Goal: Task Accomplishment & Management: Manage account settings

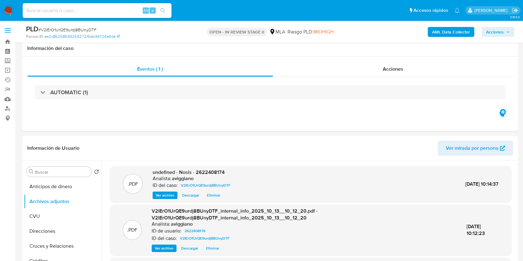
select select "10"
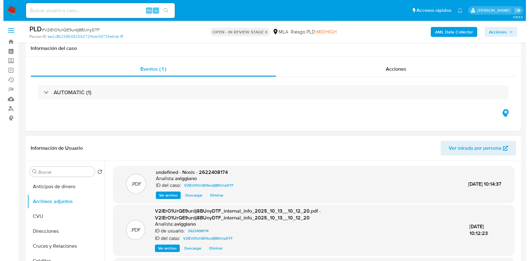
scroll to position [82, 0]
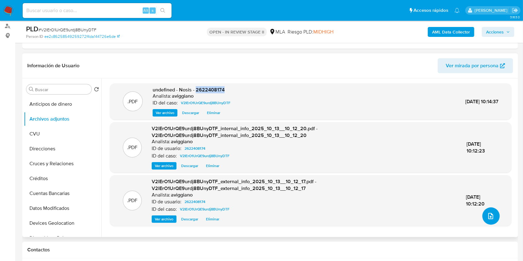
click at [487, 216] on icon "upload-file" at bounding box center [490, 215] width 7 height 7
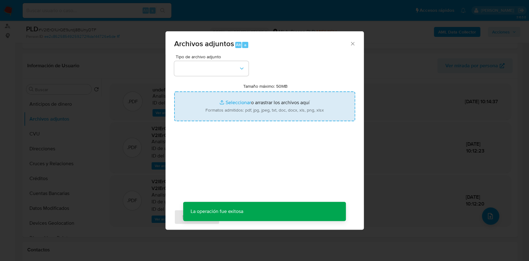
click at [220, 99] on input "Tamaño máximo: 50MB Seleccionar archivos" at bounding box center [264, 106] width 181 height 30
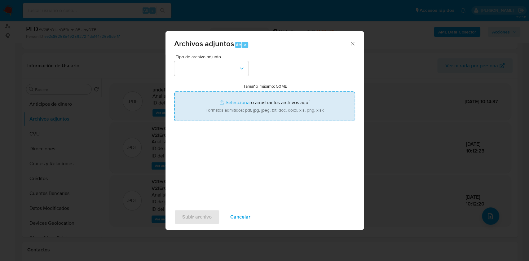
type input "C:\fakepath\Movimientos-Aladdin-v10_1 - 2622408174 - .xlsx"
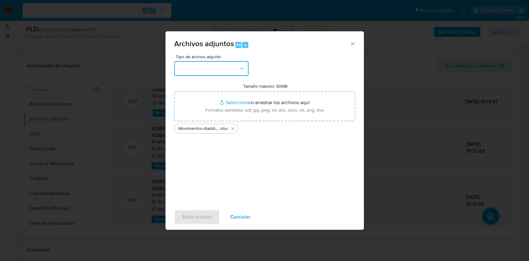
click at [241, 64] on button "button" at bounding box center [211, 68] width 74 height 15
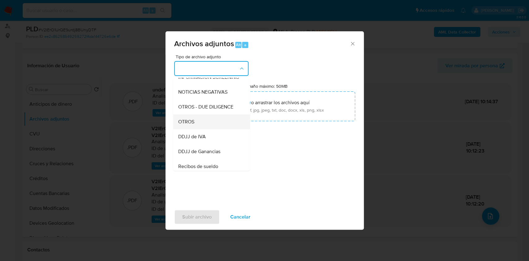
click at [190, 125] on span "OTROS" at bounding box center [186, 122] width 16 height 6
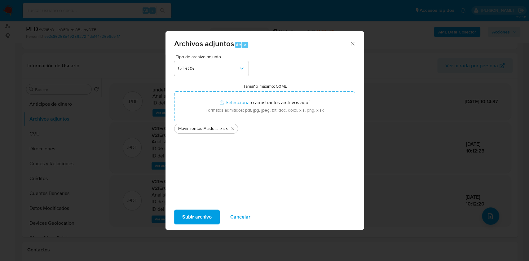
click at [185, 219] on span "Subir archivo" at bounding box center [196, 217] width 29 height 14
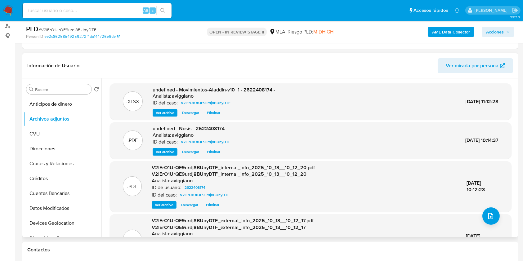
click at [260, 92] on span "undefined - Movimientos-Aladdin-v10_1 - 2622408174 -" at bounding box center [213, 89] width 122 height 7
copy span "2622408174"
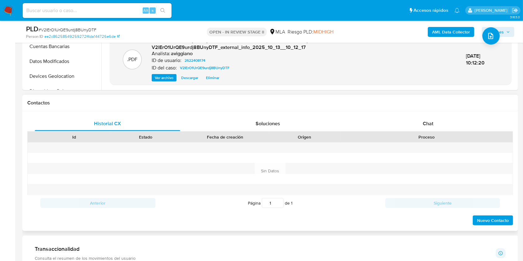
scroll to position [289, 0]
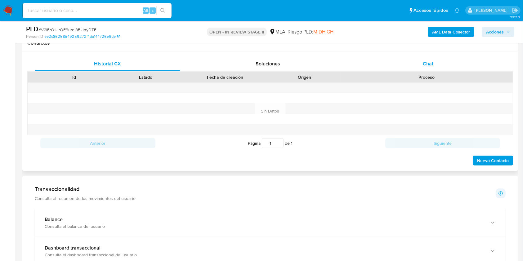
click at [416, 64] on div "Chat" at bounding box center [427, 63] width 145 height 15
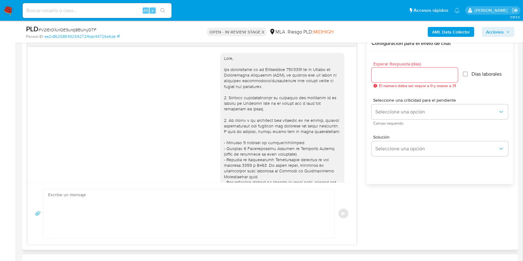
scroll to position [596, 0]
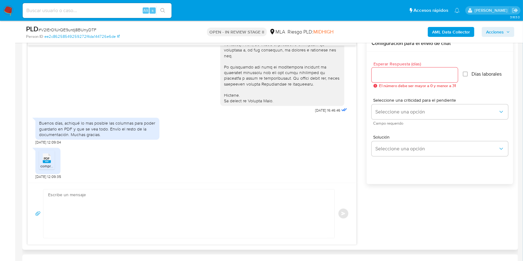
click at [48, 157] on span "PDF" at bounding box center [47, 159] width 6 height 4
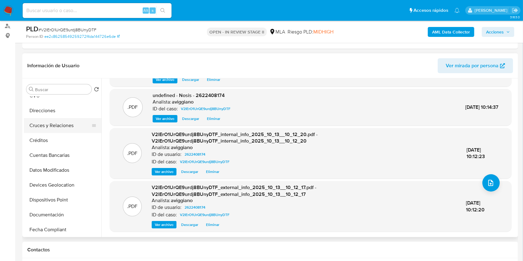
scroll to position [82, 0]
click at [60, 197] on button "General" at bounding box center [60, 200] width 73 height 15
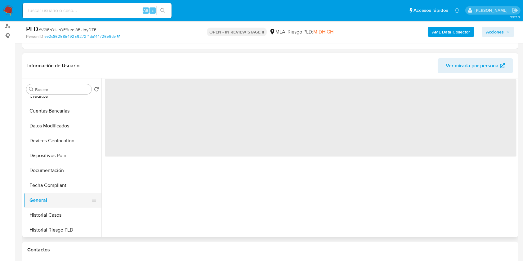
scroll to position [0, 0]
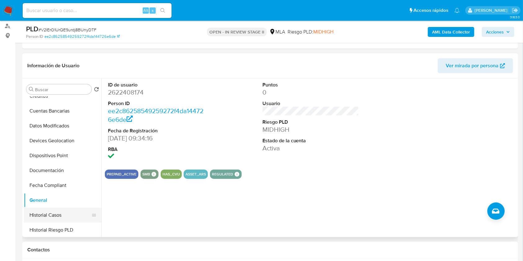
click at [55, 214] on button "Historial Casos" at bounding box center [60, 215] width 73 height 15
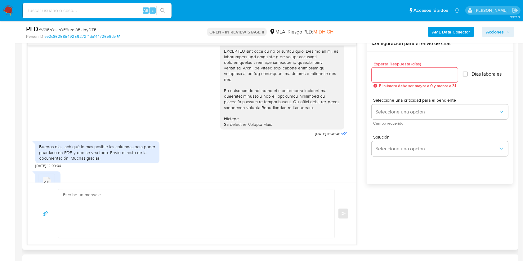
scroll to position [596, 0]
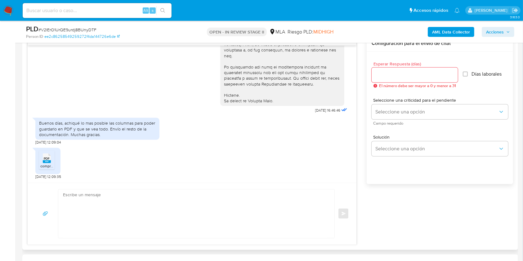
click at [199, 200] on textarea at bounding box center [194, 213] width 263 height 49
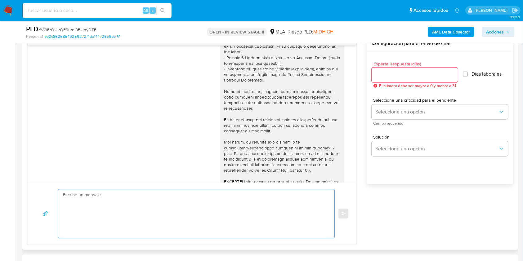
scroll to position [389, 0]
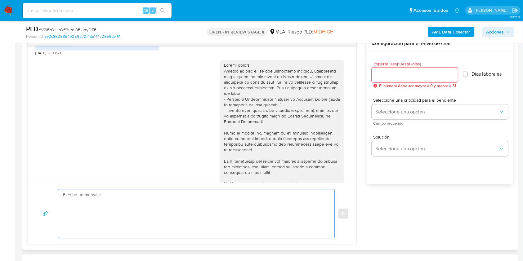
click at [169, 212] on textarea at bounding box center [194, 213] width 263 height 49
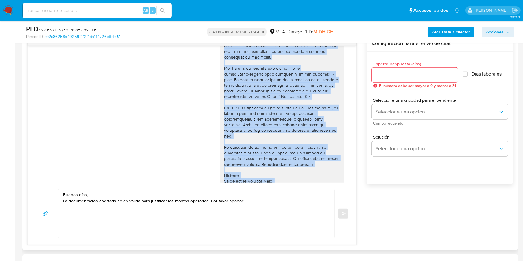
scroll to position [579, 0]
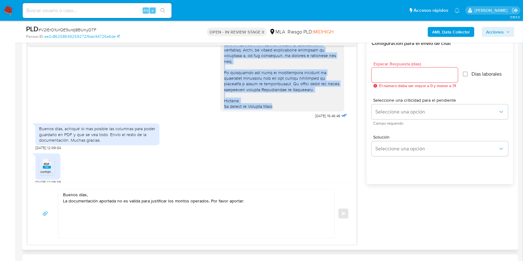
drag, startPoint x: 216, startPoint y: 110, endPoint x: 270, endPoint y: 117, distance: 54.0
copy div "- Últimas 6 Declaraciones Juradas de Ingresos Brutos (donde se visualice la bas…"
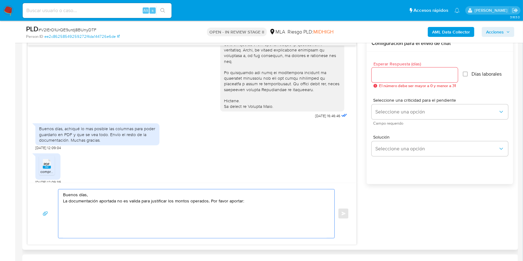
click at [73, 220] on textarea "Buenos días, La documentación aportada no es valida para justificar los montos …" at bounding box center [194, 213] width 263 height 49
paste textarea "- Últimas 6 Declaraciones Juradas de Ingresos Brutos (donde se visualice la bas…"
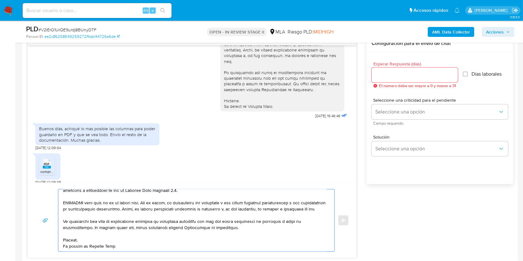
scroll to position [0, 0]
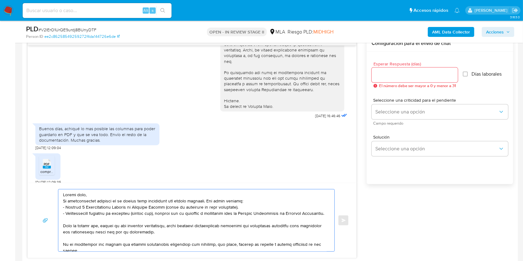
click at [260, 201] on textarea at bounding box center [194, 220] width 263 height 62
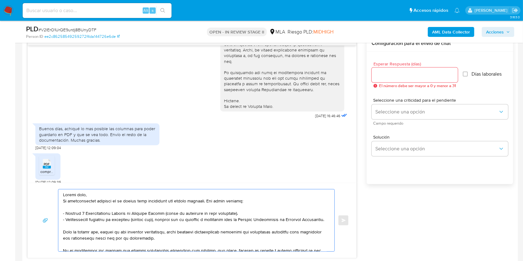
scroll to position [414, 0]
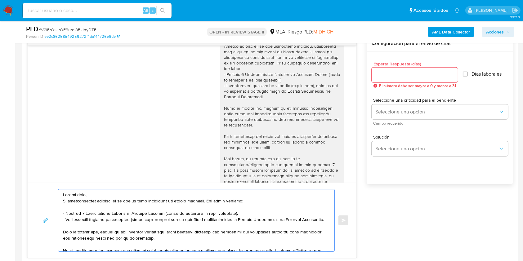
type textarea "Buenos días, La documentación aportada no es valida para justificar los montos …"
drag, startPoint x: 277, startPoint y: 62, endPoint x: 287, endPoint y: 69, distance: 12.0
click at [287, 69] on div at bounding box center [282, 156] width 117 height 237
click at [111, 204] on textarea at bounding box center [194, 220] width 263 height 62
click at [183, 238] on textarea at bounding box center [194, 220] width 263 height 62
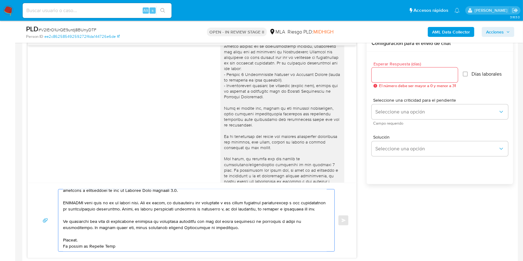
scroll to position [107, 0]
click at [400, 78] on input "Esperar Respuesta (días)" at bounding box center [414, 75] width 86 height 8
type input "3"
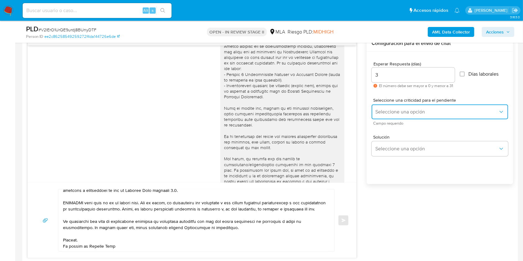
click at [393, 104] on button "Seleccione una opción" at bounding box center [439, 111] width 136 height 15
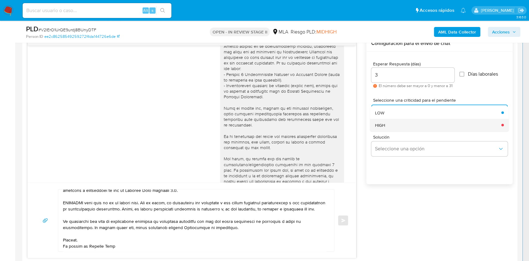
click at [390, 120] on div "HIGH" at bounding box center [436, 125] width 123 height 12
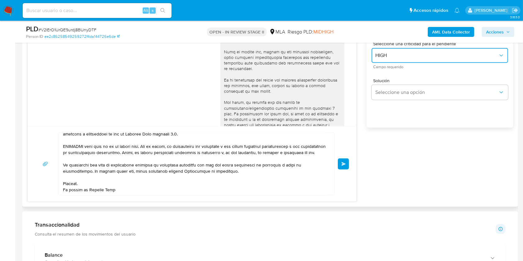
scroll to position [413, 0]
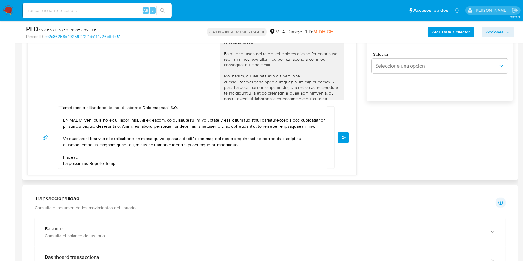
click at [341, 136] on button "Enviar" at bounding box center [343, 137] width 11 height 11
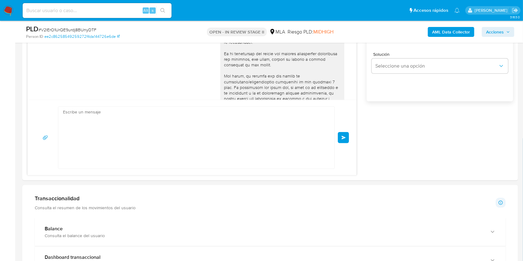
scroll to position [0, 0]
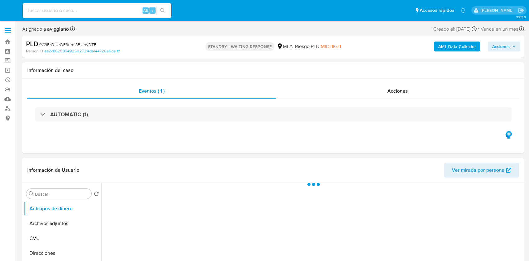
select select "10"
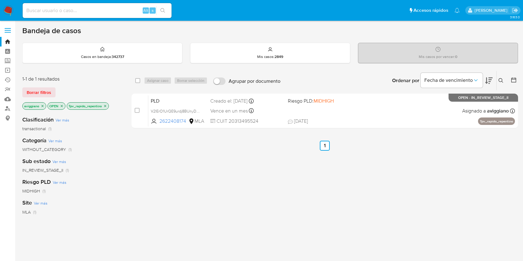
scroll to position [33, 0]
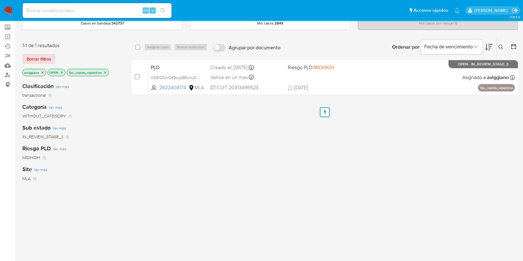
click at [67, 9] on input at bounding box center [97, 11] width 149 height 8
paste input "oqh38I8TgTyu00XJhQWM5Tqm"
type input "oqh38I8TgTyu00XJhQWM5Tqm"
click at [163, 8] on icon "search-icon" at bounding box center [162, 10] width 5 height 5
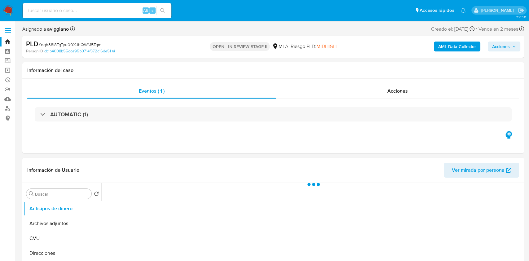
select select "10"
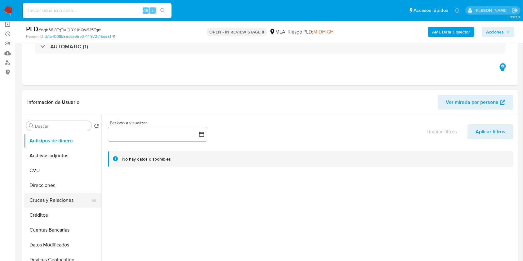
scroll to position [82, 0]
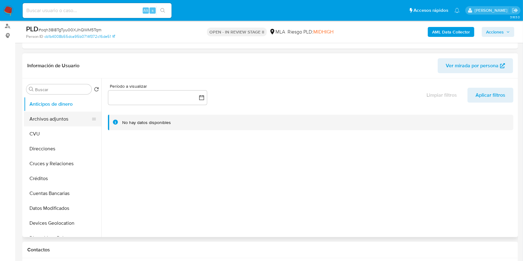
click at [63, 116] on button "Archivos adjuntos" at bounding box center [60, 119] width 73 height 15
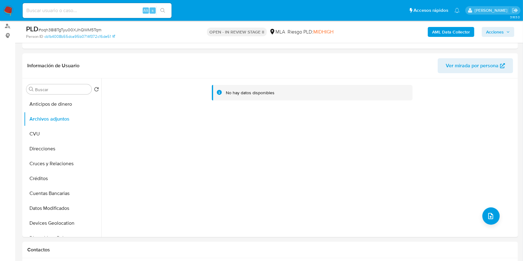
click at [462, 31] on b "AML Data Collector" at bounding box center [451, 32] width 38 height 10
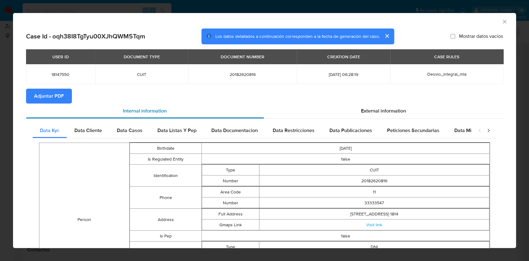
click at [64, 104] on div "Internal information" at bounding box center [145, 111] width 238 height 15
click at [68, 98] on button "Adjuntar PDF" at bounding box center [49, 96] width 46 height 15
click at [501, 22] on icon "Cerrar ventana" at bounding box center [504, 22] width 6 height 6
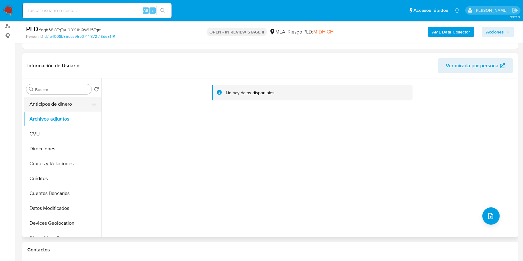
click at [44, 100] on button "Anticipos de dinero" at bounding box center [60, 104] width 73 height 15
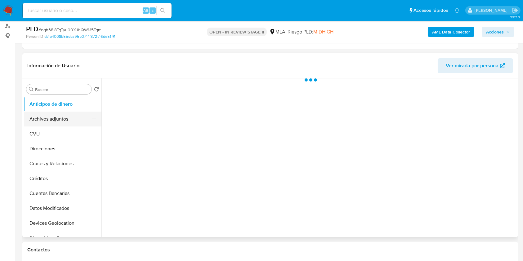
click at [51, 116] on button "Archivos adjuntos" at bounding box center [60, 119] width 73 height 15
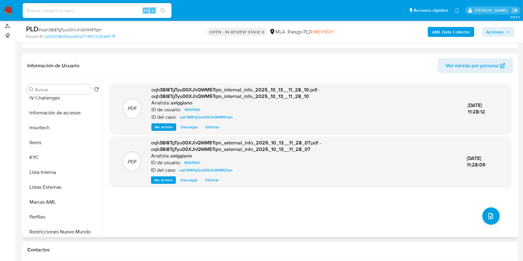
scroll to position [248, 0]
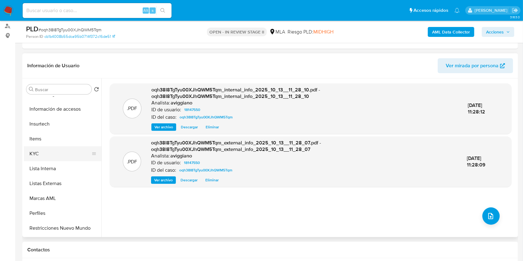
click at [54, 150] on button "KYC" at bounding box center [60, 153] width 73 height 15
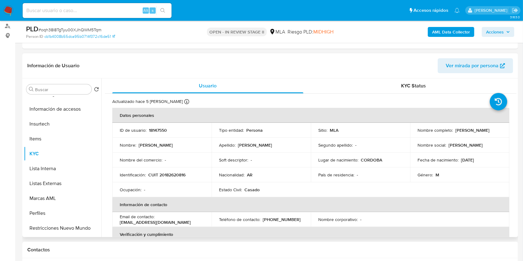
click at [166, 172] on p "CUIT 20182620816" at bounding box center [166, 175] width 37 height 6
click at [168, 173] on p "CUIT 20182620816" at bounding box center [166, 175] width 37 height 6
copy p "20182620816"
click at [158, 126] on td "ID de usuario : 18147550" at bounding box center [161, 130] width 99 height 15
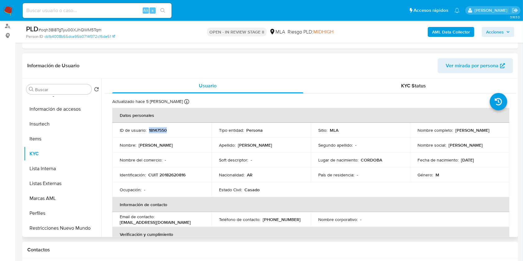
click at [158, 126] on td "ID de usuario : 18147550" at bounding box center [161, 130] width 99 height 15
copy p "18147550"
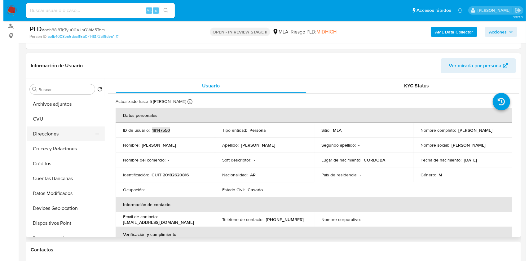
scroll to position [0, 0]
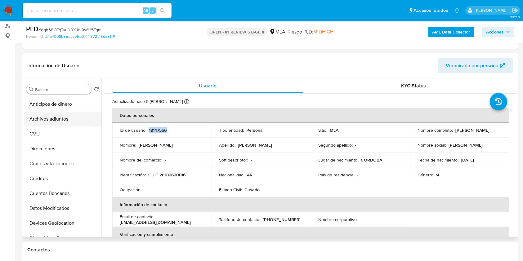
click at [74, 121] on button "Archivos adjuntos" at bounding box center [60, 119] width 73 height 15
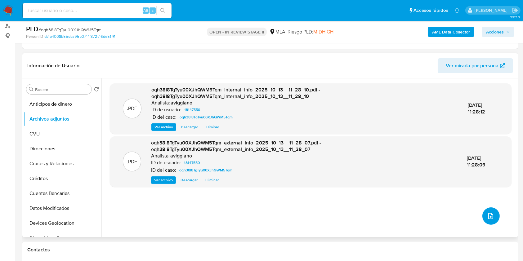
click at [484, 210] on button "upload-file" at bounding box center [490, 215] width 17 height 17
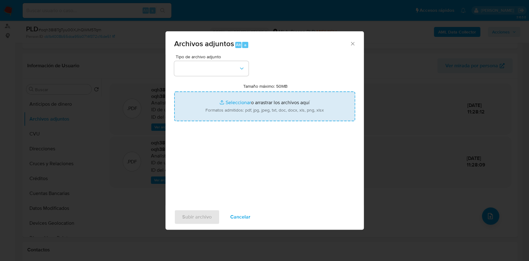
click at [241, 102] on input "Tamaño máximo: 50MB Seleccionar archivos" at bounding box center [264, 106] width 181 height 30
type input "C:\fakepath\Nosis 18147550.pdf"
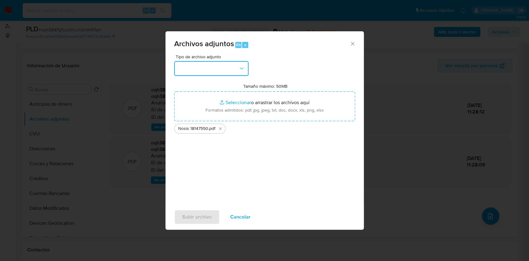
click at [201, 73] on button "button" at bounding box center [211, 68] width 74 height 15
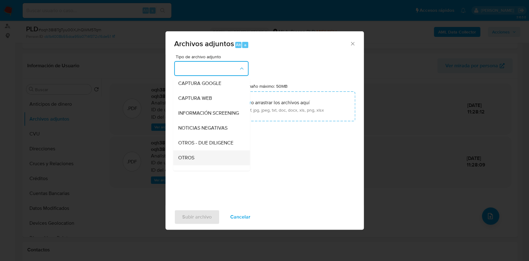
scroll to position [82, 0]
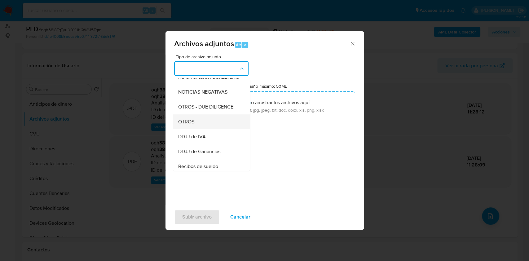
click at [188, 125] on span "OTROS" at bounding box center [186, 122] width 16 height 6
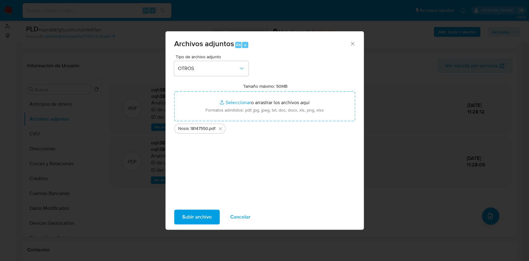
click at [188, 223] on span "Subir archivo" at bounding box center [196, 217] width 29 height 14
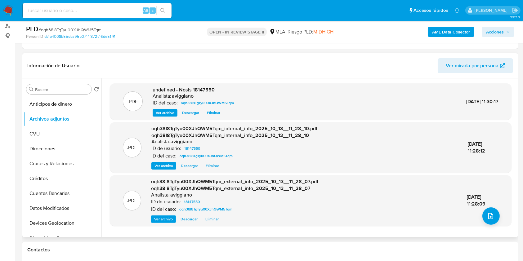
click at [201, 91] on span "undefined - Nosis 18147550" at bounding box center [183, 89] width 62 height 7
drag, startPoint x: 201, startPoint y: 91, endPoint x: 212, endPoint y: 95, distance: 11.5
click at [212, 95] on div "Analista: aviggiano" at bounding box center [194, 96] width 84 height 6
click at [207, 90] on span "undefined - Nosis 18147550" at bounding box center [183, 89] width 62 height 7
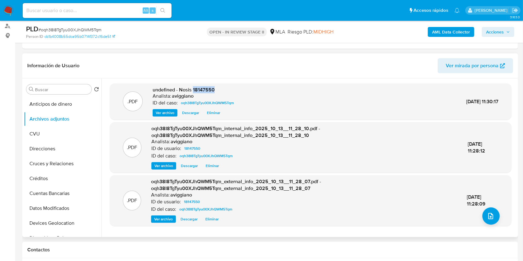
click at [207, 90] on span "undefined - Nosis 18147550" at bounding box center [183, 89] width 62 height 7
copy span "18147550"
click at [493, 213] on button "upload-file" at bounding box center [490, 215] width 17 height 17
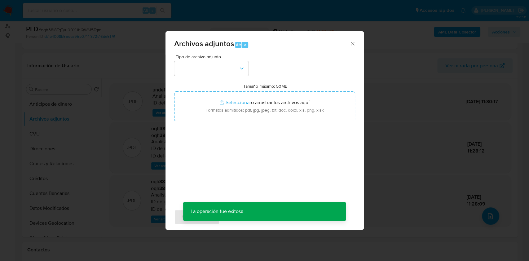
click at [252, 89] on label "Tamaño máximo: 50MB Seleccionar archivos" at bounding box center [265, 86] width 44 height 6
click at [252, 91] on input "Tamaño máximo: 50MB Seleccionar archivos" at bounding box center [264, 106] width 181 height 30
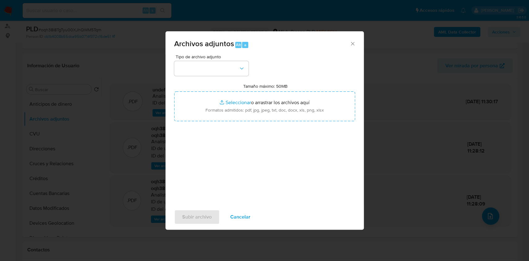
type input "C:\fakepath\Movimientos-Aladdin-v10_1 - 18147550 - .xlsx"
click at [192, 73] on button "button" at bounding box center [211, 68] width 74 height 15
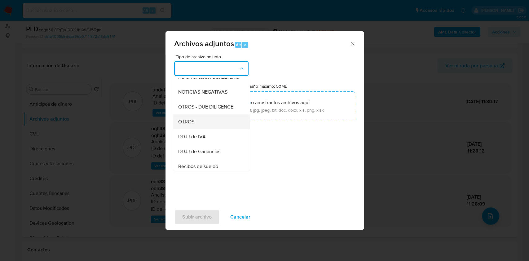
click at [200, 129] on div "OTROS" at bounding box center [209, 121] width 63 height 15
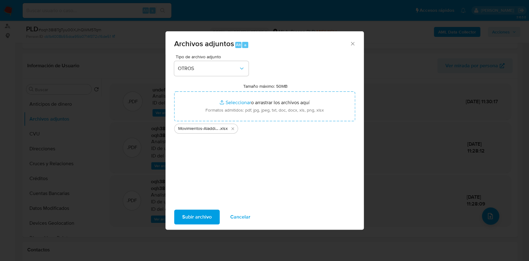
click at [209, 222] on span "Subir archivo" at bounding box center [196, 217] width 29 height 14
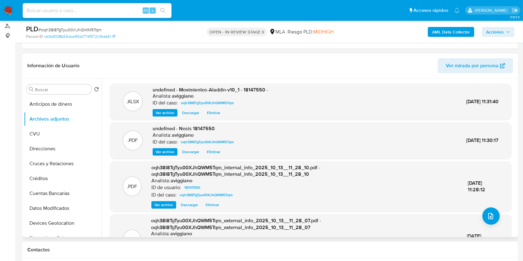
click at [258, 87] on span "undefined - Movimientos-Aladdin-v10_1 - 18147550 -" at bounding box center [209, 89] width 115 height 7
copy span "18147550"
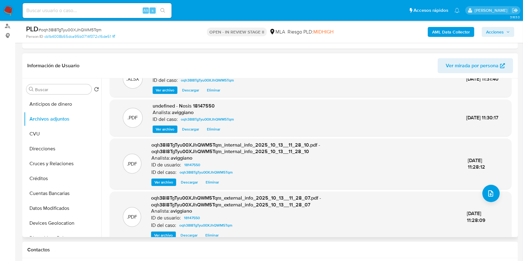
scroll to position [33, 0]
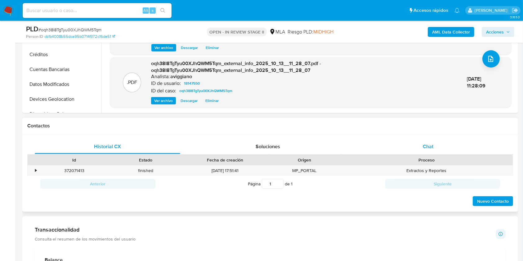
click at [413, 145] on div "Chat" at bounding box center [427, 146] width 145 height 15
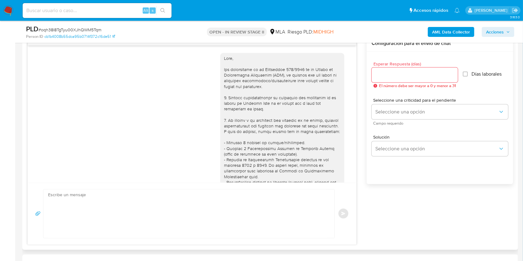
scroll to position [420, 0]
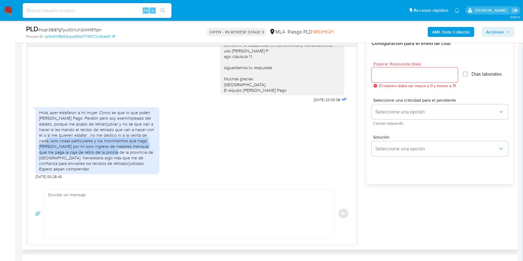
drag, startPoint x: 145, startPoint y: 140, endPoint x: 87, endPoint y: 155, distance: 60.4
click at [87, 155] on div "Hola, ayer estafaron a mí mujer. Como se que lo que piden es Mercado Pago. Perd…" at bounding box center [97, 141] width 117 height 62
click at [93, 147] on div "Hola, ayer estafaron a mí mujer. Como se que lo que piden es Mercado Pago. Perd…" at bounding box center [97, 141] width 117 height 62
drag, startPoint x: 77, startPoint y: 147, endPoint x: 132, endPoint y: 157, distance: 55.9
click at [132, 157] on div "Hola, ayer estafaron a mí mujer. Como se que lo que piden es Mercado Pago. Perd…" at bounding box center [97, 141] width 117 height 62
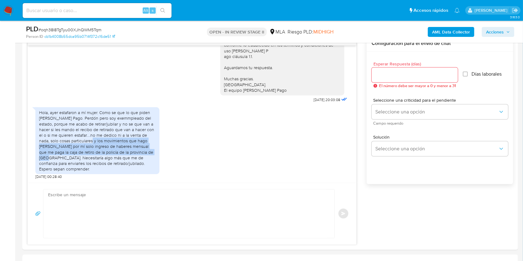
copy div "los movimientos que hago se basan por mí solo ingreso de haberes mensual que me…"
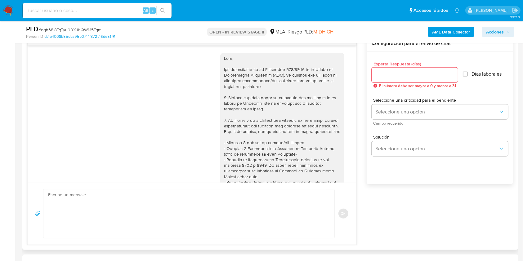
scroll to position [124, 0]
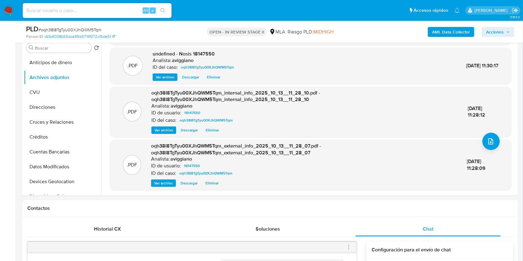
click at [347, 244] on icon "menu-action" at bounding box center [349, 247] width 6 height 6
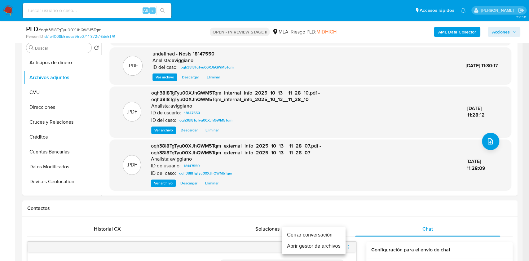
click at [317, 232] on li "Cerrar conversación" at bounding box center [314, 234] width 64 height 11
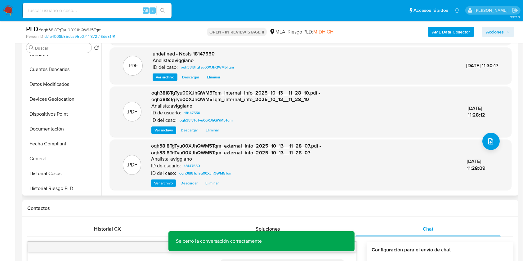
scroll to position [165, 0]
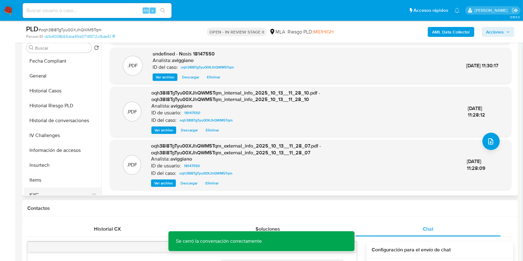
click at [42, 194] on button "KYC" at bounding box center [60, 195] width 73 height 15
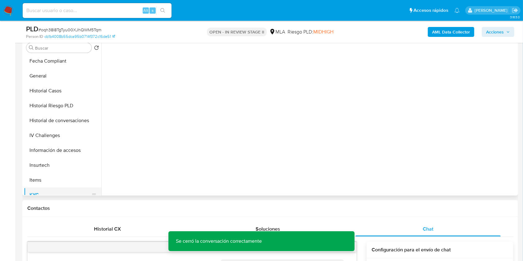
scroll to position [0, 0]
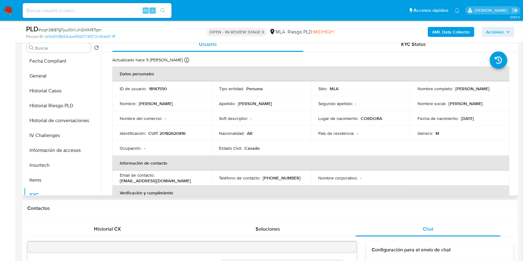
drag, startPoint x: 414, startPoint y: 91, endPoint x: 472, endPoint y: 90, distance: 58.0
click at [472, 90] on td "Nombre completo : Marcelo Gustavo Mendoza" at bounding box center [459, 88] width 99 height 15
copy p "Marcelo Gustavo Mendoza"
click at [56, 91] on button "Historial Casos" at bounding box center [60, 90] width 73 height 15
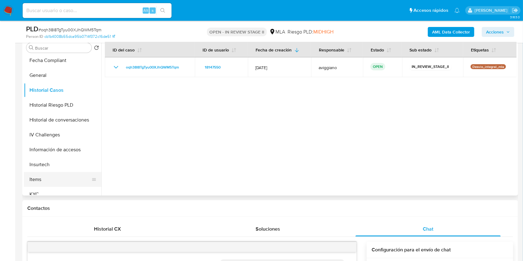
scroll to position [206, 0]
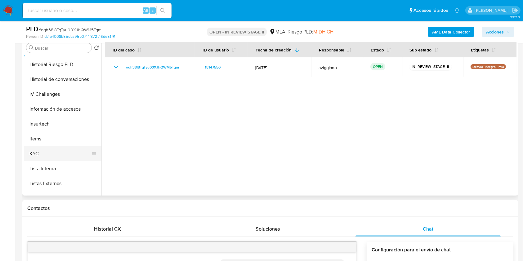
click at [61, 148] on button "KYC" at bounding box center [60, 153] width 73 height 15
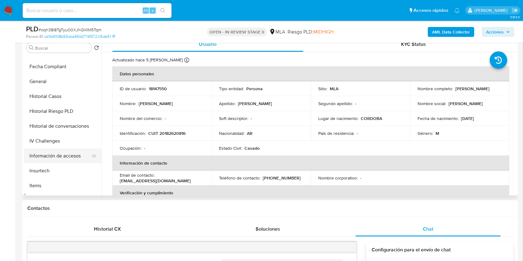
scroll to position [82, 0]
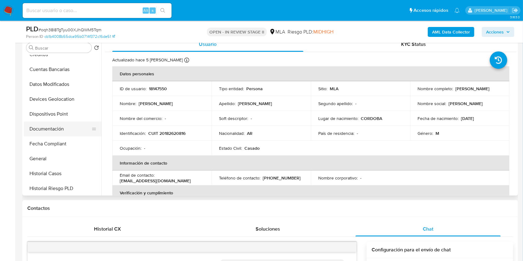
click at [60, 124] on button "Documentación" at bounding box center [60, 128] width 73 height 15
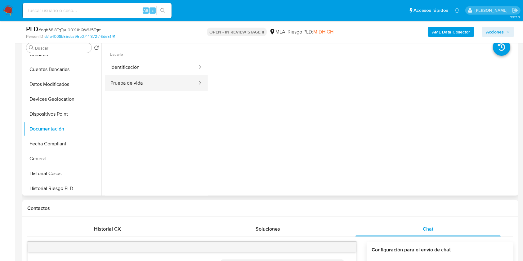
click at [138, 81] on button "Prueba de vida" at bounding box center [151, 83] width 93 height 16
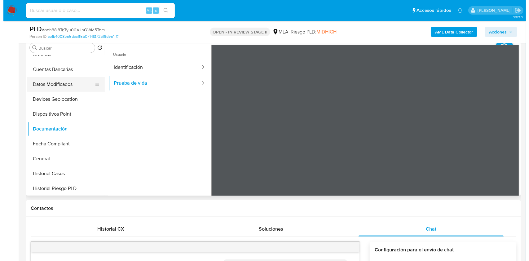
scroll to position [0, 0]
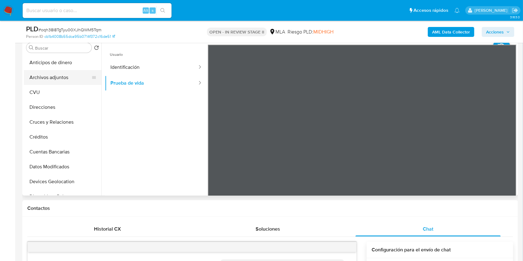
click at [62, 73] on button "Archivos adjuntos" at bounding box center [60, 77] width 73 height 15
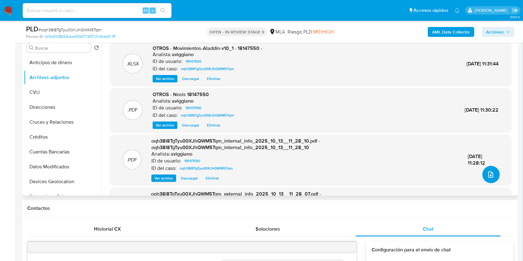
click at [484, 168] on button "upload-file" at bounding box center [490, 174] width 17 height 17
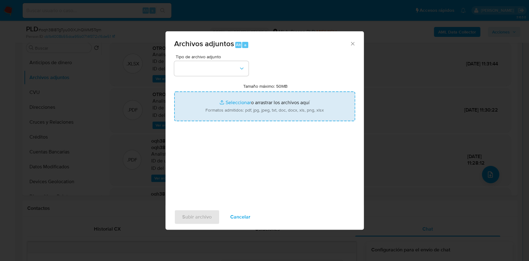
click at [228, 111] on input "Tamaño máximo: 50MB Seleccionar archivos" at bounding box center [264, 106] width 181 height 30
type input "C:\fakepath\Caselog oqh38I8TgTyu00XJhQWM5Tqm_2025_09_17_12_11_45.docx"
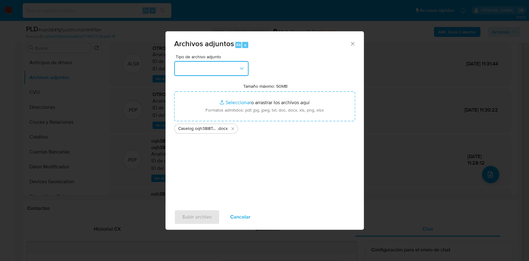
click at [187, 73] on button "button" at bounding box center [211, 68] width 74 height 15
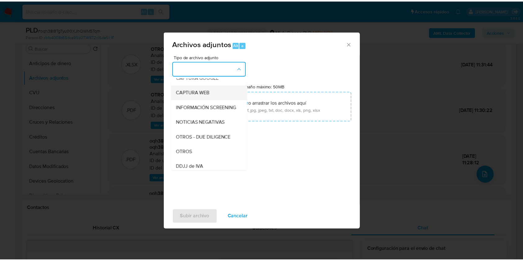
scroll to position [82, 0]
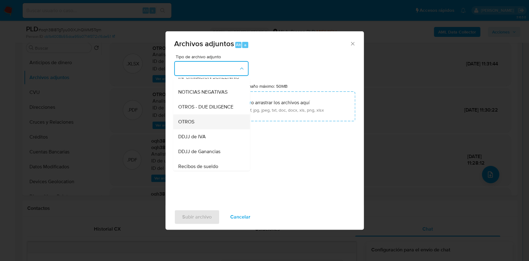
click at [193, 125] on span "OTROS" at bounding box center [186, 122] width 16 height 6
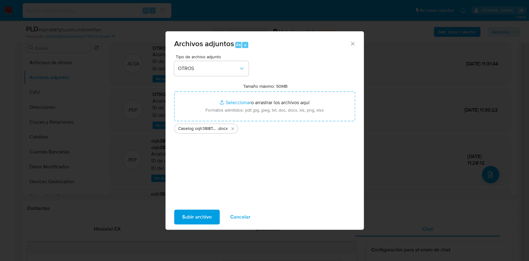
click at [205, 217] on span "Subir archivo" at bounding box center [196, 217] width 29 height 14
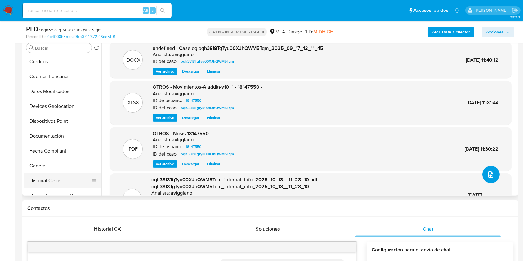
scroll to position [124, 0]
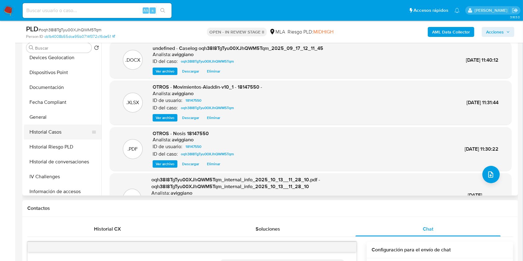
click at [61, 134] on button "Historial Casos" at bounding box center [60, 132] width 73 height 15
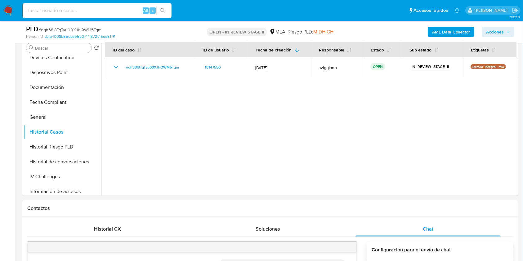
click at [499, 23] on div "PLD # oqh38I8TgTyu00XJhQWM5Tqm Person ID cb1b4008b55dca95b0714f372c16de51 OPEN …" at bounding box center [269, 32] width 495 height 22
click at [499, 30] on span "Acciones" at bounding box center [495, 32] width 18 height 10
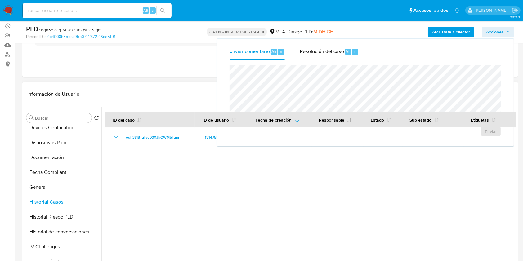
scroll to position [41, 0]
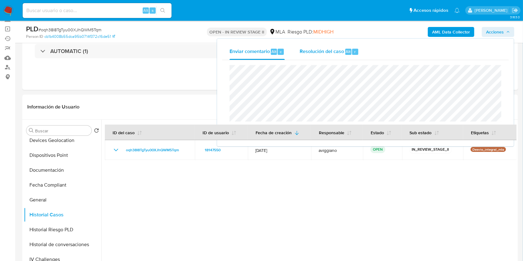
click at [318, 54] on span "Resolución del caso" at bounding box center [321, 51] width 44 height 7
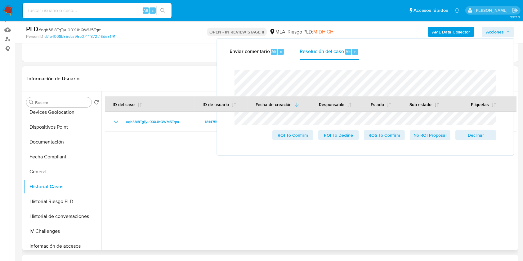
scroll to position [82, 0]
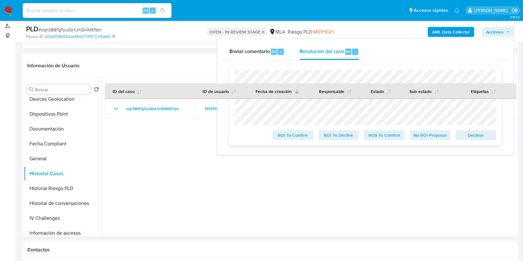
click at [478, 133] on span "Declinar" at bounding box center [475, 135] width 32 height 9
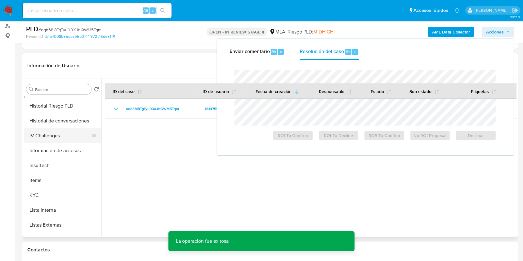
scroll to position [165, 0]
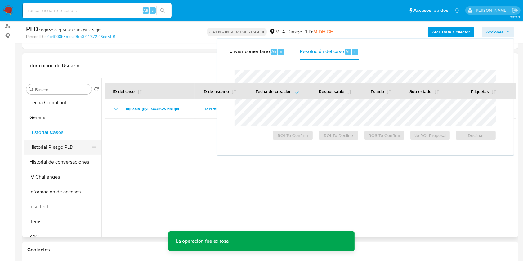
click at [56, 149] on button "Historial Riesgo PLD" at bounding box center [60, 147] width 73 height 15
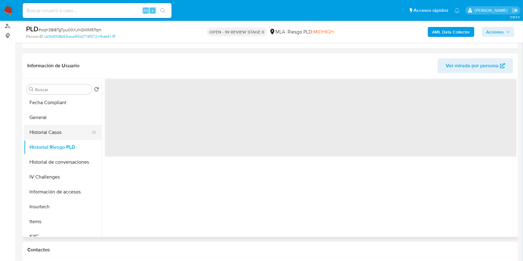
click at [53, 135] on button "Historial Casos" at bounding box center [60, 132] width 73 height 15
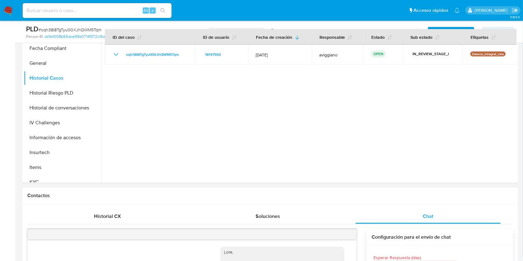
scroll to position [124, 0]
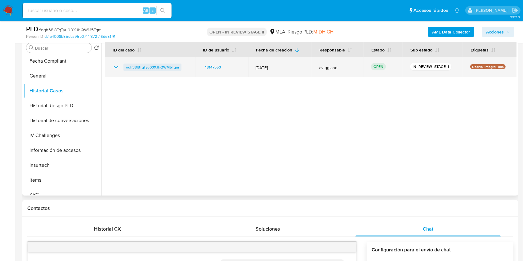
click at [161, 67] on span "oqh38I8TgTyu00XJhQWM5Tqm" at bounding box center [152, 67] width 53 height 7
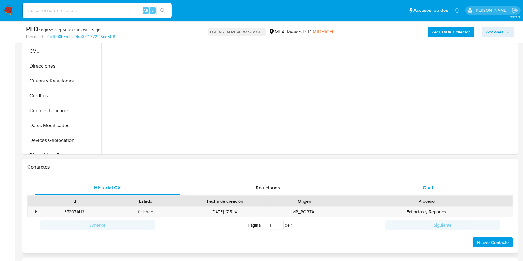
select select "10"
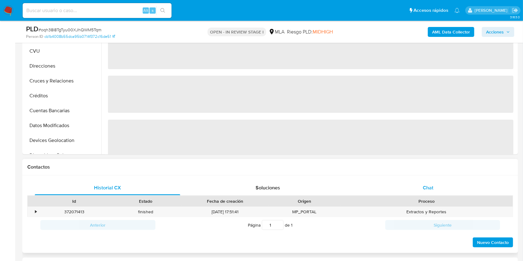
click at [431, 191] on span "Chat" at bounding box center [427, 187] width 11 height 7
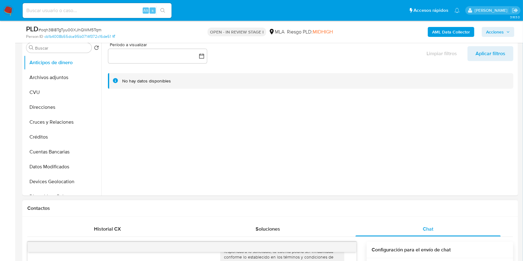
scroll to position [41, 0]
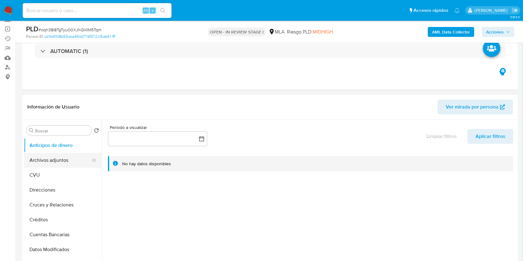
click at [53, 156] on button "Archivos adjuntos" at bounding box center [60, 160] width 73 height 15
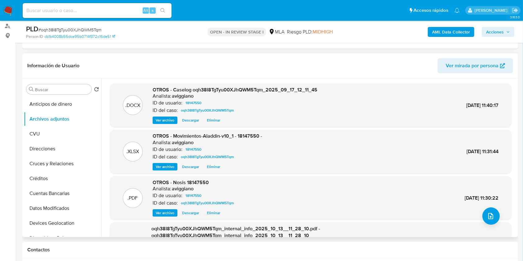
scroll to position [59, 0]
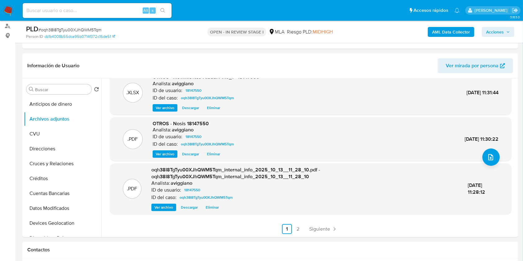
click at [507, 31] on icon "button" at bounding box center [508, 32] width 4 height 4
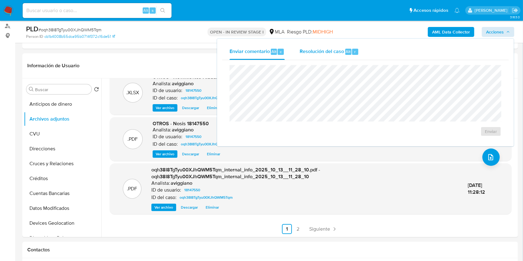
click at [323, 49] on span "Resolución del caso" at bounding box center [321, 51] width 44 height 7
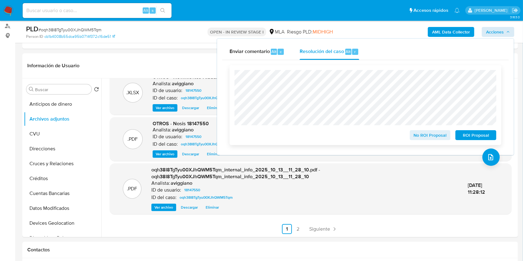
click at [422, 138] on span "No ROI Proposal" at bounding box center [430, 135] width 32 height 9
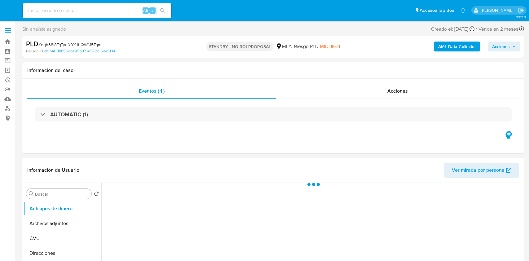
select select "10"
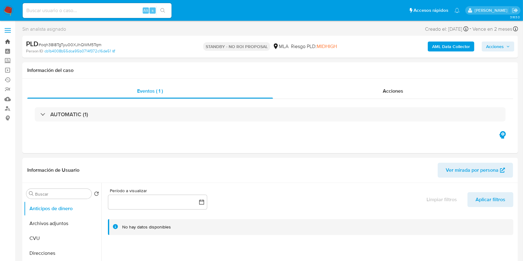
click at [10, 39] on link "Bandeja" at bounding box center [37, 42] width 74 height 10
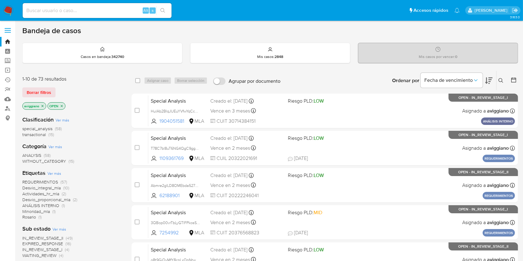
click at [42, 106] on icon "close-filter" at bounding box center [43, 106] width 4 height 4
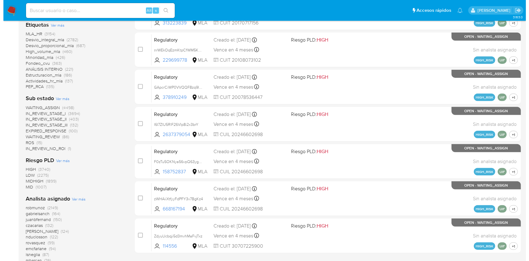
scroll to position [289, 0]
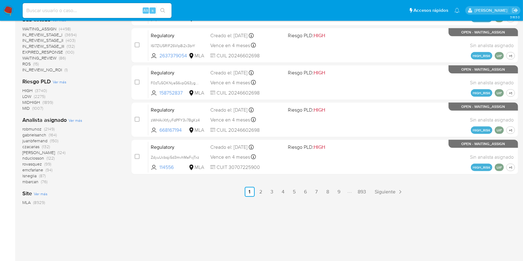
click at [77, 120] on span "Ver más" at bounding box center [75, 120] width 14 height 6
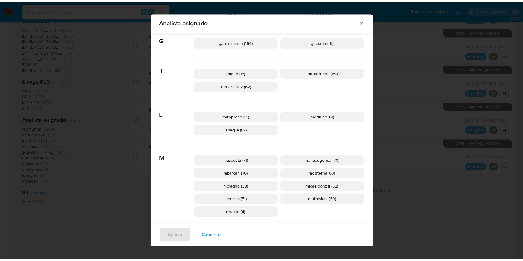
scroll to position [243, 0]
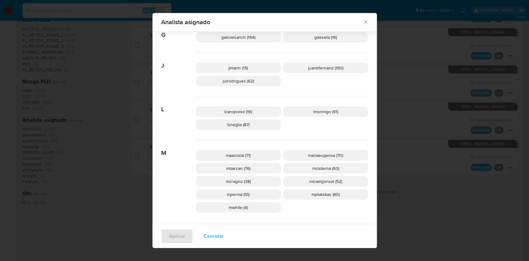
click at [309, 32] on p "gdeseta (16)" at bounding box center [325, 37] width 85 height 11
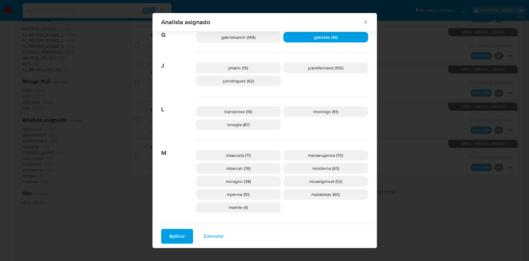
click at [363, 22] on icon "Cerrar" at bounding box center [366, 22] width 6 height 6
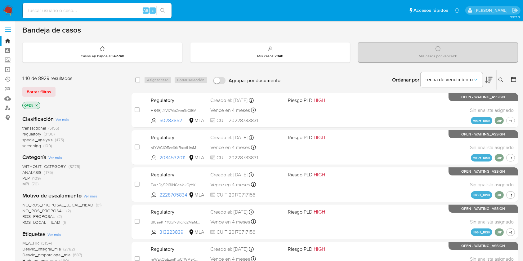
scroll to position [0, 0]
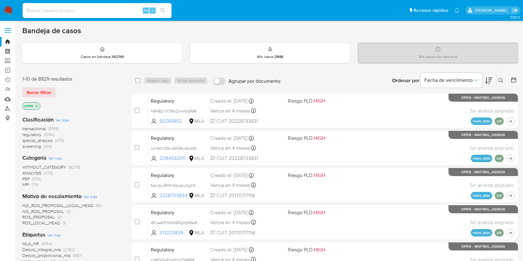
paste input "IN2htq9CKwMjqBoe3WOB9mJu"
type input "IN2htq9CKwMjqBoe3WOB9mJu"
click at [160, 10] on icon "search-icon" at bounding box center [162, 10] width 5 height 5
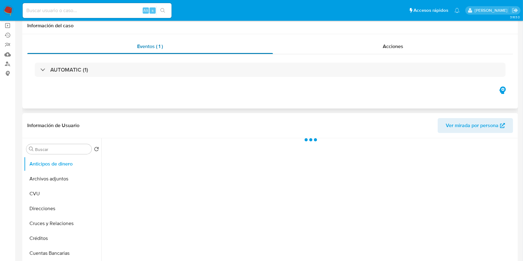
select select "10"
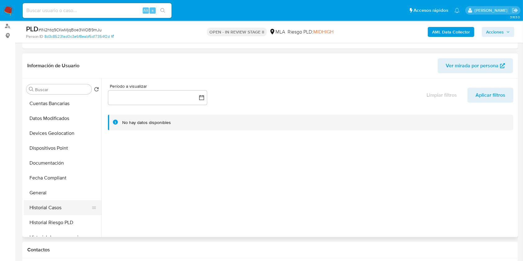
scroll to position [124, 0]
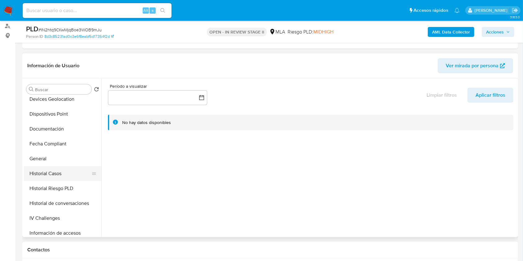
click at [39, 176] on button "Historial Casos" at bounding box center [60, 173] width 73 height 15
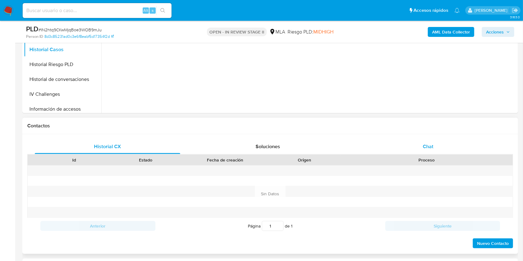
scroll to position [248, 0]
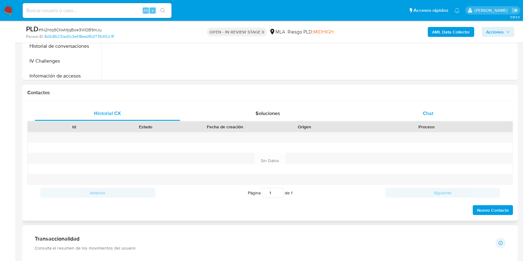
click at [431, 149] on div "Historial CX Soluciones Chat Id Estado Fecha de creación Origen Proceso Anterio…" at bounding box center [269, 161] width 485 height 110
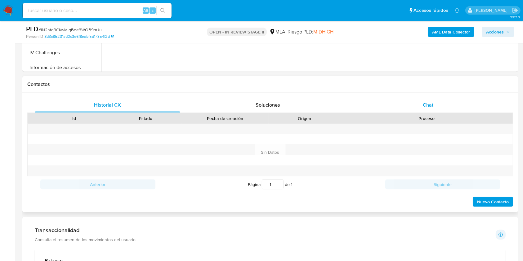
click at [418, 108] on div "Chat" at bounding box center [427, 105] width 145 height 15
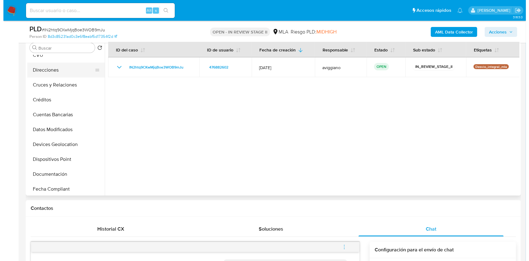
scroll to position [0, 0]
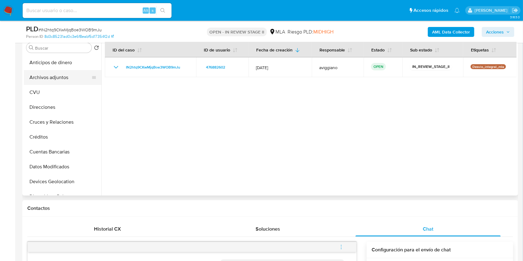
click at [69, 75] on button "Archivos adjuntos" at bounding box center [60, 77] width 73 height 15
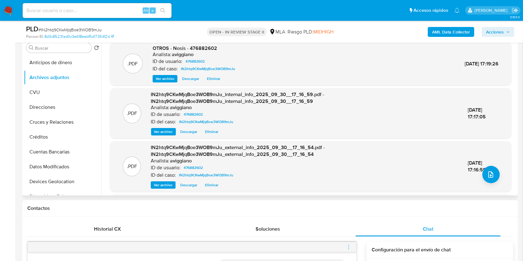
click at [196, 50] on span "OTROS - Nosis - 476882602" at bounding box center [184, 48] width 64 height 7
copy span "476882602"
click at [491, 177] on span "upload-file" at bounding box center [490, 174] width 7 height 7
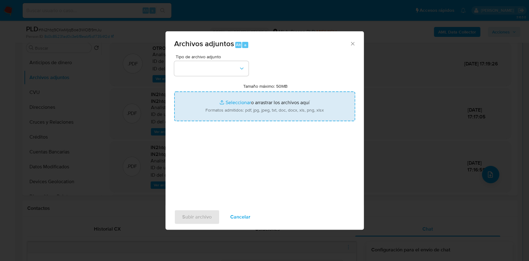
click at [312, 96] on input "Tamaño máximo: 50MB Seleccionar archivos" at bounding box center [264, 106] width 181 height 30
type input "C:\fakepath\Movimientos-Aladdin-v10_1 - 476882602 - .xlsx"
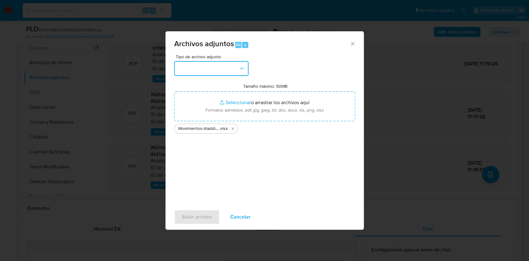
click at [242, 71] on icon "button" at bounding box center [242, 68] width 6 height 6
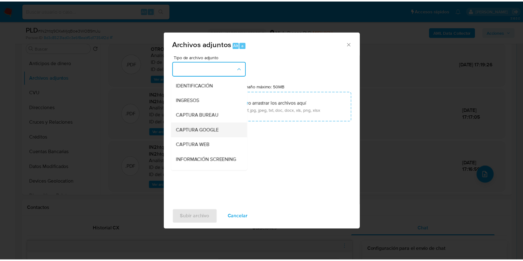
scroll to position [41, 0]
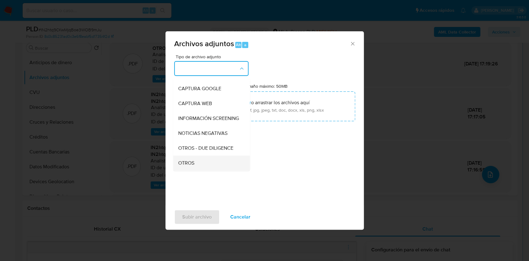
click at [195, 167] on div "OTROS" at bounding box center [209, 163] width 63 height 15
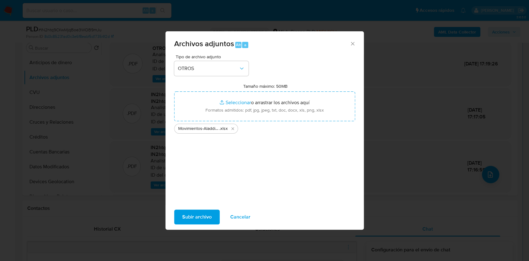
click at [196, 210] on span "Subir archivo" at bounding box center [196, 217] width 29 height 14
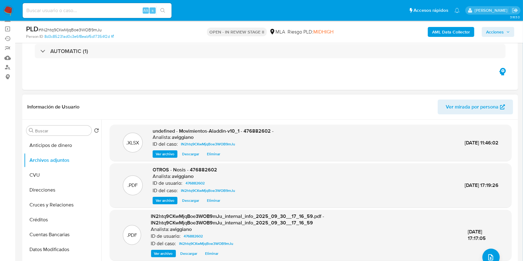
click at [255, 128] on span "undefined - Movimientos-Aladdin-v10_1 - 476882602 -" at bounding box center [212, 130] width 121 height 7
drag, startPoint x: 250, startPoint y: 131, endPoint x: 218, endPoint y: 155, distance: 40.0
click at [218, 155] on span "Eliminar" at bounding box center [213, 154] width 13 height 6
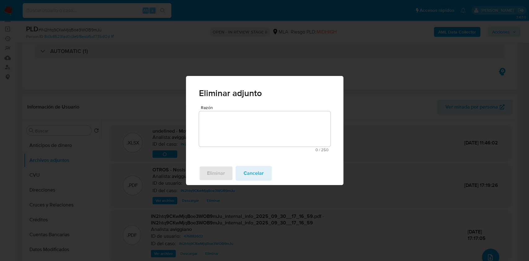
click at [249, 173] on span "Cancelar" at bounding box center [254, 173] width 20 height 14
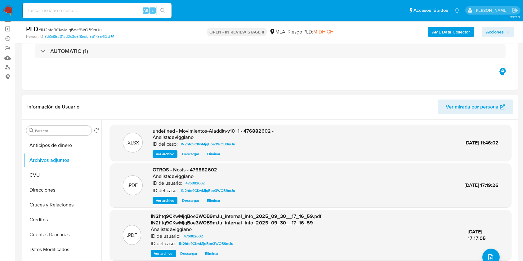
copy span "476882602"
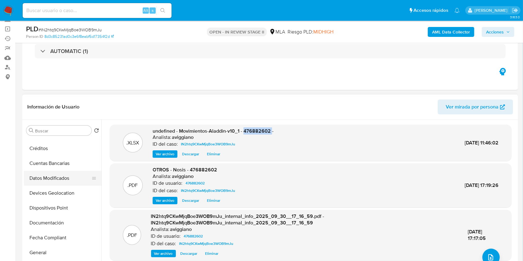
scroll to position [82, 0]
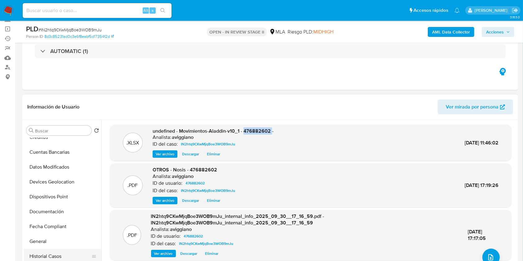
click at [67, 252] on button "Historial Casos" at bounding box center [60, 256] width 73 height 15
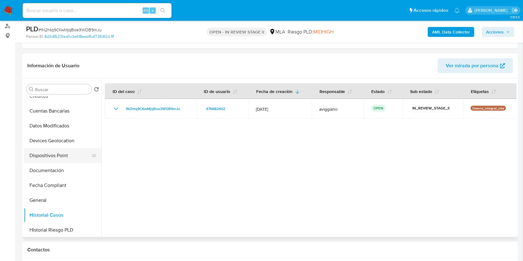
scroll to position [0, 0]
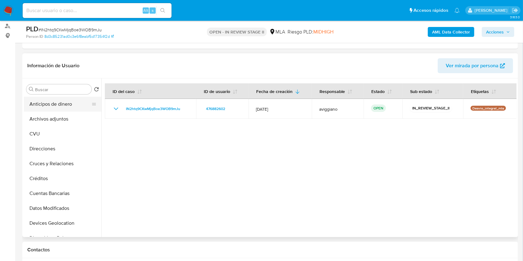
click at [67, 110] on button "Anticipos de dinero" at bounding box center [60, 104] width 73 height 15
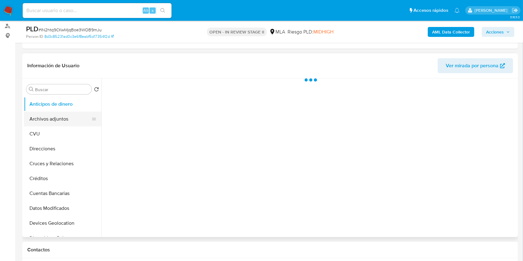
click at [69, 116] on button "Archivos adjuntos" at bounding box center [60, 119] width 73 height 15
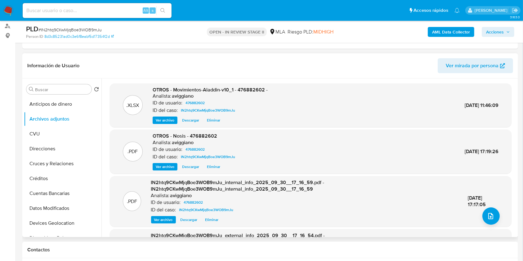
click at [250, 88] on span "OTROS - Movimientos-Aladdin-v10_1 - 476882602 -" at bounding box center [209, 89] width 115 height 7
copy span "476882602"
drag, startPoint x: 243, startPoint y: 88, endPoint x: 226, endPoint y: 106, distance: 25.0
click at [226, 106] on div "OTROS - Movimientos-Aladdin-v10_1 - 476882602 - Analista: aviggiano ID de usuar…" at bounding box center [209, 105] width 115 height 38
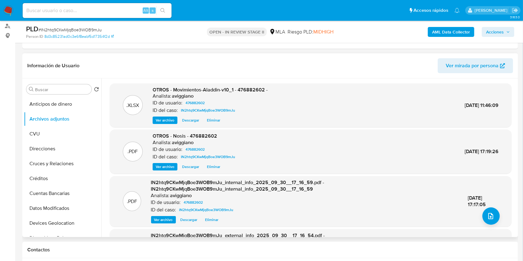
click at [244, 90] on span "OTROS - Movimientos-Aladdin-v10_1 - 476882602 -" at bounding box center [209, 89] width 115 height 7
copy span "476882602"
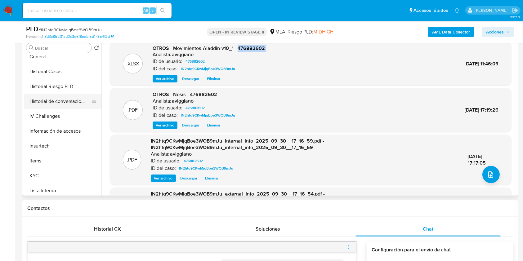
scroll to position [248, 0]
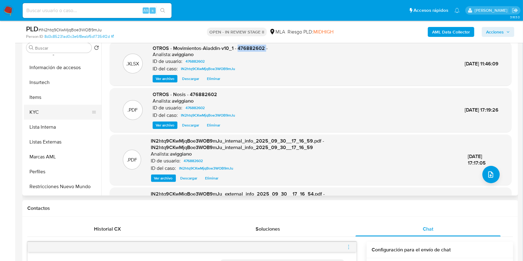
click at [45, 113] on button "KYC" at bounding box center [60, 112] width 73 height 15
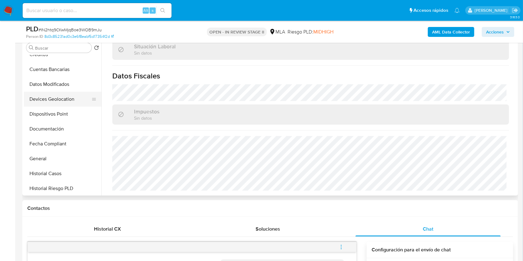
scroll to position [41, 0]
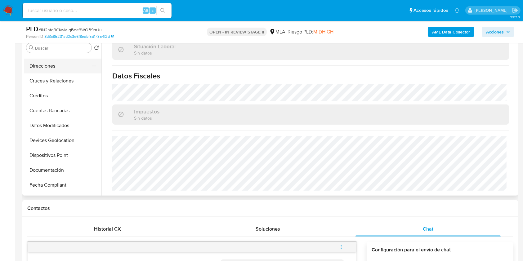
click at [44, 66] on button "Direcciones" at bounding box center [60, 66] width 73 height 15
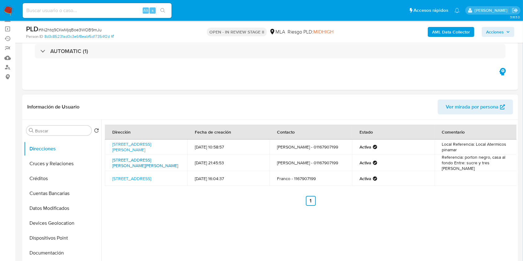
drag, startPoint x: 157, startPoint y: 170, endPoint x: 123, endPoint y: 156, distance: 37.1
click at [123, 156] on td "Calle Robert Kennedy 3447, Villa De Mayo, Buenos Aires, 1614, Argentina 3447" at bounding box center [146, 162] width 82 height 17
copy link "Robert Kennedy 3447, Villa De Mayo, Buenos Aires, 1614, Argentina 3447"
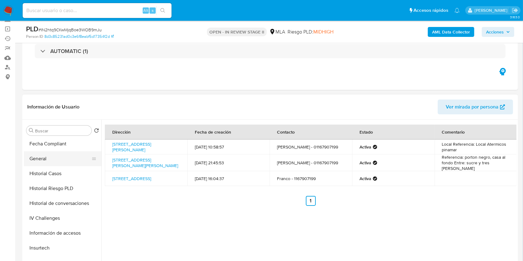
click at [59, 159] on button "General" at bounding box center [60, 158] width 73 height 15
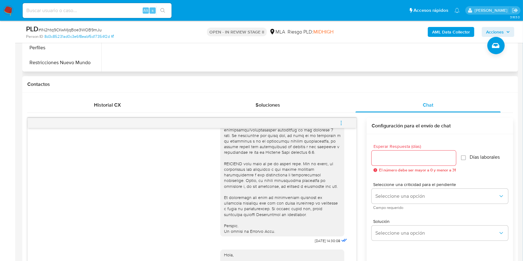
scroll to position [248, 0]
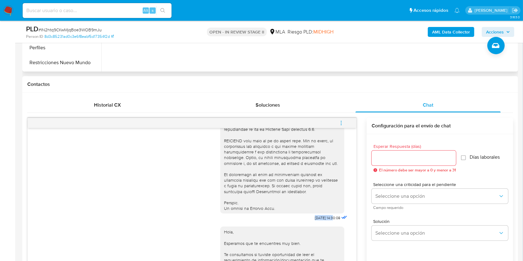
drag, startPoint x: 298, startPoint y: 230, endPoint x: 320, endPoint y: 229, distance: 22.3
click at [320, 223] on div "17/09/2025 14:30:08" at bounding box center [284, 52] width 128 height 339
copy span "17/09/2025"
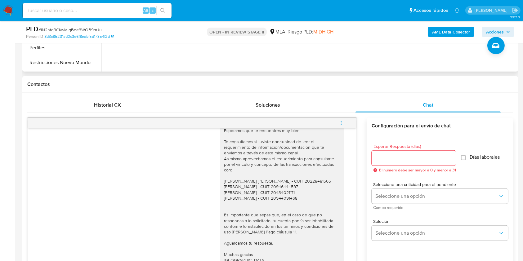
scroll to position [521, 0]
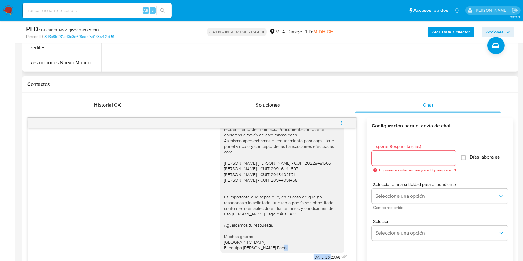
drag, startPoint x: 293, startPoint y: 258, endPoint x: 317, endPoint y: 258, distance: 24.8
click at [317, 258] on div "Hola, Esperamos que te encuentres muy bien. Te consultamos si tuviste oportunid…" at bounding box center [284, 176] width 128 height 170
copy div "Hola, Esperamos que te encuentres muy bien. Te consultamos si tuviste oportunid…"
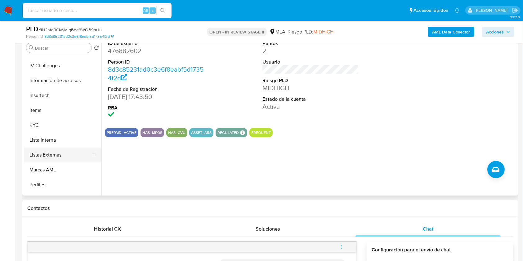
scroll to position [248, 0]
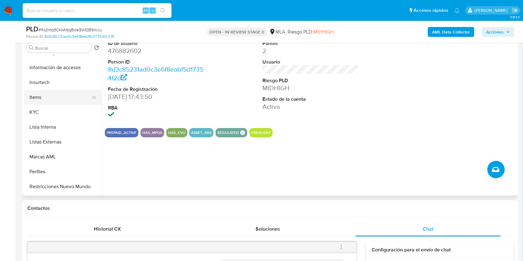
click at [54, 102] on button "Items" at bounding box center [60, 97] width 73 height 15
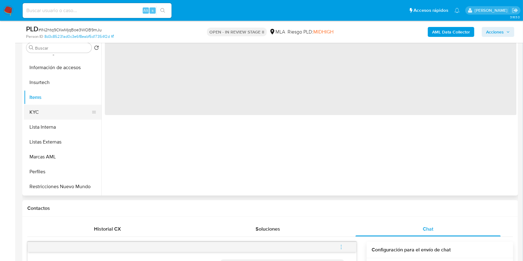
click at [52, 117] on button "KYC" at bounding box center [60, 112] width 73 height 15
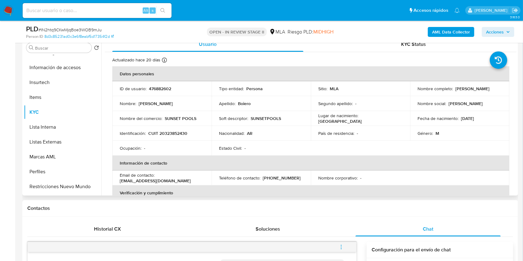
drag, startPoint x: 452, startPoint y: 89, endPoint x: 493, endPoint y: 89, distance: 40.9
click at [493, 89] on div "Nombre completo : Franco Ivan Boiero" at bounding box center [459, 89] width 84 height 6
copy div "Franco Ivan Boiero"
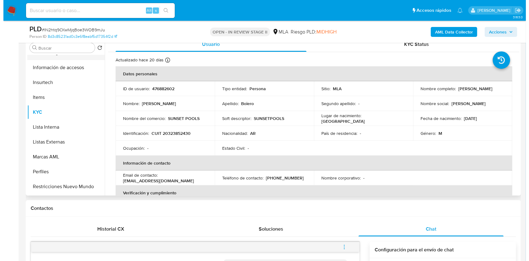
scroll to position [0, 0]
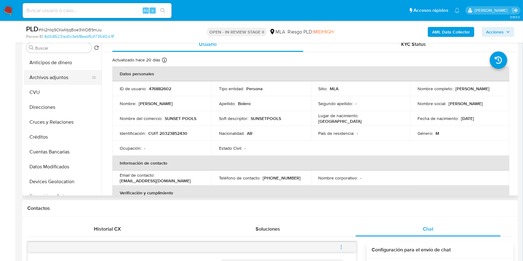
click at [66, 75] on button "Archivos adjuntos" at bounding box center [60, 77] width 73 height 15
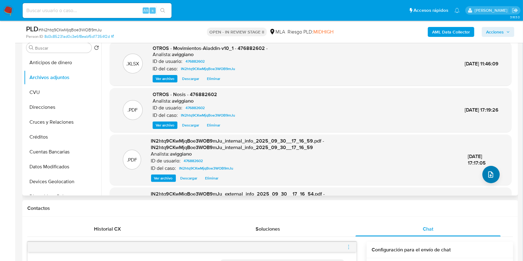
click at [488, 175] on icon "upload-file" at bounding box center [490, 174] width 7 height 7
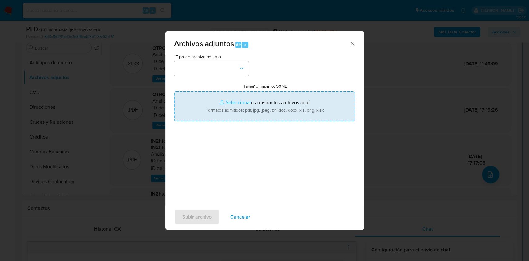
click at [245, 113] on input "Tamaño máximo: 50MB Seleccionar archivos" at bounding box center [264, 106] width 181 height 30
type input "C:\fakepath\Caselog IN2htq9CKwMjqBoe3WOB9mJu_2025_09_17_15_31_25.docx"
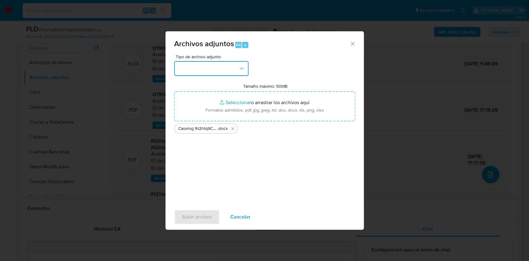
click at [217, 64] on button "button" at bounding box center [211, 68] width 74 height 15
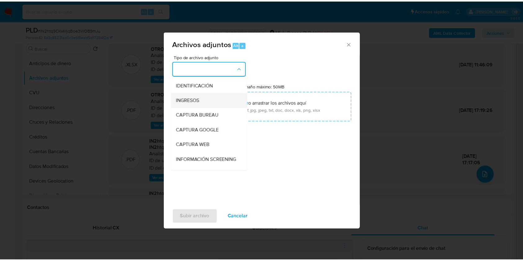
scroll to position [82, 0]
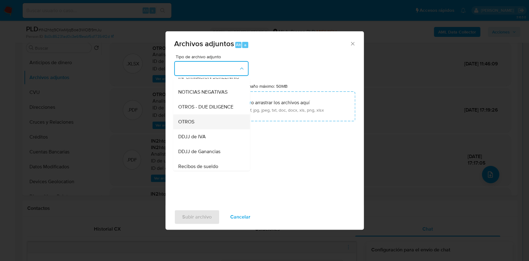
click at [199, 129] on div "OTROS" at bounding box center [209, 121] width 63 height 15
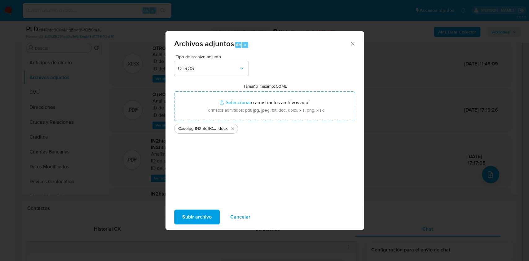
drag, startPoint x: 255, startPoint y: 40, endPoint x: 319, endPoint y: 45, distance: 63.4
click at [340, 34] on div "Archivos adjuntos Alt a" at bounding box center [265, 42] width 198 height 23
click at [308, 179] on div "Tipo de archivo adjunto OTROS Tamaño máximo: 50MB Seleccionar archivos Seleccio…" at bounding box center [264, 128] width 181 height 146
click at [181, 215] on button "Subir archivo" at bounding box center [197, 217] width 46 height 15
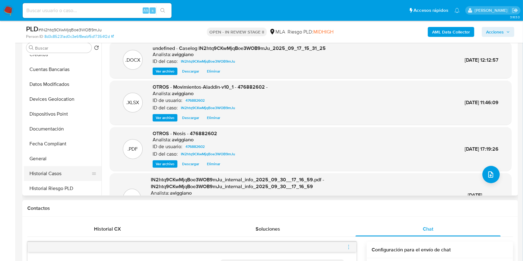
click at [59, 170] on button "Historial Casos" at bounding box center [60, 173] width 73 height 15
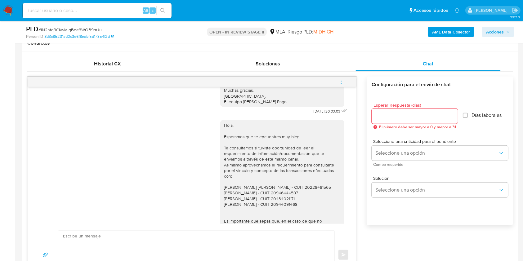
scroll to position [521, 0]
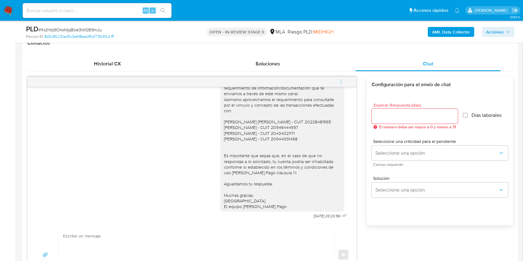
click at [340, 82] on icon "menu-action" at bounding box center [341, 82] width 6 height 6
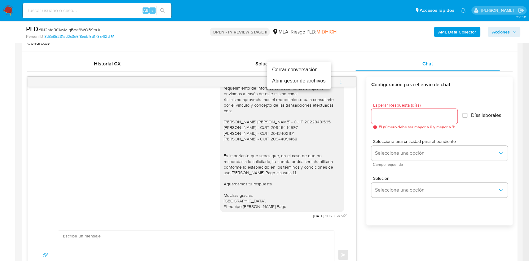
click at [286, 72] on li "Cerrar conversación" at bounding box center [299, 69] width 64 height 11
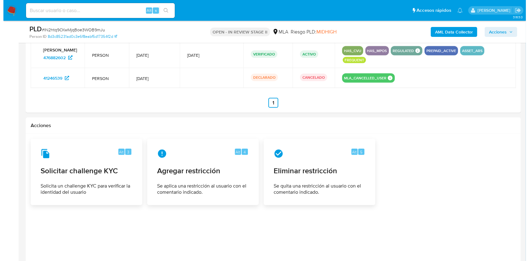
scroll to position [920, 0]
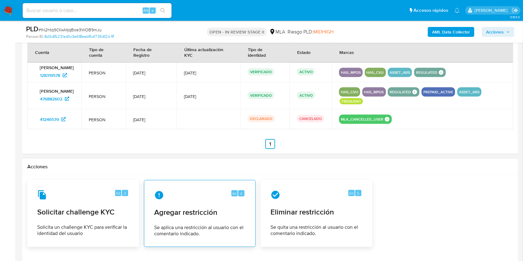
click at [187, 205] on div "Alt 4 Agregar restricción Se aplica una restricción al usuario con el comentari…" at bounding box center [199, 213] width 101 height 56
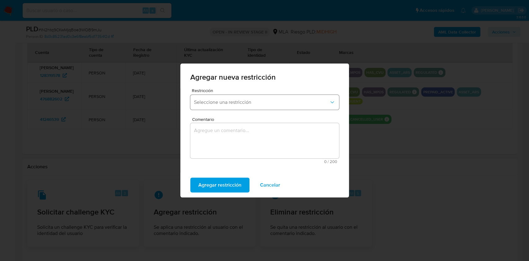
click at [246, 106] on button "Seleccione una restricción" at bounding box center [264, 102] width 149 height 15
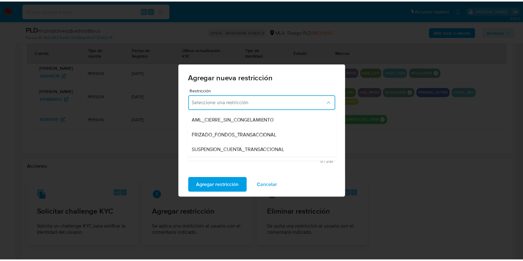
scroll to position [66, 0]
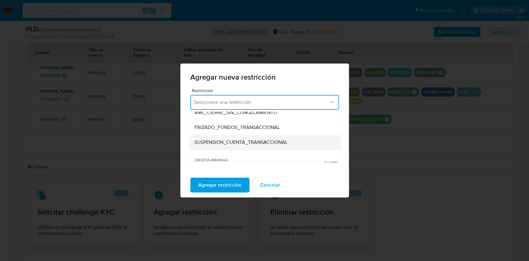
click at [280, 138] on div "SUSPENSION_CUENTA_TRANSACCIONAL" at bounding box center [263, 142] width 138 height 15
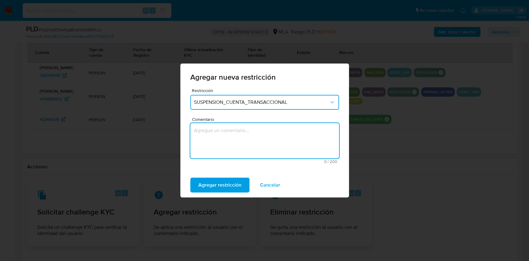
click at [270, 147] on textarea "Comentario" at bounding box center [264, 140] width 149 height 35
type textarea "AML"
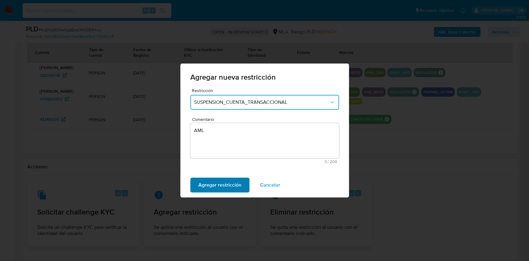
click at [244, 182] on button "Agregar restricción" at bounding box center [219, 185] width 59 height 15
click at [219, 185] on span "Confirmar" at bounding box center [209, 185] width 22 height 14
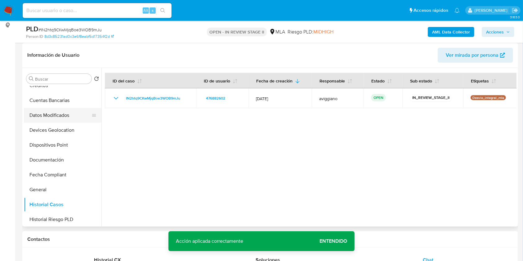
scroll to position [0, 0]
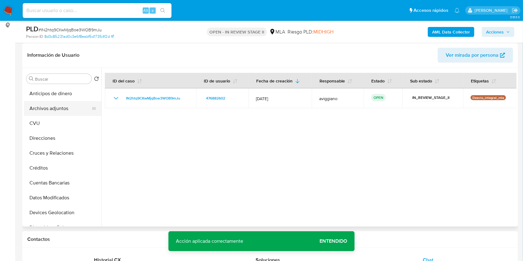
drag, startPoint x: 61, startPoint y: 105, endPoint x: 64, endPoint y: 108, distance: 4.2
click at [60, 105] on button "Archivos adjuntos" at bounding box center [60, 108] width 73 height 15
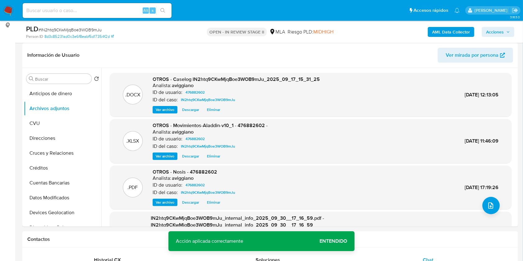
drag, startPoint x: 494, startPoint y: 33, endPoint x: 483, endPoint y: 37, distance: 11.7
click at [494, 33] on span "Acciones" at bounding box center [495, 32] width 18 height 10
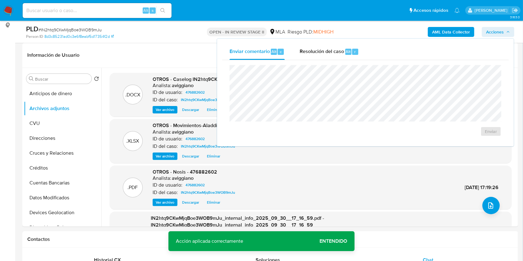
click at [320, 43] on div "Enviar comentario Alt c Resolución del caso Alt r Enviar" at bounding box center [365, 93] width 296 height 108
click at [322, 54] on span "Resolución del caso" at bounding box center [321, 51] width 44 height 7
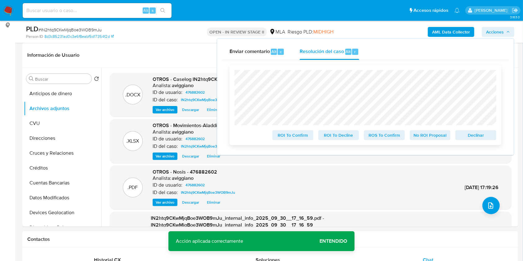
click at [468, 131] on span "Declinar" at bounding box center [475, 135] width 32 height 9
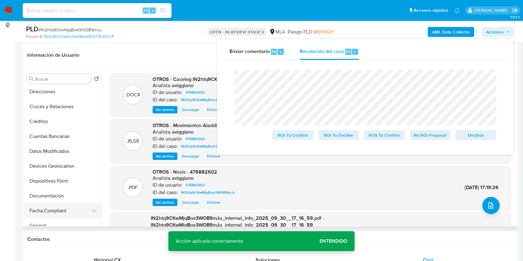
scroll to position [82, 0]
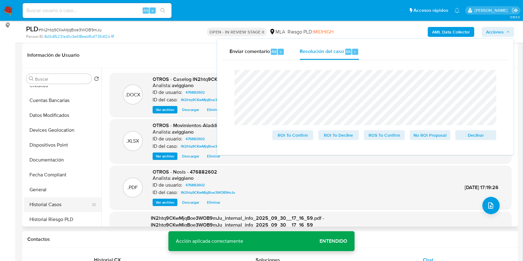
click at [52, 203] on button "Historial Casos" at bounding box center [60, 204] width 73 height 15
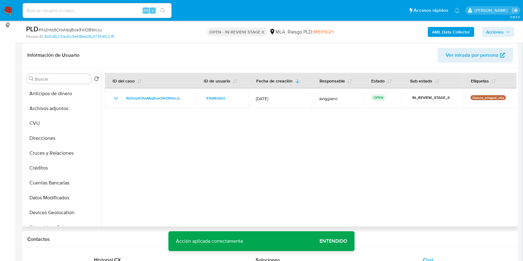
scroll to position [0, 0]
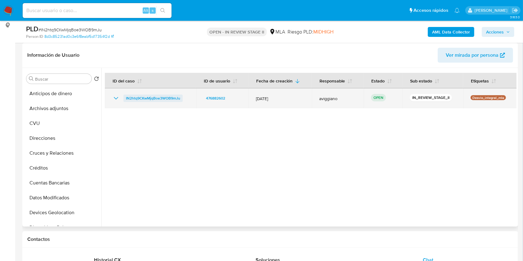
click at [144, 95] on span "IN2htq9CKwMjqBoe3WOB9mJu" at bounding box center [153, 98] width 54 height 7
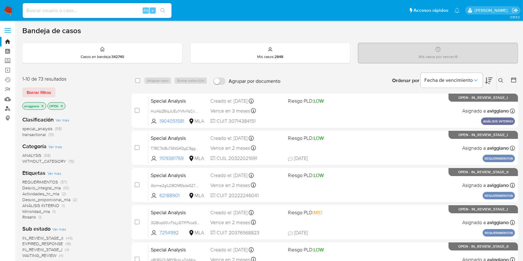
click at [10, 108] on link "Buscador de personas" at bounding box center [37, 109] width 74 height 10
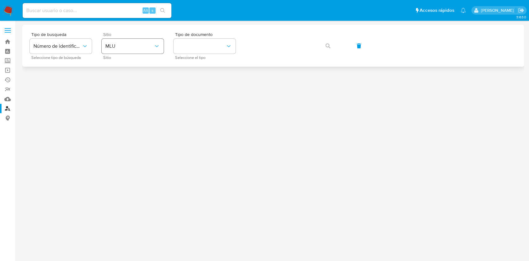
click at [141, 50] on button "MLU" at bounding box center [133, 46] width 62 height 15
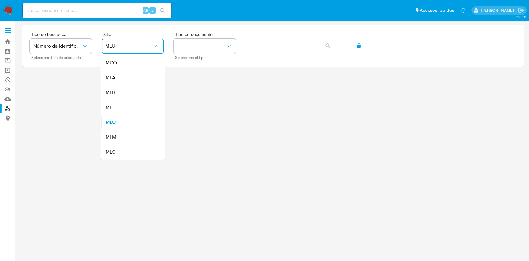
drag, startPoint x: 127, startPoint y: 79, endPoint x: 158, endPoint y: 80, distance: 31.0
click at [127, 79] on div "MLA" at bounding box center [130, 77] width 51 height 15
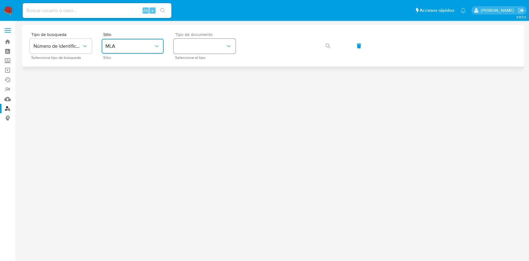
click at [192, 49] on button "identificationType" at bounding box center [205, 46] width 62 height 15
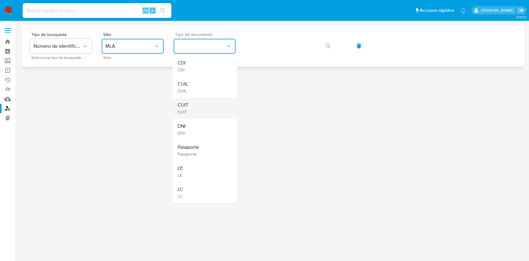
click at [193, 110] on div "CUIT CUIT" at bounding box center [202, 108] width 51 height 21
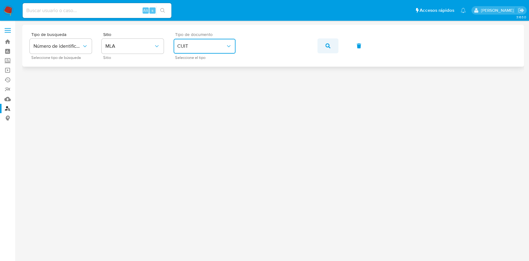
click at [332, 43] on button "button" at bounding box center [327, 45] width 21 height 15
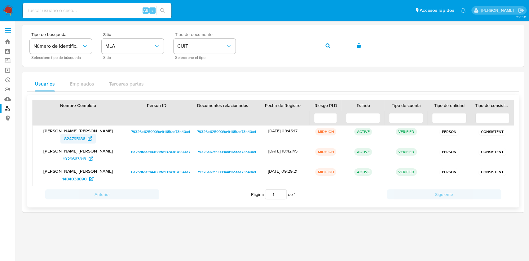
click at [72, 136] on span "824795186" at bounding box center [74, 139] width 21 height 10
click at [325, 48] on icon "button" at bounding box center [327, 45] width 5 height 5
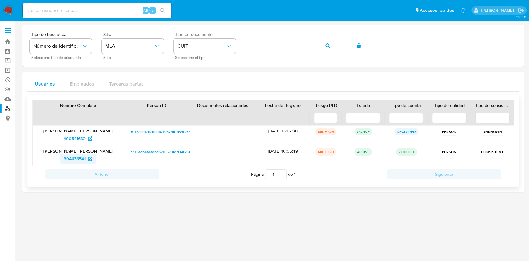
click at [76, 157] on span "304636541" at bounding box center [75, 159] width 22 height 10
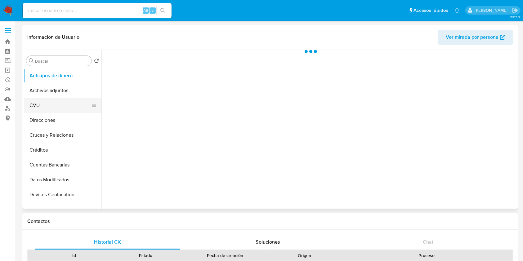
select select "10"
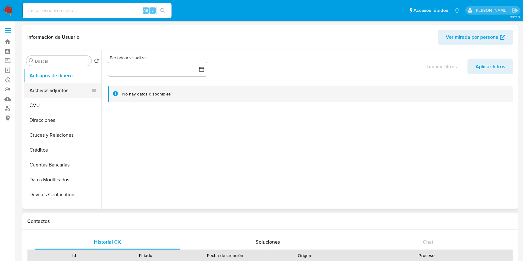
click at [48, 86] on button "Archivos adjuntos" at bounding box center [60, 90] width 73 height 15
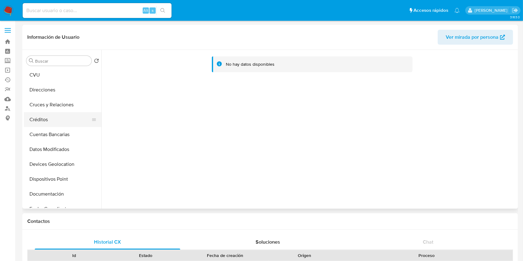
scroll to position [41, 0]
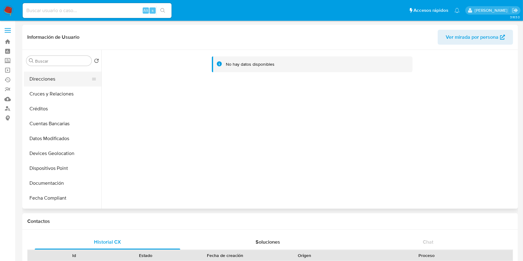
click at [51, 84] on button "Direcciones" at bounding box center [60, 79] width 73 height 15
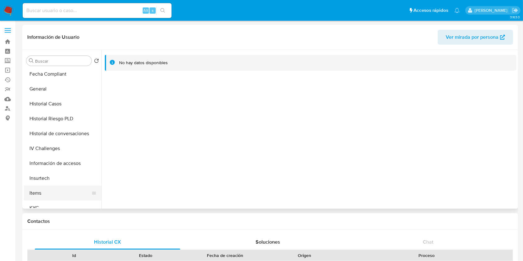
scroll to position [289, 0]
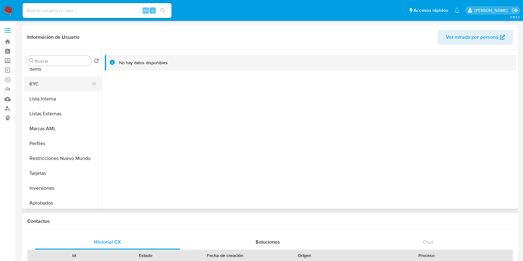
click at [50, 82] on button "KYC" at bounding box center [60, 84] width 73 height 15
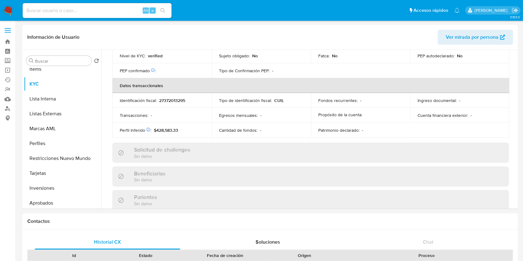
scroll to position [311, 0]
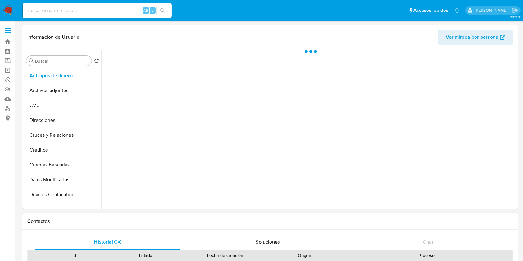
select select "10"
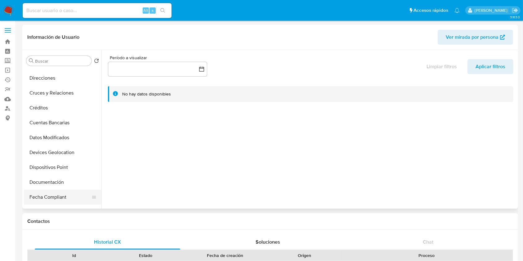
scroll to position [82, 0]
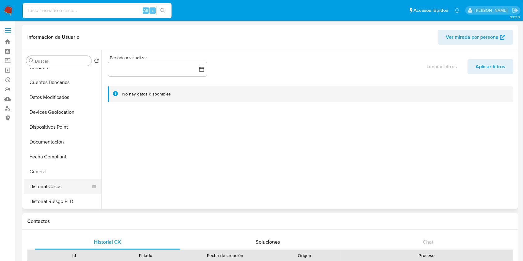
click at [41, 192] on button "Historial Casos" at bounding box center [60, 186] width 73 height 15
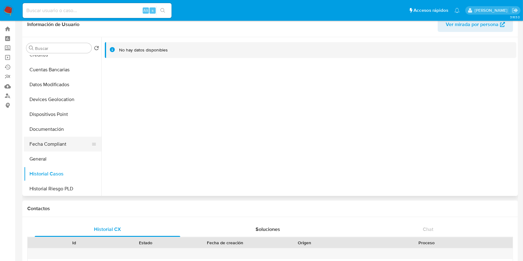
scroll to position [0, 0]
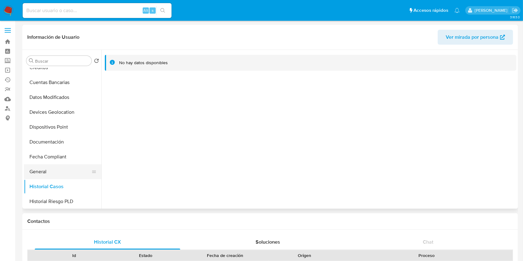
click at [40, 170] on button "General" at bounding box center [60, 171] width 73 height 15
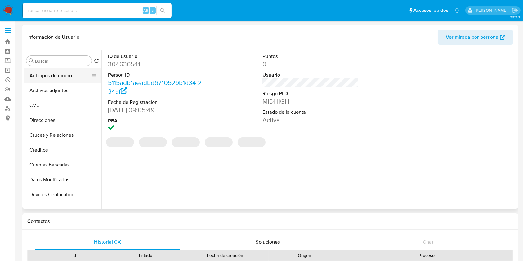
click at [66, 82] on button "Anticipos de dinero" at bounding box center [60, 75] width 73 height 15
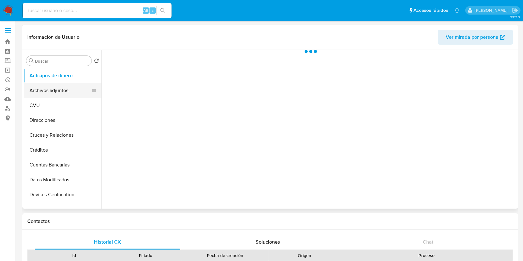
click at [65, 88] on button "Archivos adjuntos" at bounding box center [60, 90] width 73 height 15
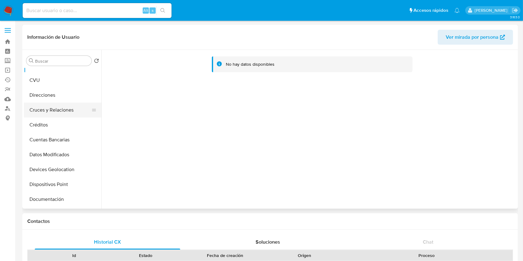
scroll to position [124, 0]
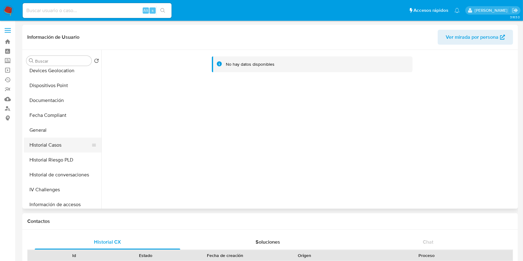
click at [46, 147] on button "Historial Casos" at bounding box center [60, 145] width 73 height 15
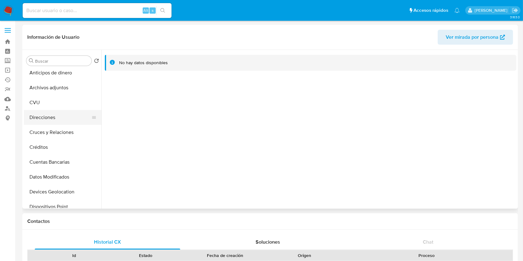
scroll to position [0, 0]
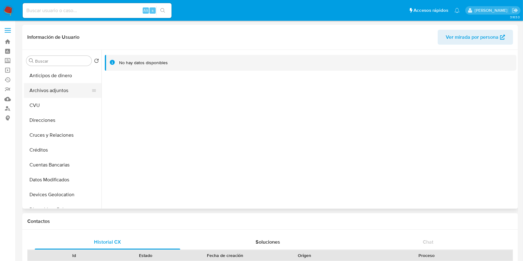
click at [45, 91] on button "Archivos adjuntos" at bounding box center [60, 90] width 73 height 15
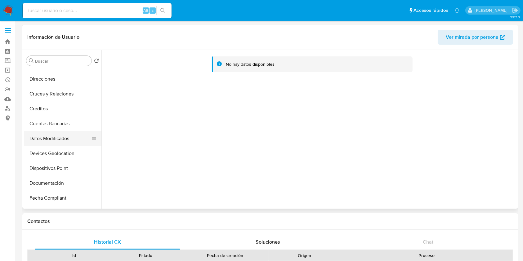
scroll to position [124, 0]
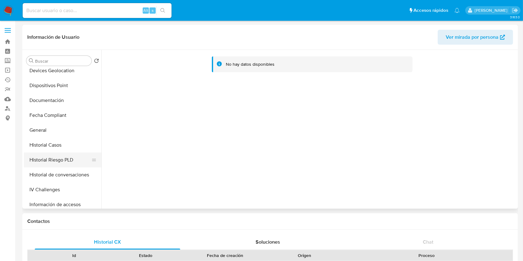
click at [55, 157] on button "Historial Riesgo PLD" at bounding box center [60, 159] width 73 height 15
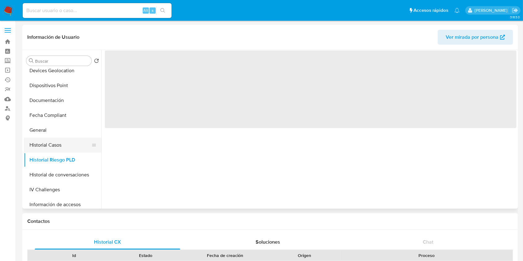
click at [56, 152] on button "Historial Casos" at bounding box center [60, 145] width 73 height 15
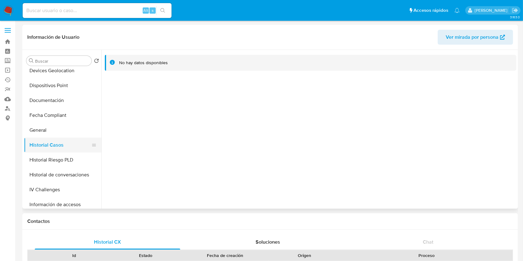
scroll to position [289, 0]
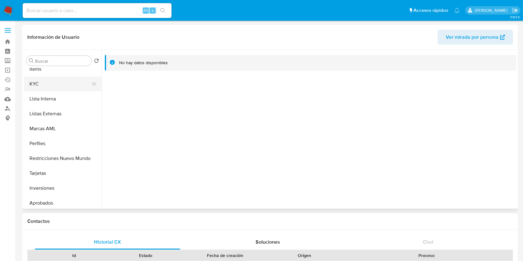
click at [66, 86] on button "KYC" at bounding box center [60, 84] width 73 height 15
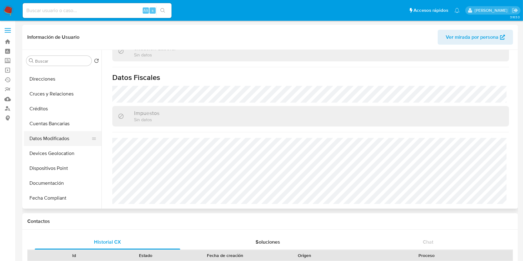
scroll to position [0, 0]
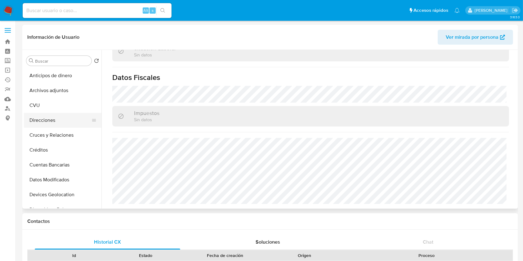
click at [48, 118] on button "Direcciones" at bounding box center [60, 120] width 73 height 15
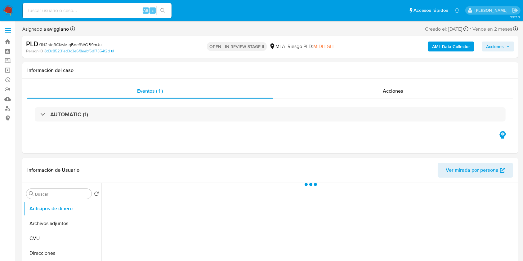
click at [503, 46] on span "Acciones" at bounding box center [498, 46] width 24 height 9
select select "10"
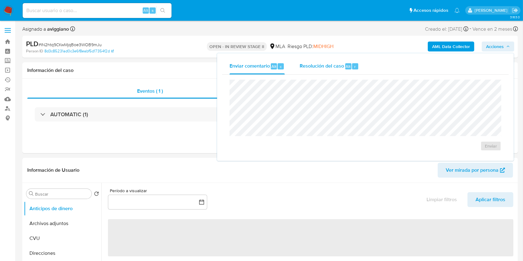
click at [343, 62] on div "Resolución del caso Alt r" at bounding box center [328, 66] width 59 height 16
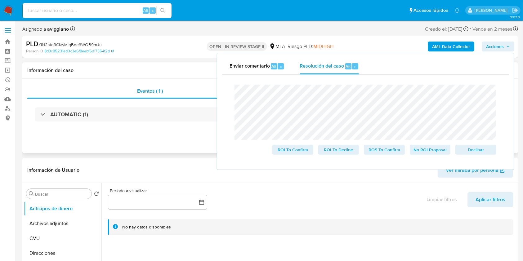
click at [201, 128] on div "AUTOMATIC (1)" at bounding box center [269, 114] width 485 height 31
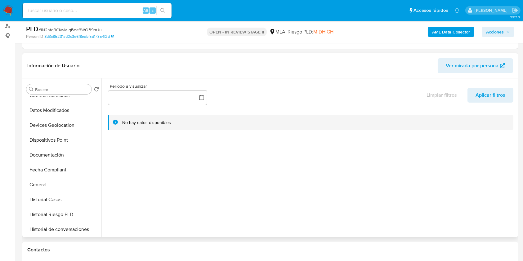
scroll to position [124, 0]
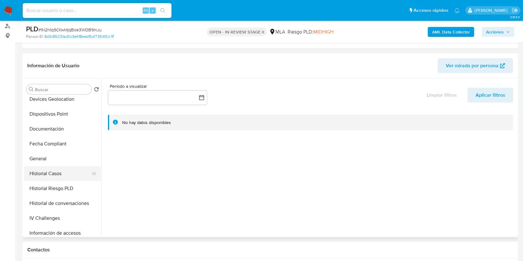
click at [56, 166] on button "Historial Casos" at bounding box center [60, 173] width 73 height 15
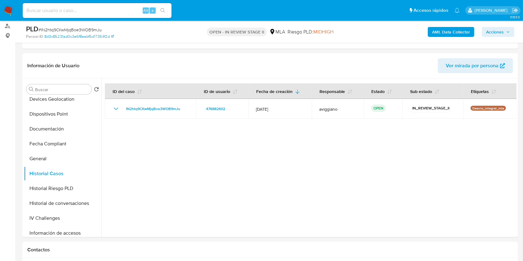
click at [498, 32] on span "Acciones" at bounding box center [495, 32] width 18 height 10
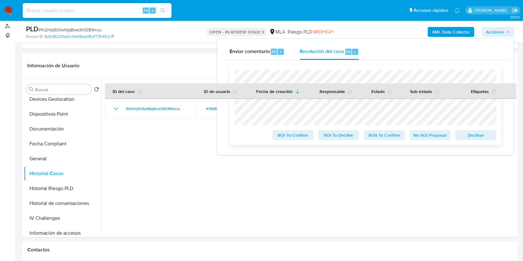
click at [474, 135] on span "Declinar" at bounding box center [475, 135] width 32 height 9
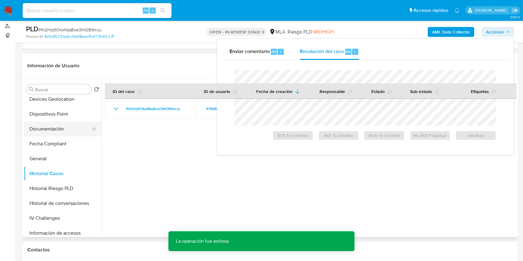
click at [66, 132] on button "Documentación" at bounding box center [60, 128] width 73 height 15
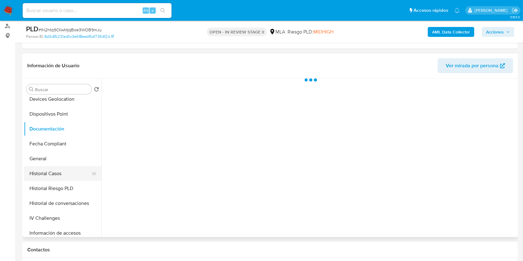
click at [60, 171] on button "Historial Casos" at bounding box center [60, 173] width 73 height 15
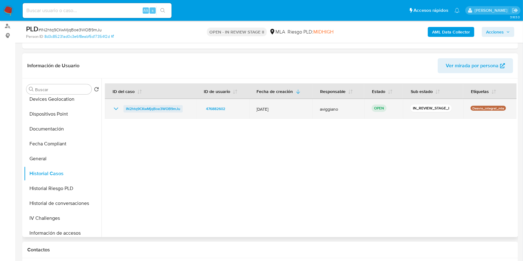
click at [169, 105] on span "IN2htq9CKwMjqBoe3WOB9mJu" at bounding box center [153, 108] width 54 height 7
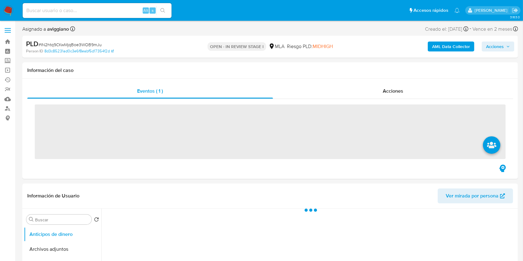
click at [506, 44] on span "Acciones" at bounding box center [498, 46] width 24 height 9
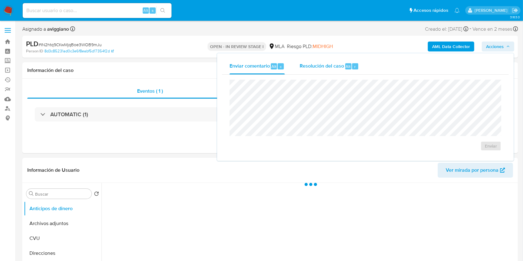
click at [340, 68] on span "Resolución del caso" at bounding box center [321, 66] width 44 height 7
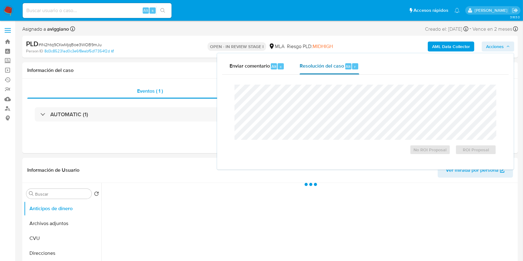
select select "10"
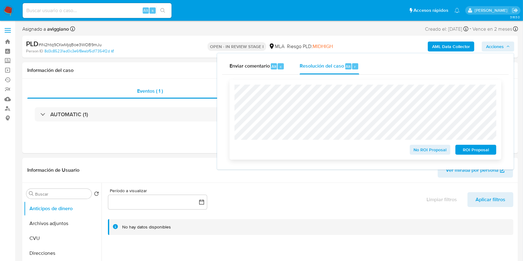
drag, startPoint x: 475, startPoint y: 149, endPoint x: 469, endPoint y: 152, distance: 7.3
click at [474, 149] on span "ROI Proposal" at bounding box center [475, 149] width 32 height 9
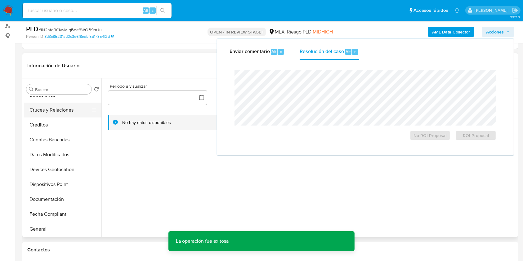
scroll to position [124, 0]
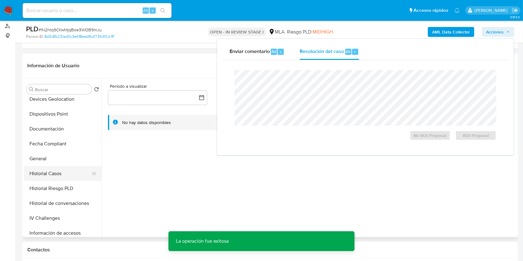
click at [51, 172] on button "Historial Casos" at bounding box center [60, 173] width 73 height 15
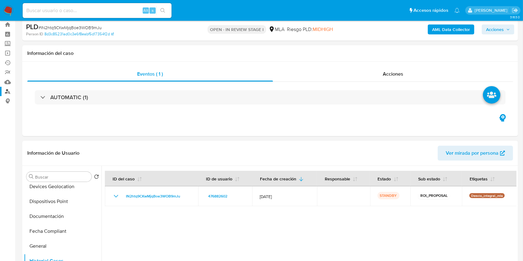
scroll to position [0, 0]
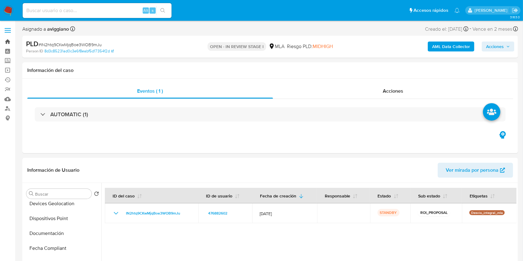
click at [9, 42] on link "Bandeja" at bounding box center [37, 42] width 74 height 10
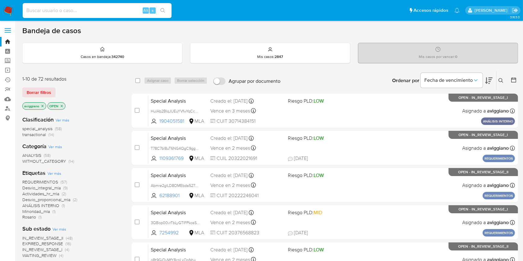
click at [71, 8] on input at bounding box center [97, 11] width 149 height 8
paste input "L1CRYurOwuBRbfATTaqtzuKp"
type input "L1CRYurOwuBRbfATTaqtzuKp"
click at [161, 11] on icon "search-icon" at bounding box center [162, 10] width 5 height 5
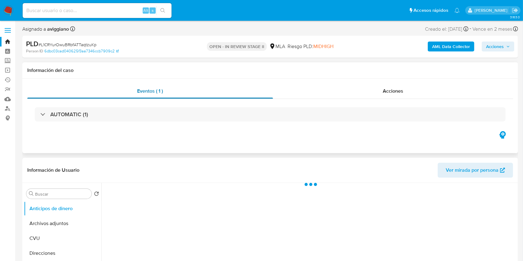
select select "10"
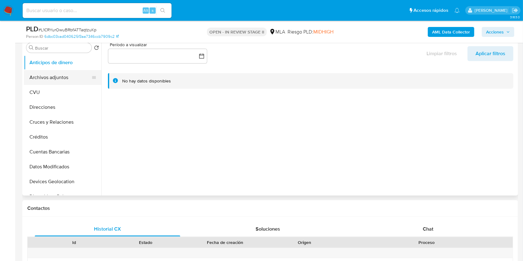
click at [61, 76] on button "Archivos adjuntos" at bounding box center [60, 77] width 73 height 15
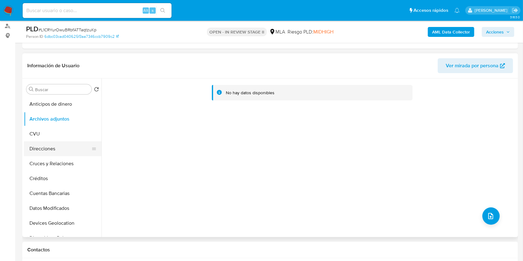
scroll to position [82, 0]
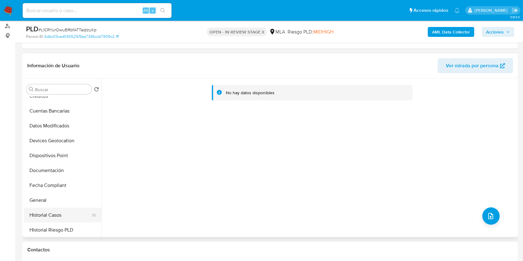
click at [54, 210] on button "Historial Casos" at bounding box center [60, 215] width 73 height 15
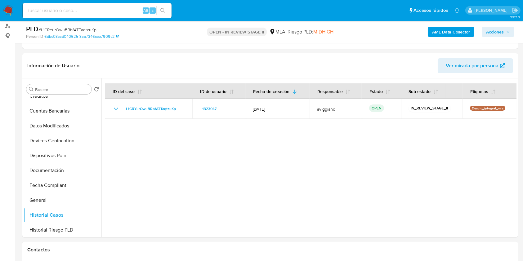
click at [452, 29] on b "AML Data Collector" at bounding box center [451, 32] width 38 height 10
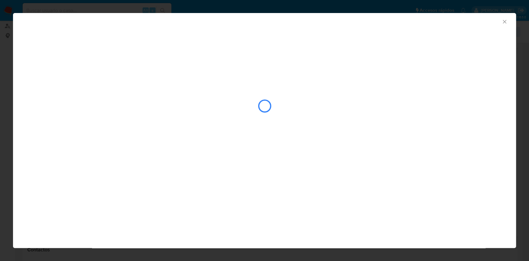
click at [316, 28] on div "AML Data Collector" at bounding box center [264, 20] width 503 height 15
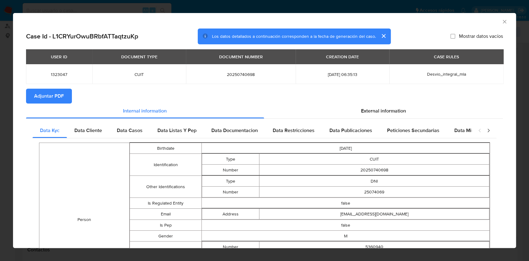
click at [60, 95] on span "Adjuntar PDF" at bounding box center [49, 96] width 30 height 14
click at [502, 24] on div "AML Data Collector" at bounding box center [264, 20] width 503 height 15
click at [501, 23] on icon "Cerrar ventana" at bounding box center [504, 22] width 6 height 6
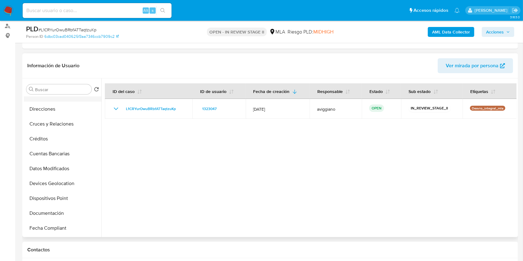
scroll to position [0, 0]
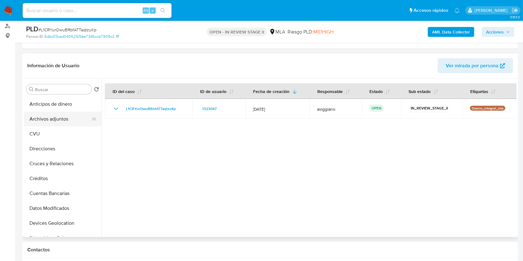
click at [69, 117] on button "Archivos adjuntos" at bounding box center [60, 119] width 73 height 15
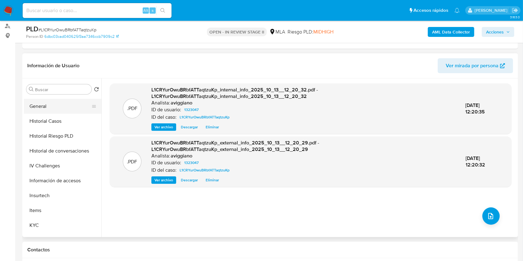
scroll to position [206, 0]
click at [45, 186] on button "Items" at bounding box center [60, 180] width 73 height 15
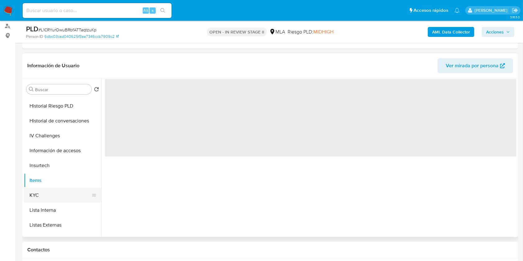
click at [44, 192] on button "KYC" at bounding box center [60, 195] width 73 height 15
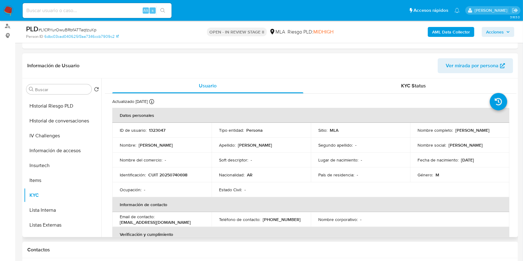
click at [182, 174] on p "CUIT 20250740698" at bounding box center [167, 175] width 39 height 6
copy p "20250740698"
click at [155, 128] on p "1323047" at bounding box center [157, 130] width 16 height 6
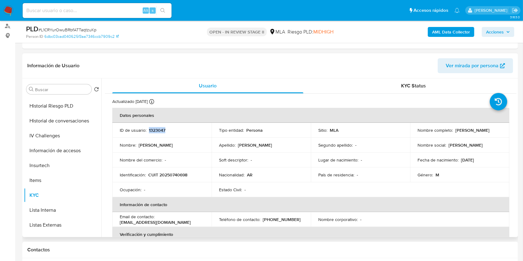
copy p "1323047"
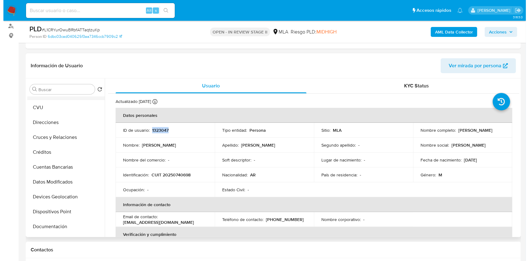
scroll to position [0, 0]
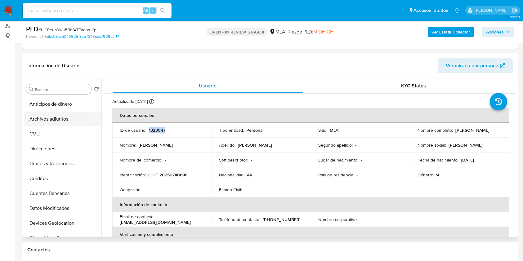
click at [57, 115] on button "Archivos adjuntos" at bounding box center [60, 119] width 73 height 15
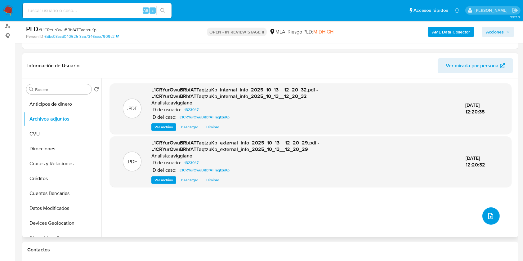
click at [487, 214] on icon "upload-file" at bounding box center [490, 215] width 7 height 7
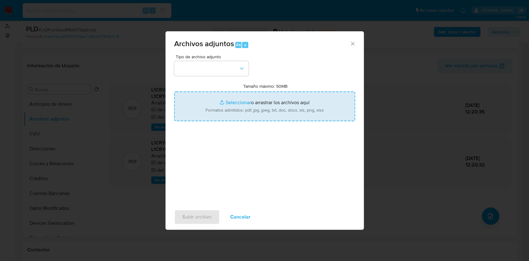
click at [272, 117] on input "Tamaño máximo: 50MB Seleccionar archivos" at bounding box center [264, 106] width 181 height 30
type input "C:\fakepath\Nosis - 1323047.pdf"
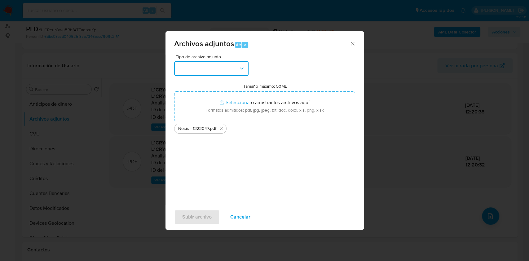
click at [206, 72] on button "button" at bounding box center [211, 68] width 74 height 15
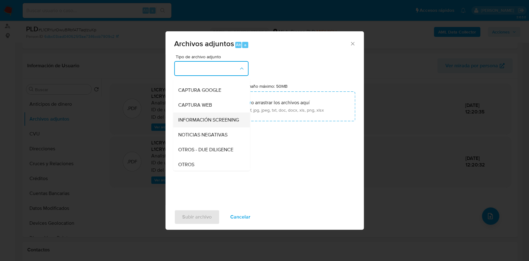
scroll to position [41, 0]
click at [190, 166] on span "OTROS" at bounding box center [186, 163] width 16 height 6
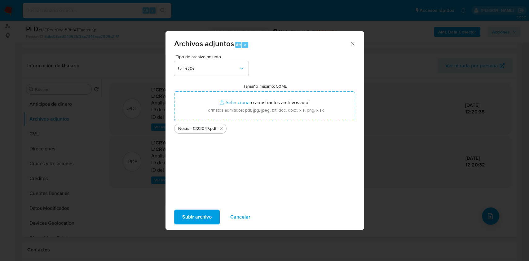
click at [188, 211] on span "Subir archivo" at bounding box center [196, 217] width 29 height 14
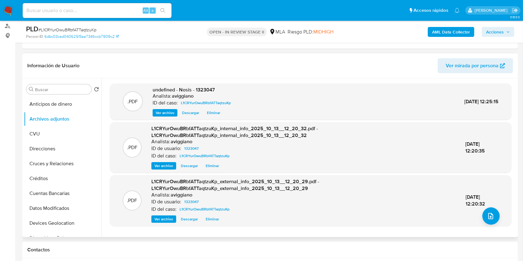
click at [210, 88] on span "undefined - Nosis - 1323047" at bounding box center [183, 89] width 62 height 7
copy span "1323047"
click at [488, 219] on icon "upload-file" at bounding box center [490, 216] width 5 height 6
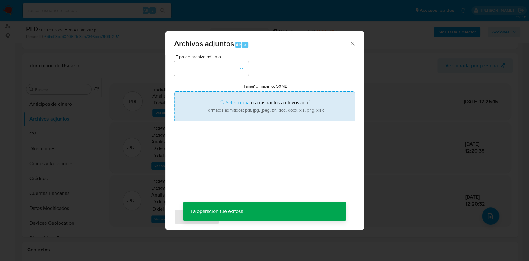
click at [271, 108] on input "Tamaño máximo: 50MB Seleccionar archivos" at bounding box center [264, 106] width 181 height 30
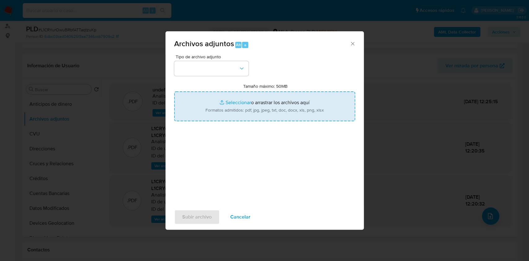
type input "C:\fakepath\Movimientos-Aladdin-v10_1 - 1323047 - .xlsx"
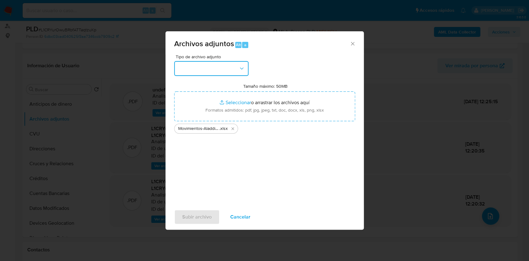
click at [216, 71] on button "button" at bounding box center [211, 68] width 74 height 15
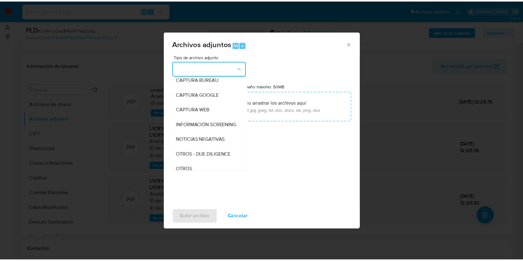
scroll to position [82, 0]
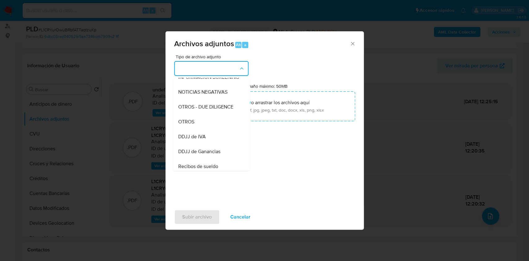
drag, startPoint x: 190, startPoint y: 132, endPoint x: 193, endPoint y: 187, distance: 54.6
click at [190, 129] on div "OTROS" at bounding box center [209, 121] width 63 height 15
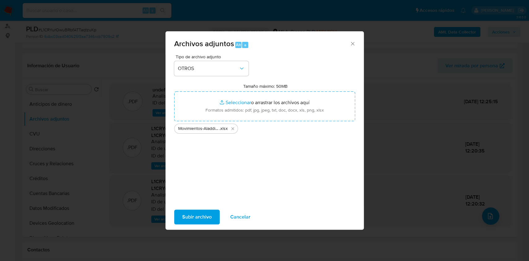
click at [198, 226] on div "Subir archivo Cancelar" at bounding box center [265, 217] width 198 height 24
click at [200, 219] on span "Subir archivo" at bounding box center [196, 217] width 29 height 14
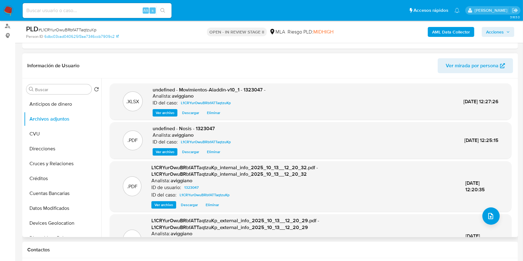
click at [245, 87] on span "undefined - Movimientos-Aladdin-v10_1 - 1323047 -" at bounding box center [208, 89] width 113 height 7
copy span "1323047"
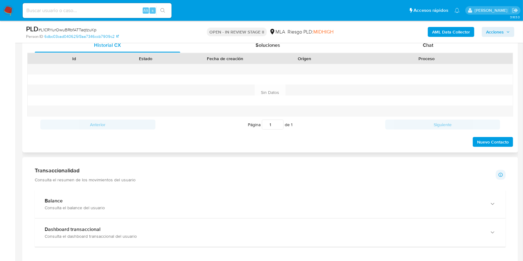
scroll to position [289, 0]
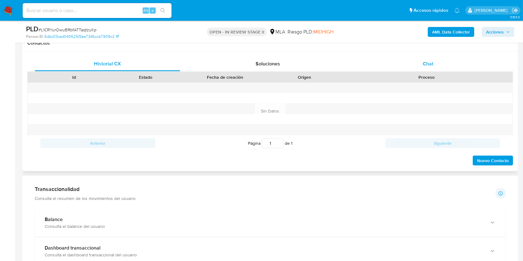
click at [421, 69] on div "Chat" at bounding box center [427, 63] width 145 height 15
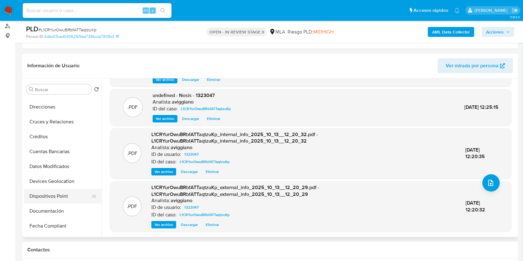
scroll to position [82, 0]
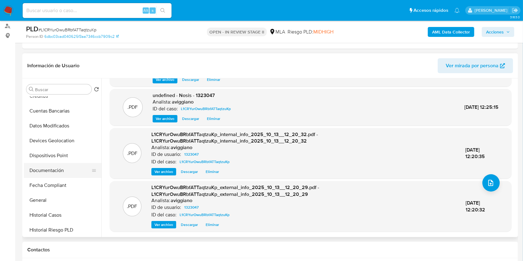
click at [61, 168] on button "Documentación" at bounding box center [60, 170] width 73 height 15
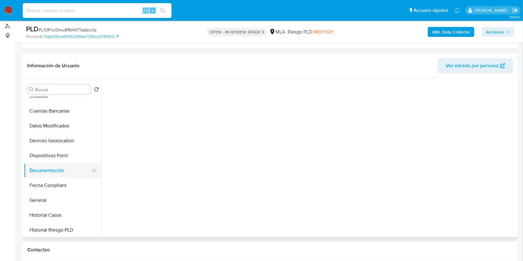
scroll to position [0, 0]
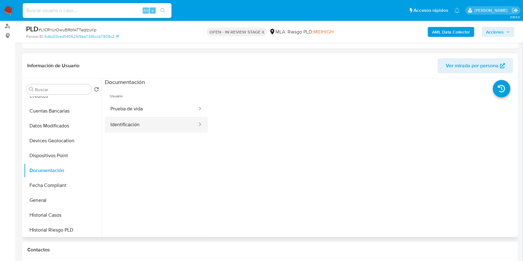
click at [139, 124] on button "Identificación" at bounding box center [151, 125] width 93 height 16
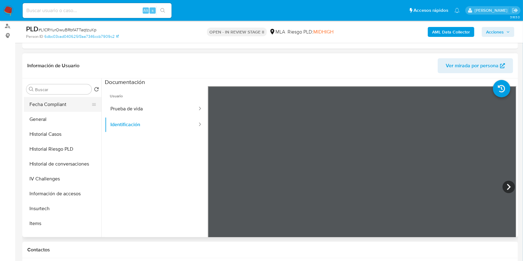
scroll to position [206, 0]
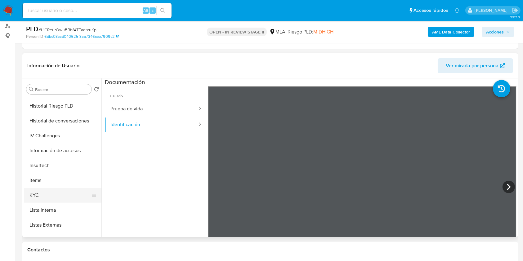
click at [54, 189] on button "KYC" at bounding box center [60, 195] width 73 height 15
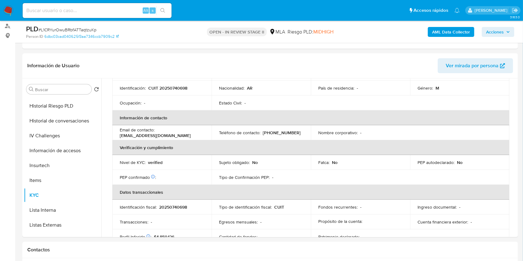
scroll to position [124, 0]
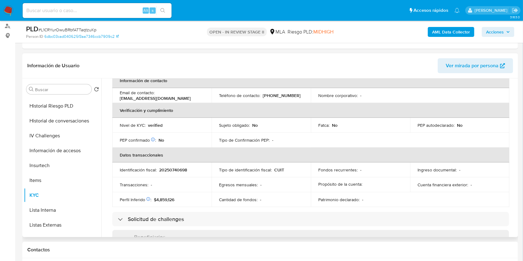
click at [174, 170] on p "20250740698" at bounding box center [173, 170] width 28 height 6
copy p "20250740698"
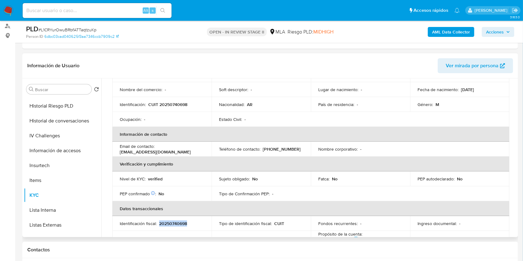
scroll to position [41, 0]
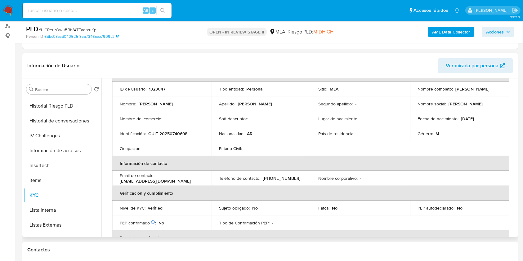
drag, startPoint x: 415, startPoint y: 91, endPoint x: 467, endPoint y: 90, distance: 51.8
click at [467, 90] on td "Nombre completo : Osvaldo Marcelo Lopez" at bounding box center [459, 89] width 99 height 15
copy p "Osvaldo Marcelo Lopez"
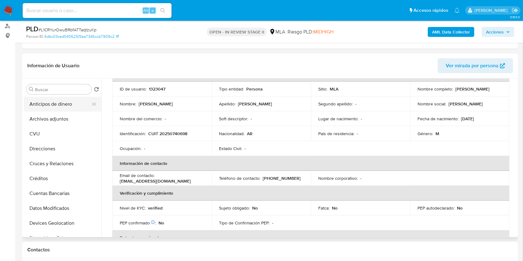
click at [66, 108] on button "Anticipos de dinero" at bounding box center [60, 104] width 73 height 15
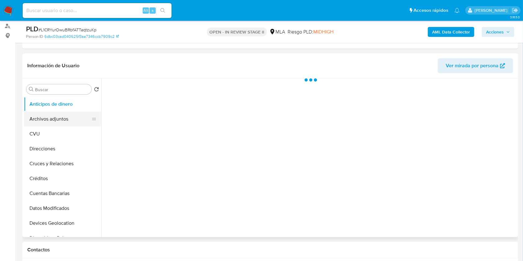
click at [63, 118] on button "Archivos adjuntos" at bounding box center [60, 119] width 73 height 15
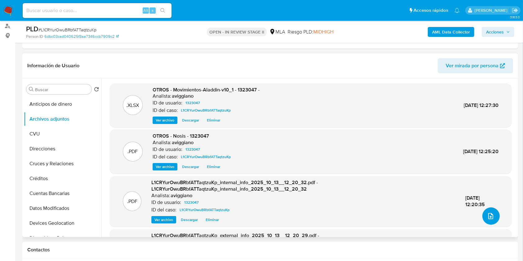
click at [490, 213] on icon "upload-file" at bounding box center [490, 215] width 7 height 7
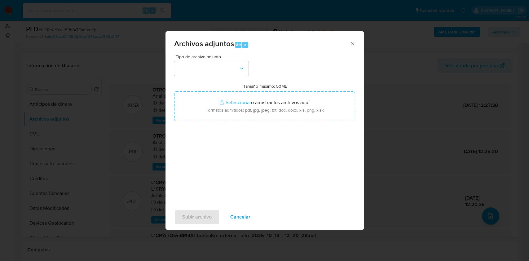
click at [301, 85] on div "Tamaño máximo: 50MB Seleccionar archivos Seleccionar o arrastrar los archivos a…" at bounding box center [264, 102] width 181 height 38
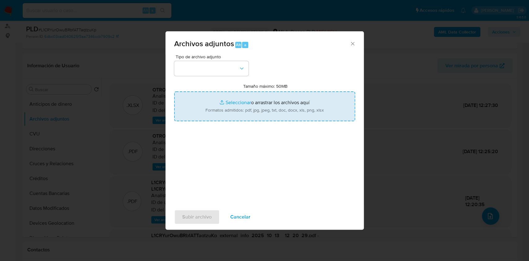
click at [306, 101] on input "Tamaño máximo: 50MB Seleccionar archivos" at bounding box center [264, 106] width 181 height 30
type input "C:\fakepath\Caselog L1CRYurOwuBRbfATTaqtzuKp_2025_09_17_13_55_08.docx"
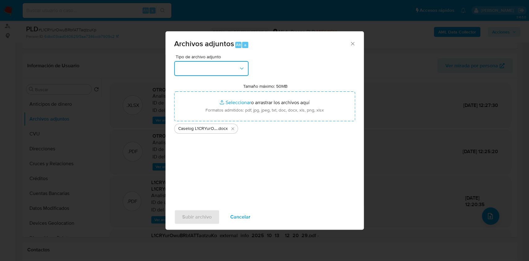
click at [211, 73] on button "button" at bounding box center [211, 68] width 74 height 15
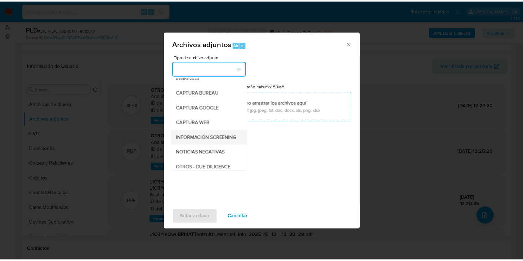
scroll to position [41, 0]
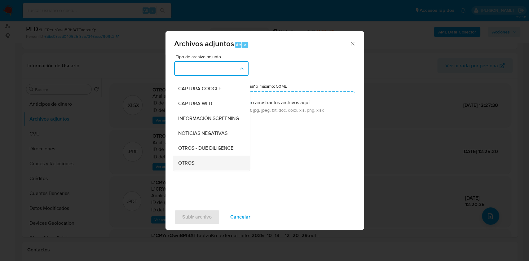
click at [191, 166] on span "OTROS" at bounding box center [186, 163] width 16 height 6
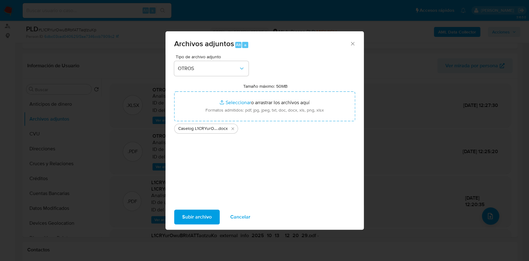
click at [196, 211] on span "Subir archivo" at bounding box center [196, 217] width 29 height 14
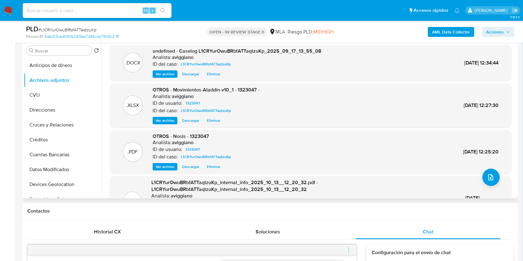
scroll to position [165, 0]
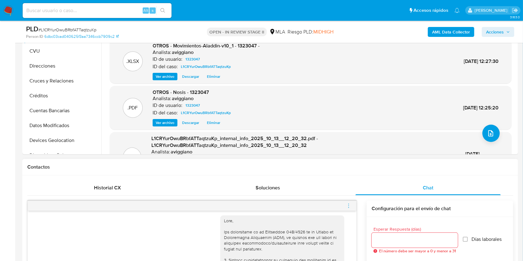
click at [349, 205] on icon "menu-action" at bounding box center [349, 206] width 6 height 6
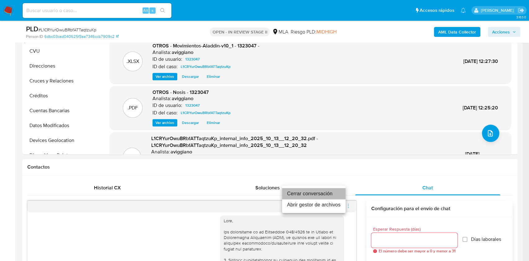
click at [296, 190] on li "Cerrar conversación" at bounding box center [314, 193] width 64 height 11
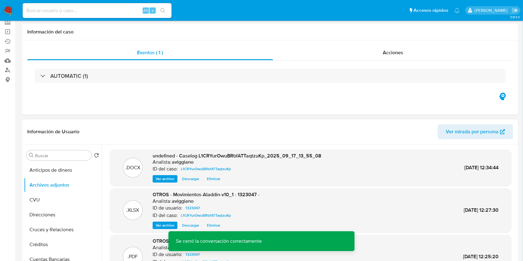
scroll to position [82, 0]
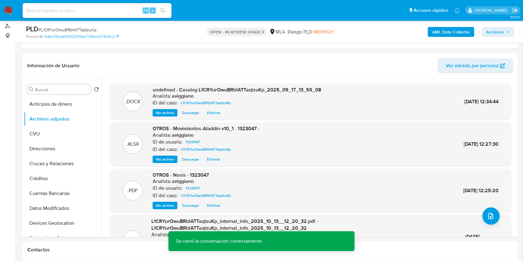
click at [487, 33] on span "Acciones" at bounding box center [495, 32] width 18 height 10
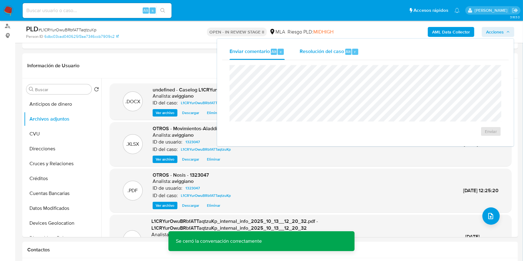
click at [355, 47] on div "Resolución del caso Alt r" at bounding box center [328, 52] width 59 height 16
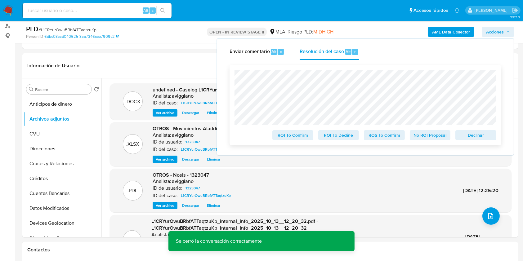
click at [479, 136] on span "Declinar" at bounding box center [475, 135] width 32 height 9
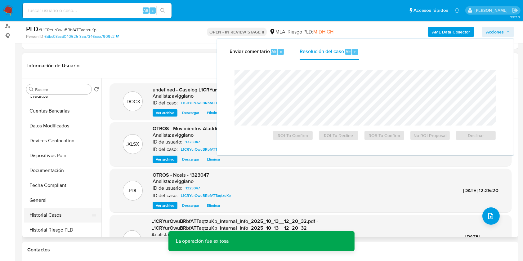
click at [71, 207] on button "General" at bounding box center [62, 200] width 77 height 15
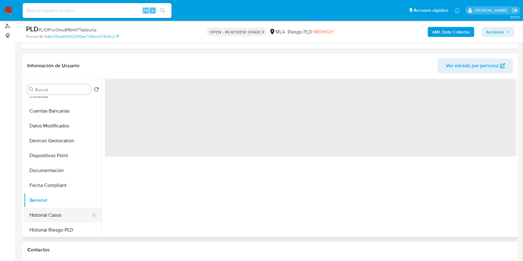
click at [70, 213] on button "Historial Casos" at bounding box center [60, 215] width 73 height 15
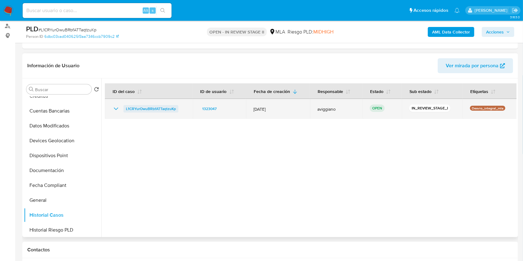
click at [152, 108] on span "L1CRYurOwuBRbfATTaqtzuKp" at bounding box center [151, 108] width 50 height 7
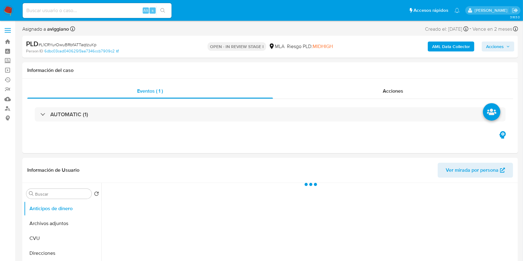
click at [500, 52] on div "AML Data Collector Acciones" at bounding box center [433, 46] width 161 height 15
click at [496, 43] on span "Acciones" at bounding box center [495, 47] width 18 height 10
select select "10"
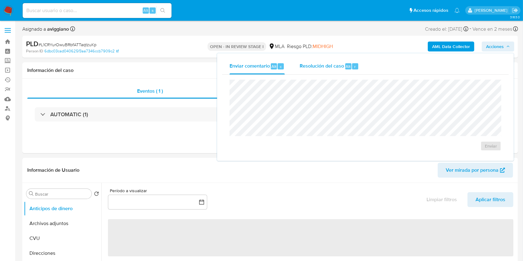
click at [324, 69] on span "Resolución del caso" at bounding box center [321, 66] width 44 height 7
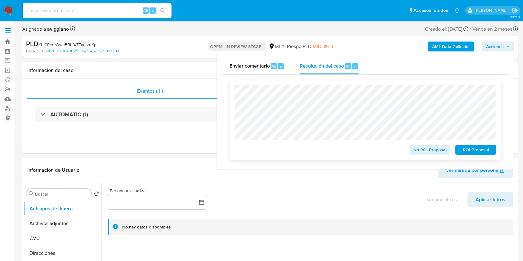
click at [413, 150] on button "No ROI Proposal" at bounding box center [429, 150] width 41 height 10
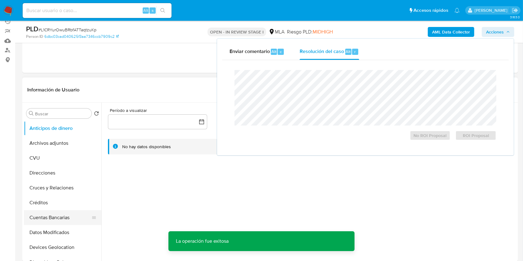
scroll to position [82, 0]
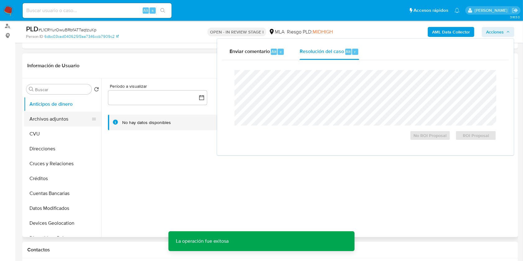
click at [64, 123] on button "Archivos adjuntos" at bounding box center [60, 119] width 73 height 15
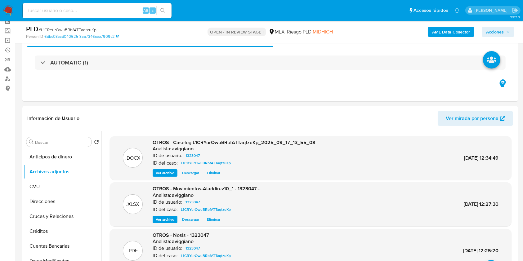
scroll to position [0, 0]
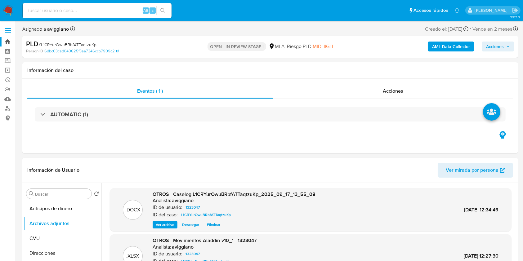
click at [9, 40] on link "Bandeja" at bounding box center [37, 42] width 74 height 10
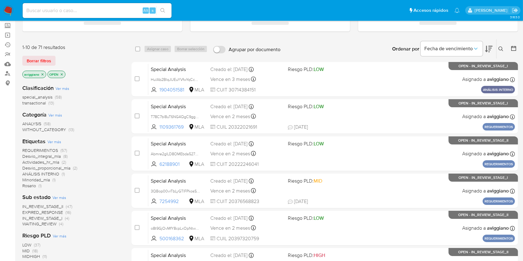
scroll to position [41, 0]
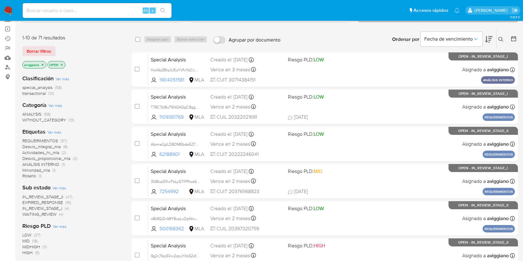
click at [41, 63] on icon "close-filter" at bounding box center [43, 65] width 4 height 4
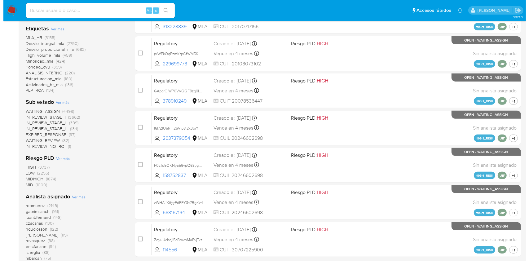
scroll to position [206, 0]
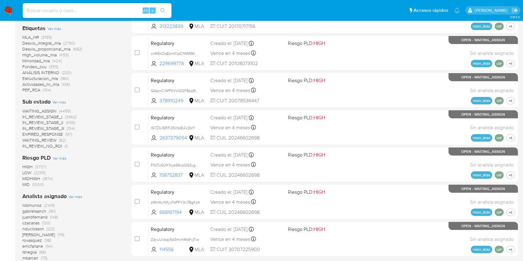
click at [79, 197] on span "Ver más" at bounding box center [75, 197] width 14 height 6
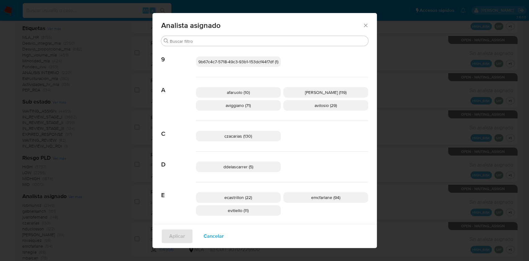
scroll to position [37, 0]
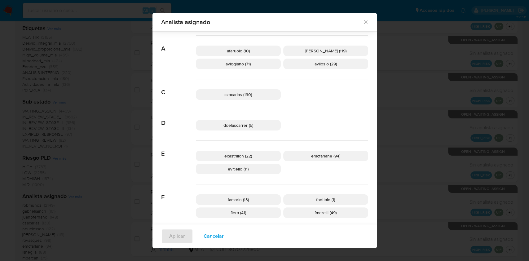
click at [293, 154] on p "emcfarlane (94)" at bounding box center [325, 156] width 85 height 11
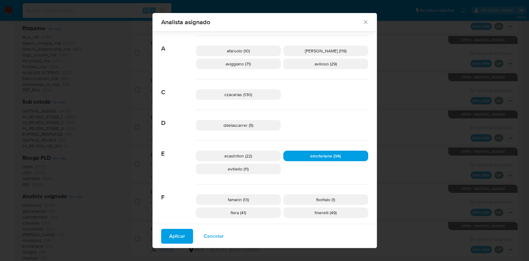
click at [169, 236] on span "Aplicar" at bounding box center [177, 236] width 16 height 14
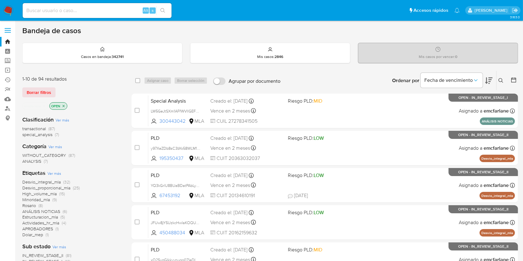
click at [46, 104] on icon "close-filter" at bounding box center [44, 106] width 4 height 4
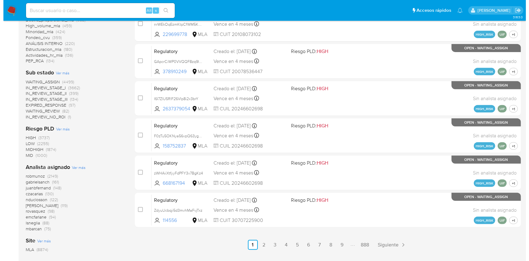
scroll to position [248, 0]
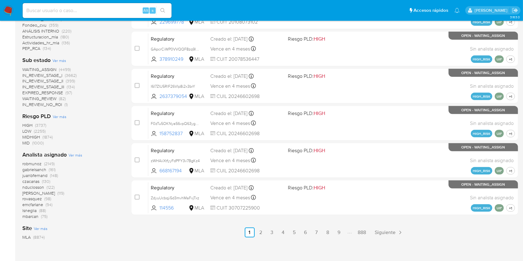
click at [73, 154] on span "Ver más" at bounding box center [75, 155] width 14 height 6
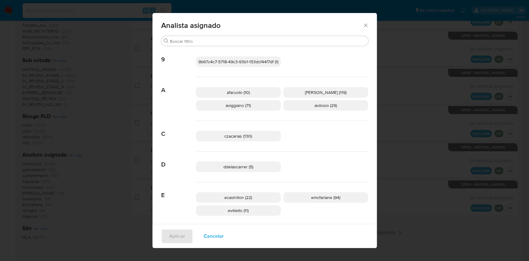
click at [209, 107] on p "aviggiano (71)" at bounding box center [238, 105] width 85 height 11
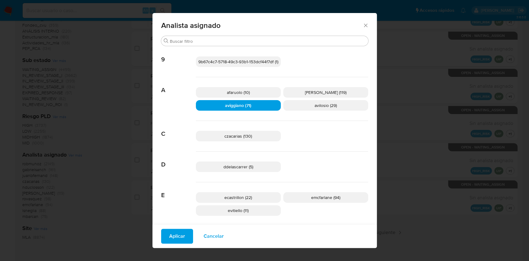
click at [171, 238] on span "Aplicar" at bounding box center [177, 236] width 16 height 14
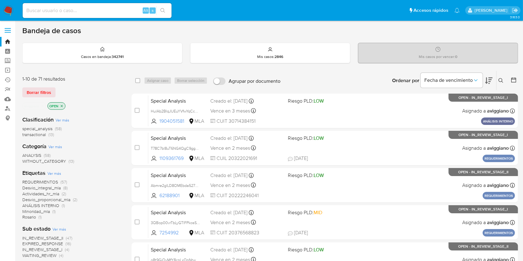
click at [27, 135] on span "transactional" at bounding box center [34, 134] width 24 height 6
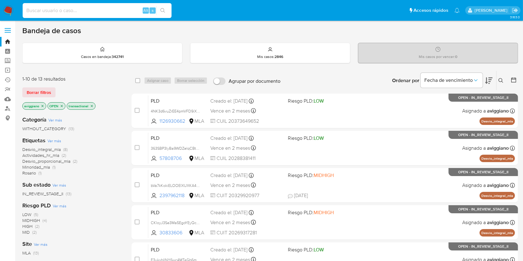
paste input "E3ukxbIlNY6wc4MTaGb6mAFT"
type input "E3ukxbIlNY6wc4MTaGb6mAFT"
click at [162, 10] on icon "search-icon" at bounding box center [162, 10] width 5 height 5
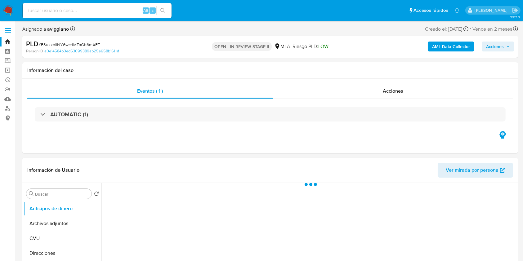
select select "10"
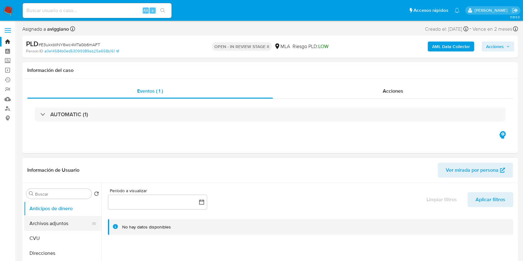
click at [33, 220] on button "Archivos adjuntos" at bounding box center [60, 223] width 73 height 15
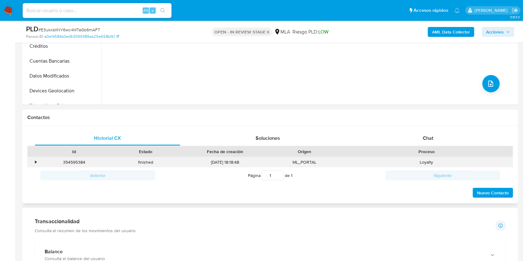
scroll to position [248, 0]
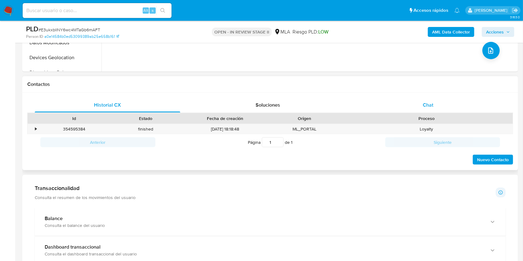
click at [428, 101] on div "Chat" at bounding box center [427, 105] width 145 height 15
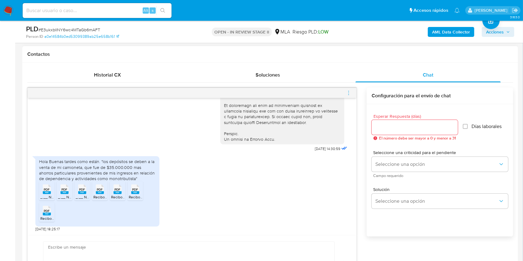
scroll to position [289, 0]
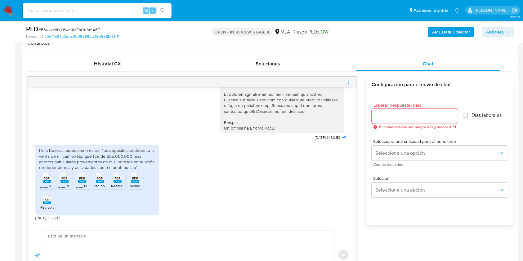
click at [43, 178] on icon "PDF" at bounding box center [47, 178] width 8 height 11
click at [59, 178] on div "PDF PDF" at bounding box center [64, 177] width 13 height 12
click at [76, 177] on div "PDF PDF" at bounding box center [82, 177] width 13 height 12
click at [93, 179] on li "PDF PDF Recibo de sueldo - 2025-06 - 5099.pdf" at bounding box center [99, 179] width 15 height 19
click at [115, 179] on span "PDF" at bounding box center [118, 178] width 6 height 4
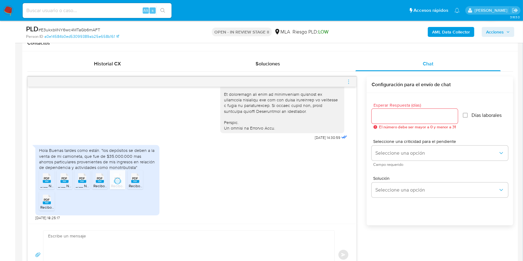
click at [133, 176] on span "PDF" at bounding box center [135, 178] width 6 height 4
click at [46, 203] on rect at bounding box center [47, 202] width 8 height 3
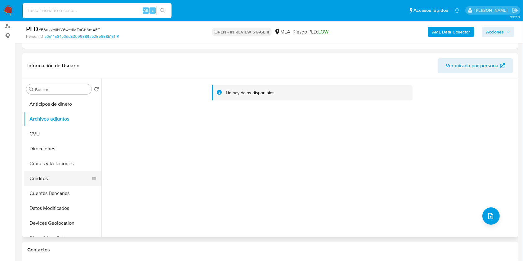
scroll to position [124, 0]
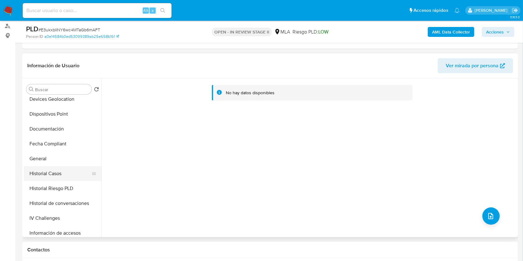
click at [46, 173] on button "Historial Casos" at bounding box center [60, 173] width 73 height 15
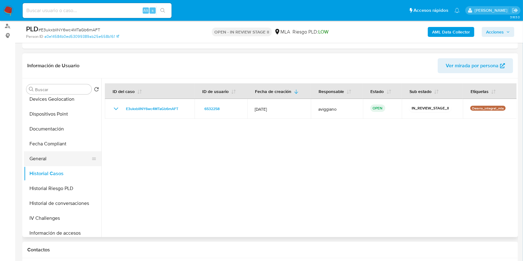
click at [50, 159] on button "General" at bounding box center [60, 158] width 73 height 15
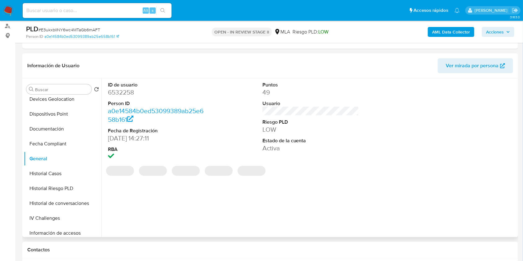
click at [113, 94] on dd "6532258" at bounding box center [156, 92] width 97 height 9
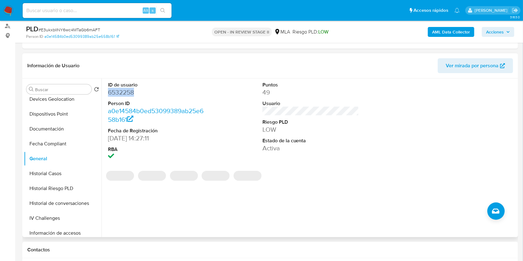
copy dd "6532258"
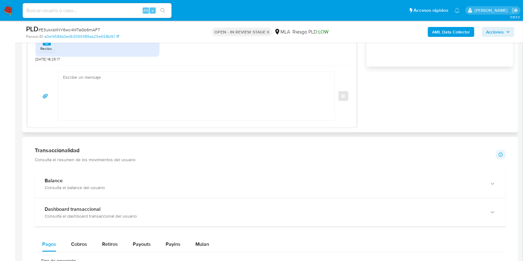
scroll to position [413, 0]
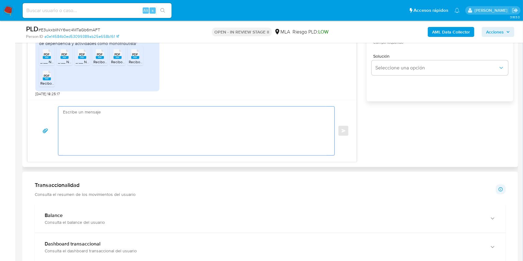
click at [165, 132] on textarea at bounding box center [194, 131] width 263 height 49
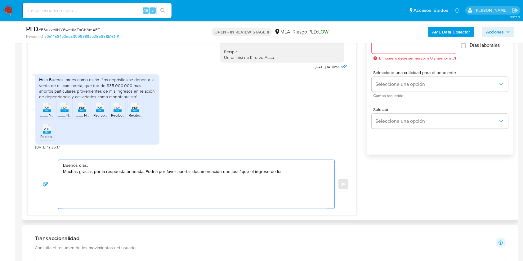
scroll to position [289, 0]
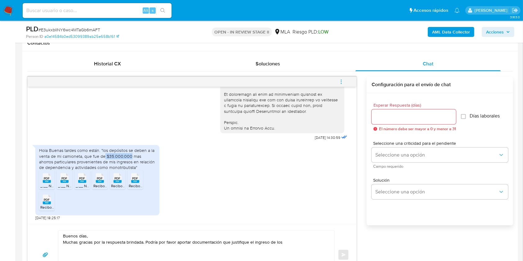
drag, startPoint x: 104, startPoint y: 155, endPoint x: 129, endPoint y: 155, distance: 24.8
click at [129, 155] on div "Hola Buenas tardes como están. "los depósitos se deben a la venta de mi camione…" at bounding box center [97, 159] width 117 height 23
copy div "$35.000.000"
click at [293, 242] on textarea "Buenos días, Muchas gracias por la respuesta brindada. Podría por favor aportar…" at bounding box center [194, 255] width 263 height 49
paste textarea "$35.000.000"
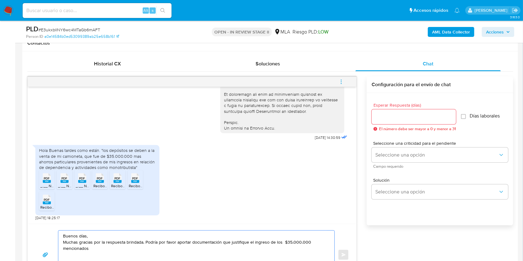
click at [283, 242] on textarea "Buenos días, Muchas gracias por la respuesta brindada. Podría por favor aportar…" at bounding box center [194, 255] width 263 height 49
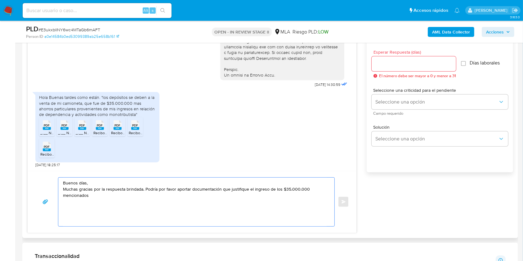
scroll to position [372, 0]
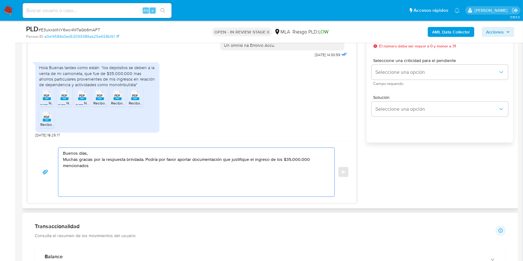
click at [181, 172] on textarea "Buenos días, Muchas gracias por la respuesta brindada. Podría por favor aportar…" at bounding box center [194, 172] width 263 height 49
click at [66, 163] on textarea "Buenos días, Muchas gracias por la respuesta brindada. Podría por favor aportar…" at bounding box center [194, 172] width 263 height 49
click at [72, 165] on textarea "Buenos días, Muchas gracias por la respuesta brindada. Podría por favor aportar…" at bounding box center [194, 172] width 263 height 49
click at [73, 165] on textarea "Buenos días, Muchas gracias por la respuesta brindada. Podría por favor aportar…" at bounding box center [194, 172] width 263 height 49
click at [118, 166] on textarea "Buenos días, Muchas gracias por la respuesta brindada. Podría por favor aportar…" at bounding box center [194, 172] width 263 height 49
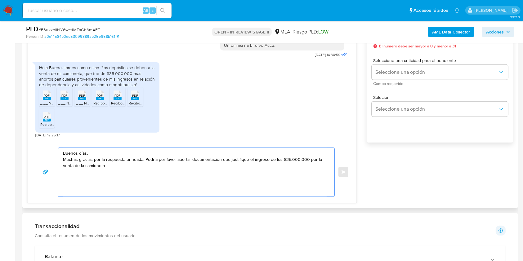
click at [271, 162] on textarea "Buenos días, Muchas gracias por la respuesta brindada. Podría por favor aportar…" at bounding box center [194, 172] width 263 height 49
click at [268, 160] on textarea "Buenos días, Muchas gracias por la respuesta brindada. Podría por favor aportar…" at bounding box center [194, 172] width 263 height 49
click at [121, 170] on textarea "Buenos días, Muchas gracias por la respuesta brindada. Podría por favor aportar…" at bounding box center [194, 172] width 263 height 49
click at [154, 164] on textarea "Buenos días, Muchas gracias por la respuesta brindada. Podría por favor aportar…" at bounding box center [194, 172] width 263 height 49
click at [177, 163] on textarea "Buenos días, Muchas gracias por la respuesta brindada. Podría por favor aportar…" at bounding box center [194, 172] width 263 height 49
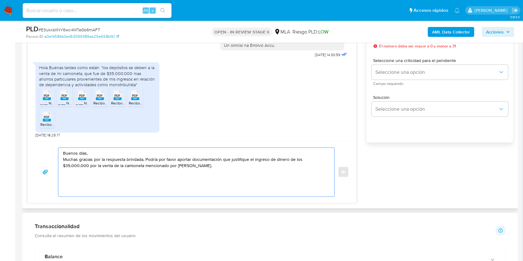
click at [220, 158] on textarea "Buenos días, Muchas gracias por la respuesta brindada. Podría por favor aportar…" at bounding box center [194, 172] width 263 height 49
click at [217, 164] on textarea "Buenos días, Muchas gracias por la respuesta brindada. Podría por favor aportar…" at bounding box center [194, 172] width 263 height 49
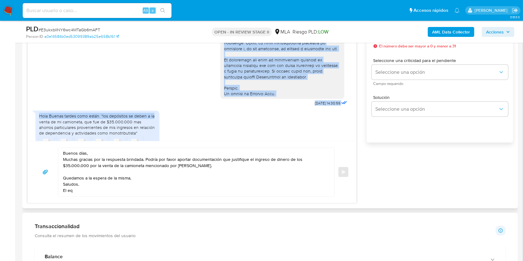
scroll to position [243, 0]
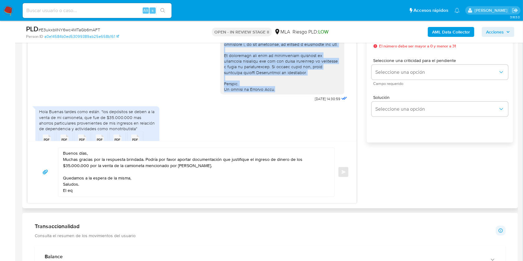
drag, startPoint x: 218, startPoint y: 57, endPoint x: 270, endPoint y: 101, distance: 68.2
copy div "Por favor, te pedimos que nos envíes la información/documentación solicitada en…"
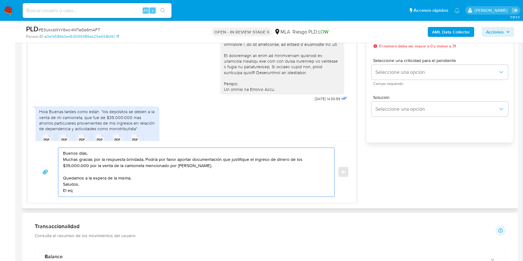
drag, startPoint x: 64, startPoint y: 177, endPoint x: 79, endPoint y: 192, distance: 21.3
click at [79, 192] on textarea "Buenos días, Muchas gracias por la respuesta brindada. Podría por favor aportar…" at bounding box center [194, 172] width 263 height 49
paste textarea "Por favor, te pedimos que nos envíes la información/documentación solicitada en…"
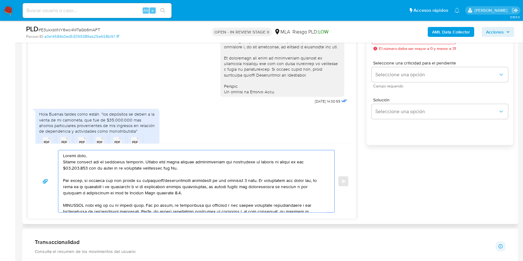
scroll to position [330, 0]
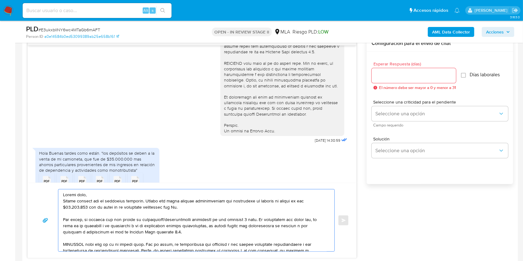
type textarea "Buenos días, Muchas gracias por la respuesta brindada. Podría por favor aportar…"
click at [385, 78] on input "Esperar Respuesta (días)" at bounding box center [413, 76] width 84 height 8
type input "3"
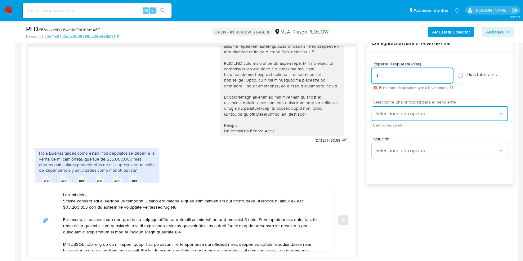
click at [394, 111] on span "Seleccione una opción" at bounding box center [436, 114] width 123 height 6
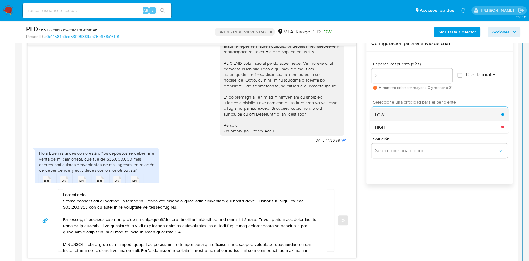
click at [386, 117] on div "LOW" at bounding box center [438, 114] width 126 height 12
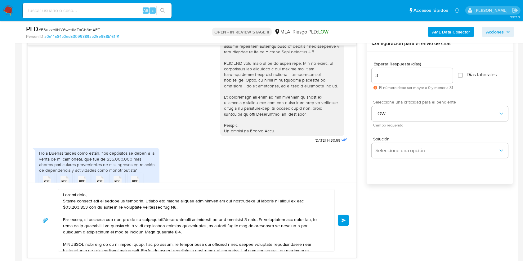
click at [345, 216] on button "Enviar" at bounding box center [343, 220] width 11 height 11
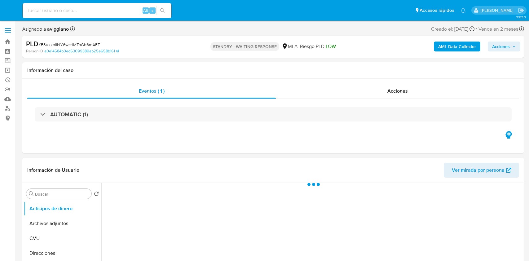
select select "10"
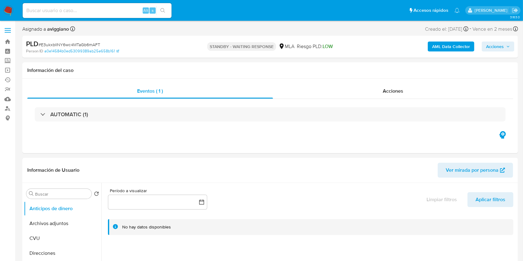
click at [73, 5] on div "Alt s" at bounding box center [97, 10] width 149 height 15
click at [74, 8] on input at bounding box center [97, 11] width 149 height 8
paste input "E3ukxbIlNY6wc4MTaGb6mAFT"
type input "E3ukxbIlNY6wc4MTaGb6mAFT"
click at [165, 11] on button "search-icon" at bounding box center [162, 10] width 13 height 9
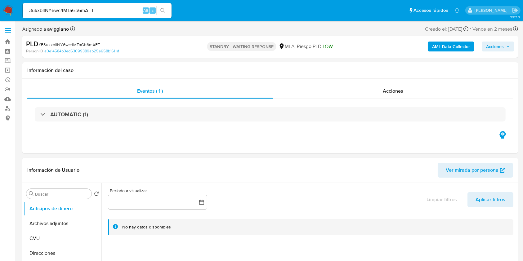
click at [162, 11] on icon "search-icon" at bounding box center [162, 10] width 5 height 5
click at [164, 7] on button "search-icon" at bounding box center [162, 10] width 13 height 9
click at [117, 11] on input "E3ukxbIlNY6wc4MTaGb6mAFT" at bounding box center [97, 11] width 149 height 8
click at [163, 9] on icon "search-icon" at bounding box center [162, 10] width 5 height 5
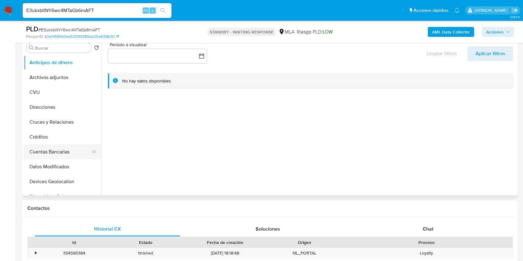
scroll to position [82, 0]
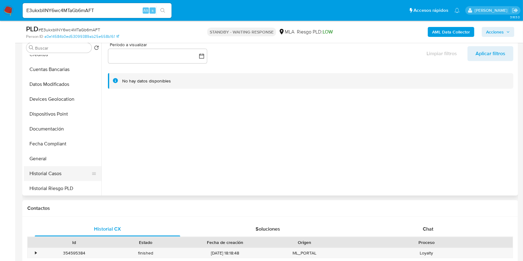
click at [54, 175] on button "Historial Casos" at bounding box center [60, 173] width 73 height 15
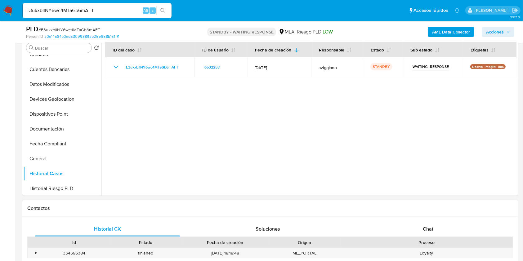
click at [417, 217] on div "Historial CX Soluciones Chat Id Estado Fecha de creación Origen Proceso • 35459…" at bounding box center [269, 248] width 495 height 63
click at [417, 224] on div "Chat" at bounding box center [427, 229] width 145 height 15
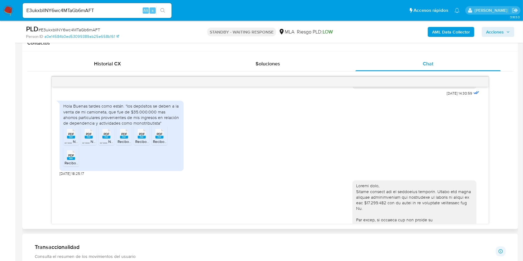
scroll to position [344, 0]
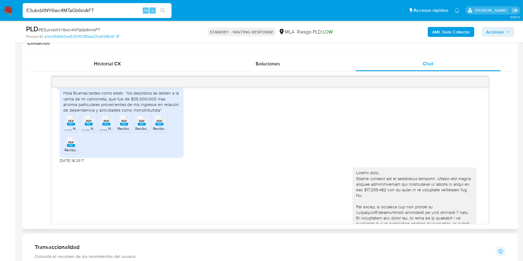
click at [54, 9] on input "E3ukxbIlNY6wc4MTaGb6mAFT" at bounding box center [97, 11] width 149 height 8
paste input "4NK3d6vuZrEE4pmVFD9iXs5I"
type input "4NK3d6vuZrEE4pmVFD9iXs5I"
click at [161, 8] on icon "search-icon" at bounding box center [162, 10] width 5 height 5
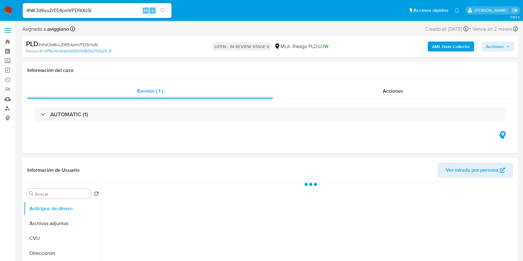
select select "10"
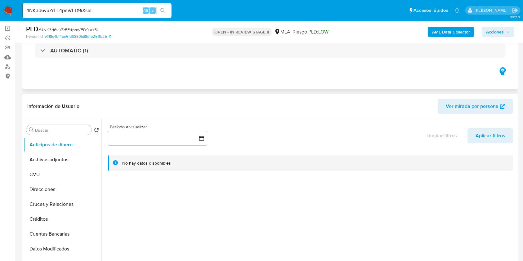
scroll to position [82, 0]
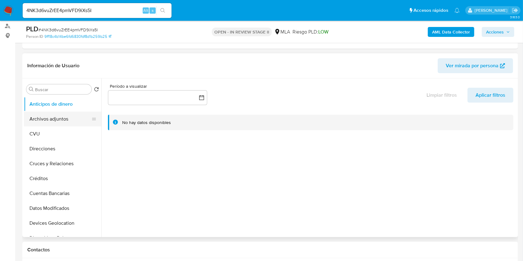
click at [59, 115] on button "Archivos adjuntos" at bounding box center [60, 119] width 73 height 15
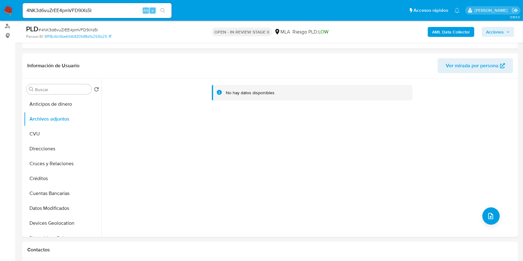
click at [449, 29] on b "AML Data Collector" at bounding box center [451, 32] width 38 height 10
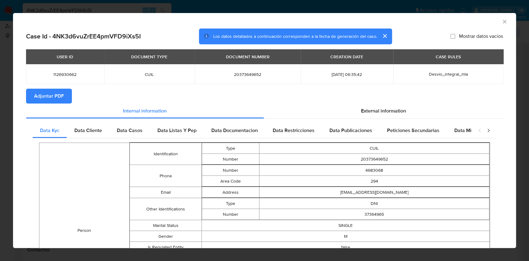
click at [65, 98] on button "Adjuntar PDF" at bounding box center [49, 96] width 46 height 15
click at [501, 23] on icon "Cerrar ventana" at bounding box center [504, 22] width 6 height 6
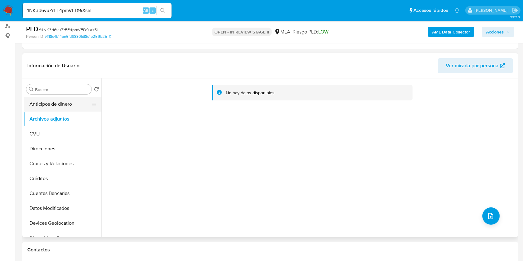
click at [55, 104] on button "Anticipos de dinero" at bounding box center [60, 104] width 73 height 15
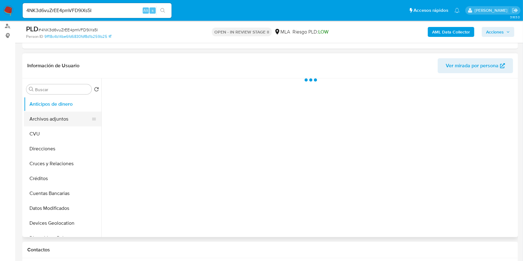
click at [55, 115] on button "Archivos adjuntos" at bounding box center [60, 119] width 73 height 15
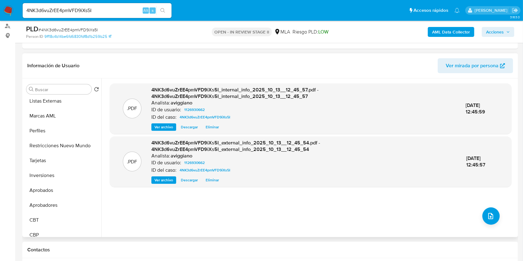
scroll to position [289, 0]
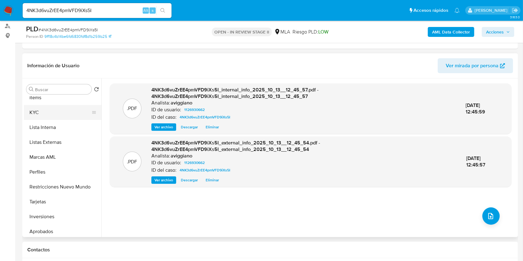
click at [52, 111] on button "KYC" at bounding box center [60, 112] width 73 height 15
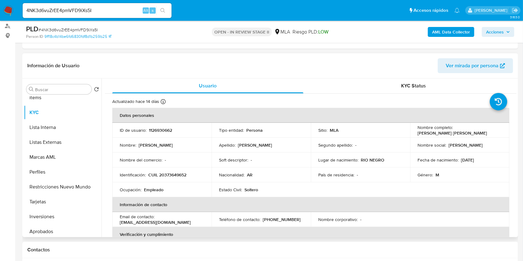
click at [166, 169] on td "Identificación : CUIL 20373649652" at bounding box center [161, 174] width 99 height 15
click at [168, 175] on p "CUIL 20373649652" at bounding box center [167, 175] width 38 height 6
copy p "20373649652"
click at [162, 130] on p "1126930662" at bounding box center [160, 130] width 23 height 6
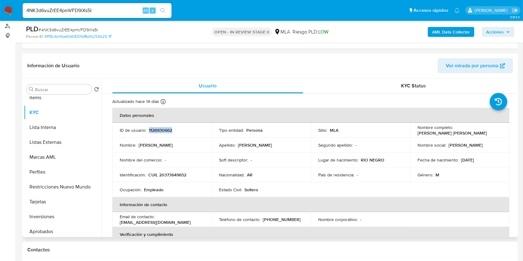
click at [162, 130] on p "1126930662" at bounding box center [160, 130] width 23 height 6
copy p "1126930662"
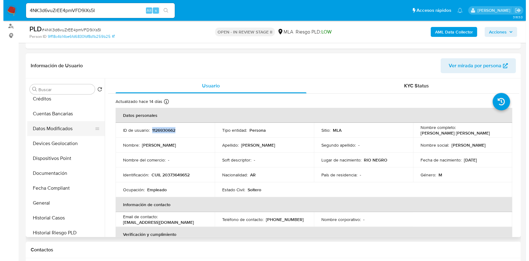
scroll to position [0, 0]
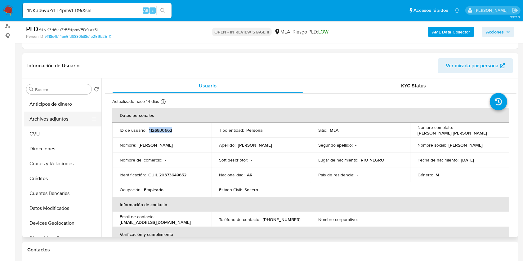
click at [68, 119] on button "Archivos adjuntos" at bounding box center [60, 119] width 73 height 15
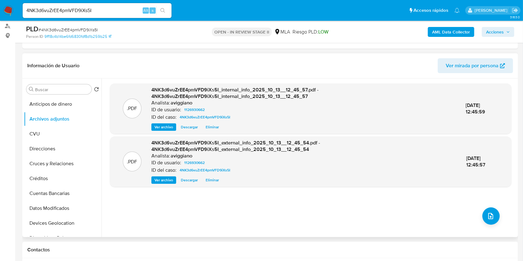
click at [496, 220] on div ".PDF 4NK3d6vuZrEE4pmVFD9iXs5I_internal_info_2025_10_13__12_45_57.pdf - 4NK3d6vu…" at bounding box center [310, 157] width 401 height 149
click at [490, 220] on button "upload-file" at bounding box center [490, 215] width 17 height 17
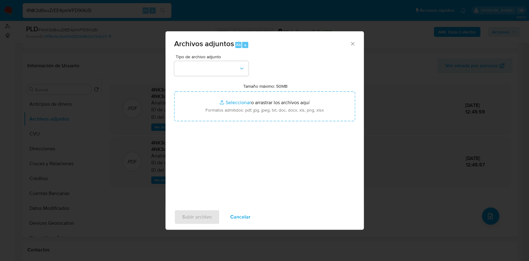
click at [208, 79] on div "Tipo de archivo adjunto Tamaño máximo: 50MB Seleccionar archivos Seleccionar o …" at bounding box center [264, 128] width 181 height 146
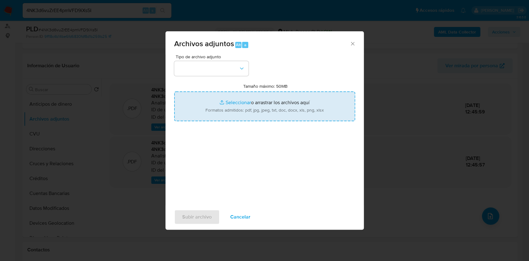
click at [215, 115] on input "Tamaño máximo: 50MB Seleccionar archivos" at bounding box center [264, 106] width 181 height 30
type input "C:\fakepath\Nosis - 1126930662.pdf"
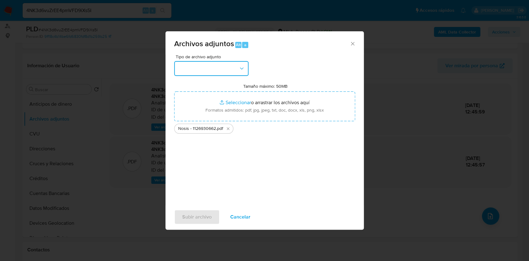
click at [214, 74] on button "button" at bounding box center [211, 68] width 74 height 15
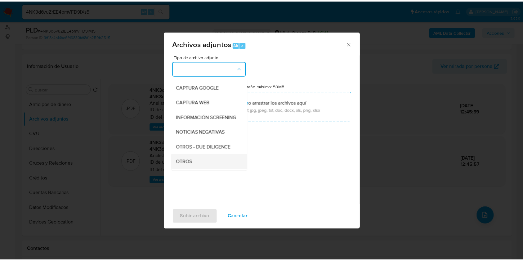
scroll to position [82, 0]
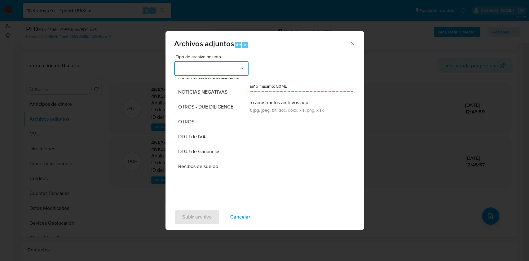
click at [196, 127] on div "OTROS" at bounding box center [209, 121] width 63 height 15
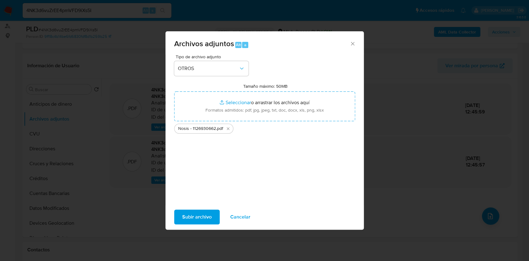
click at [192, 210] on span "Subir archivo" at bounding box center [196, 217] width 29 height 14
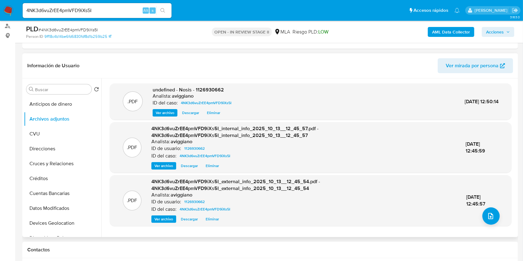
click at [209, 86] on span "undefined - Nosis - 1126930662" at bounding box center [187, 89] width 71 height 7
copy span "1126930662"
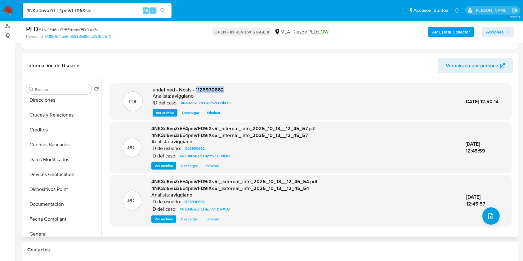
scroll to position [124, 0]
click at [52, 164] on button "General" at bounding box center [60, 158] width 73 height 15
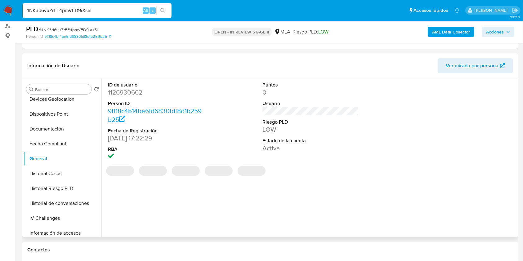
click at [126, 93] on dd "1126930662" at bounding box center [156, 92] width 97 height 9
copy dd "1126930662"
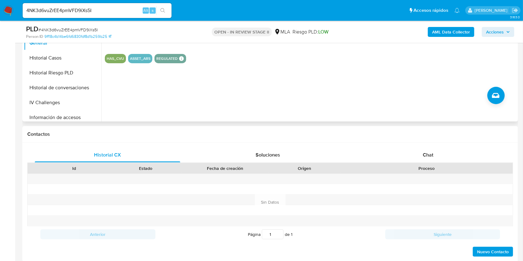
scroll to position [289, 0]
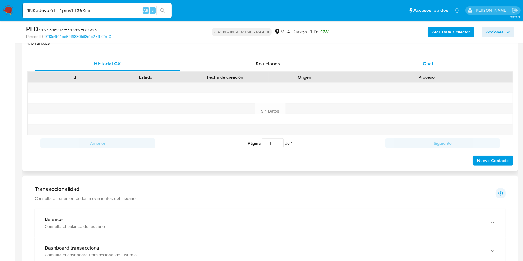
click at [421, 66] on div "Chat" at bounding box center [427, 63] width 145 height 15
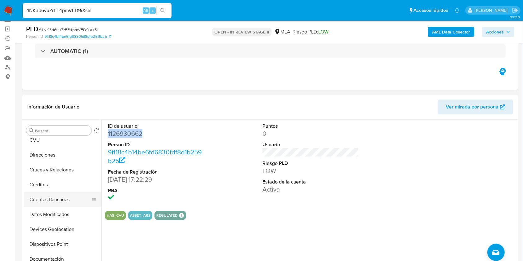
scroll to position [0, 0]
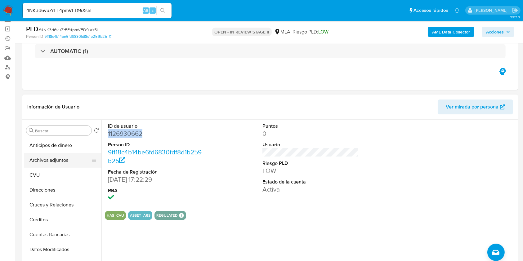
click at [59, 161] on button "Archivos adjuntos" at bounding box center [60, 160] width 73 height 15
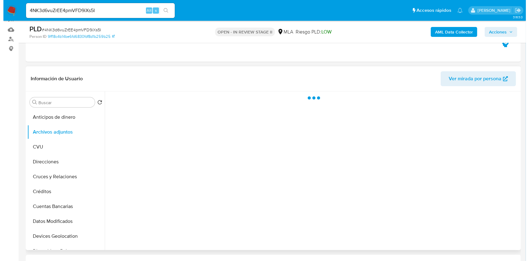
scroll to position [82, 0]
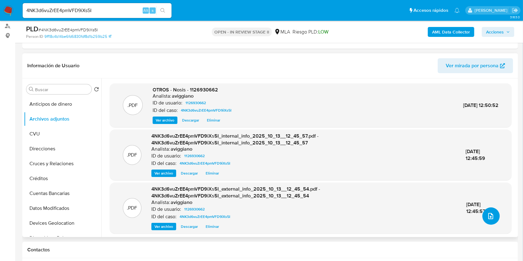
click at [487, 215] on icon "upload-file" at bounding box center [490, 215] width 7 height 7
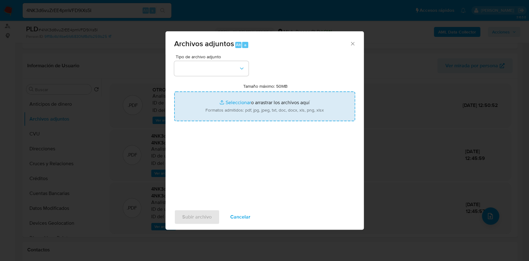
click at [308, 114] on input "Tamaño máximo: 50MB Seleccionar archivos" at bounding box center [264, 106] width 181 height 30
type input "C:\fakepath\Movimientos-Aladdin-v10_1 - 1126930662 - .xlsx"
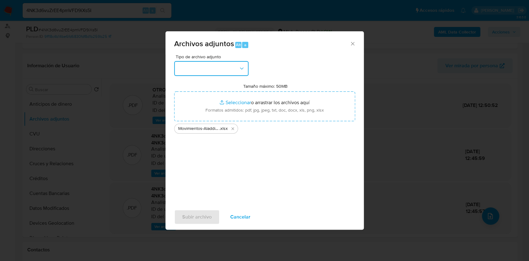
click at [231, 64] on button "button" at bounding box center [211, 68] width 74 height 15
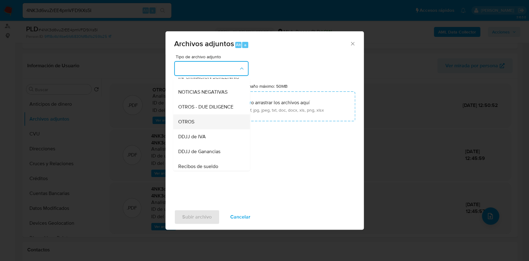
click at [198, 128] on div "OTROS" at bounding box center [209, 121] width 63 height 15
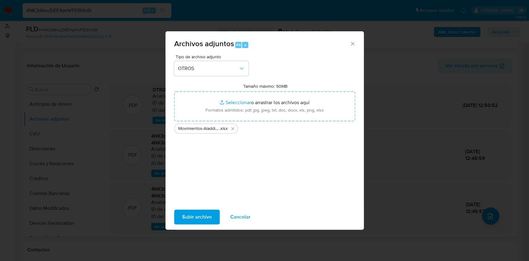
click at [187, 212] on span "Subir archivo" at bounding box center [196, 217] width 29 height 14
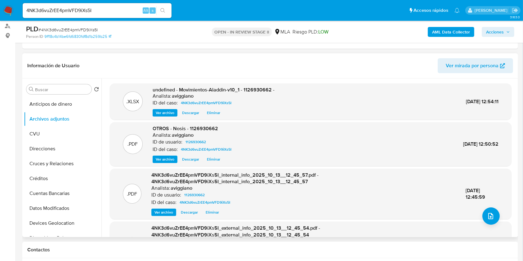
click at [265, 87] on span "undefined - Movimientos-Aladdin-v10_1 - 1126930662 -" at bounding box center [213, 89] width 122 height 7
click at [264, 86] on span "undefined - Movimientos-Aladdin-v10_1 - 1126930662 -" at bounding box center [213, 89] width 122 height 7
click at [262, 88] on span "undefined - Movimientos-Aladdin-v10_1 - 1126930662 -" at bounding box center [213, 89] width 122 height 7
copy span "1126930662"
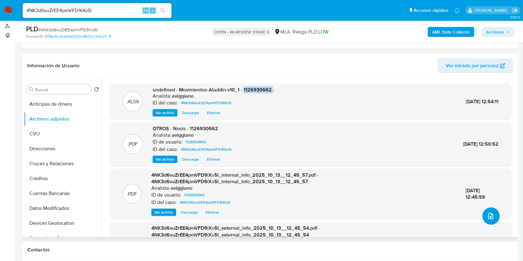
click at [490, 220] on button "upload-file" at bounding box center [490, 215] width 17 height 17
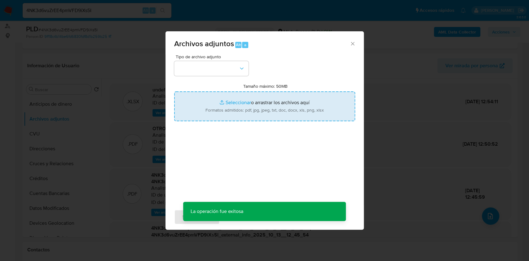
click at [315, 110] on input "Tamaño máximo: 50MB Seleccionar archivos" at bounding box center [264, 106] width 181 height 30
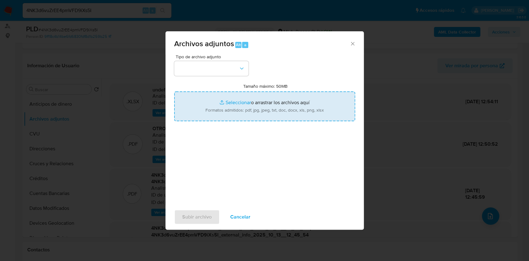
click at [295, 118] on input "Tamaño máximo: 50MB Seleccionar archivos" at bounding box center [264, 106] width 181 height 30
click at [229, 96] on input "Tamaño máximo: 50MB Seleccionar archivos" at bounding box center [264, 106] width 181 height 30
type input "C:\fakepath\Caselog 4NK3d6vuZrEE4pmVFD9iXs5I_2025_09_18_06_56_48.docx"
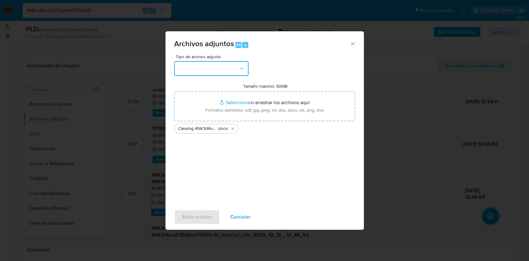
click at [235, 68] on button "button" at bounding box center [211, 68] width 74 height 15
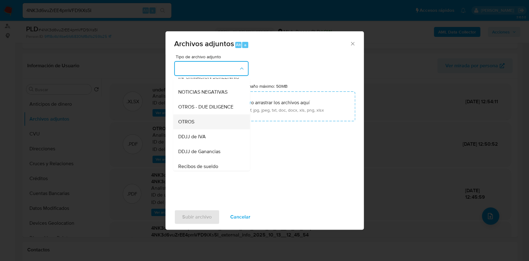
click at [204, 126] on div "OTROS" at bounding box center [209, 121] width 63 height 15
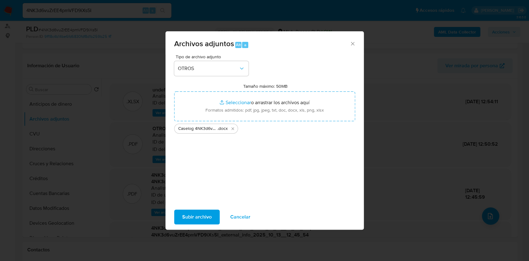
click at [211, 214] on button "Subir archivo" at bounding box center [197, 217] width 46 height 15
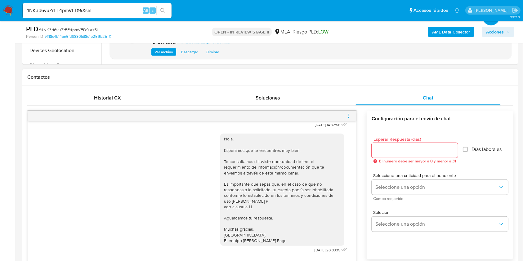
scroll to position [289, 0]
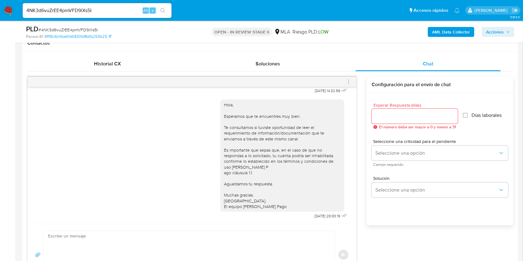
click at [349, 83] on icon "menu-action" at bounding box center [349, 82] width 6 height 6
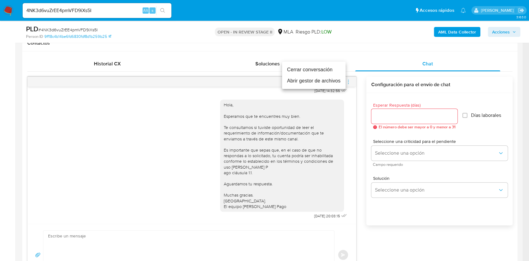
click at [312, 74] on li "Cerrar conversación" at bounding box center [314, 69] width 64 height 11
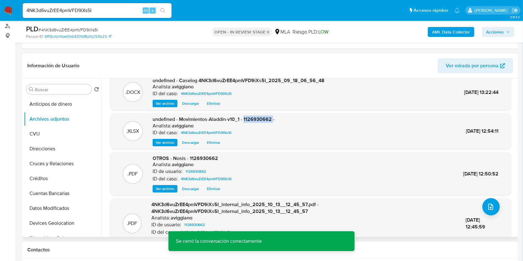
scroll to position [0, 0]
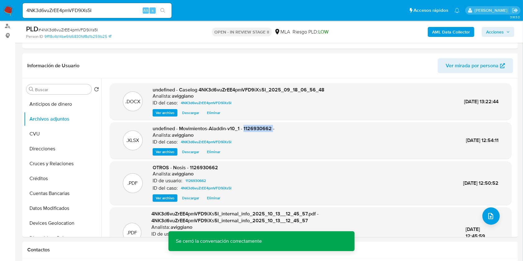
click at [487, 30] on span "Acciones" at bounding box center [495, 32] width 18 height 10
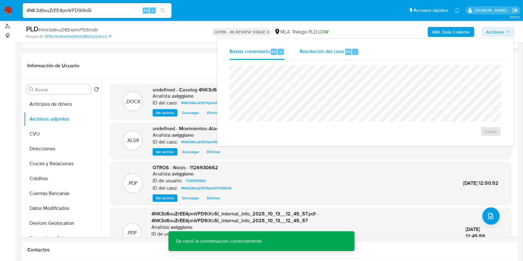
click at [338, 49] on span "Resolución del caso" at bounding box center [321, 51] width 44 height 7
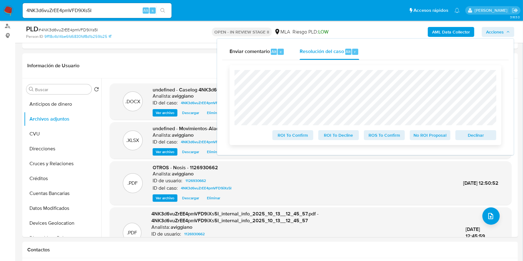
click at [466, 136] on span "Declinar" at bounding box center [475, 135] width 32 height 9
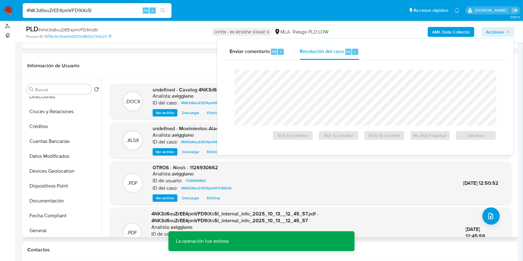
scroll to position [124, 0]
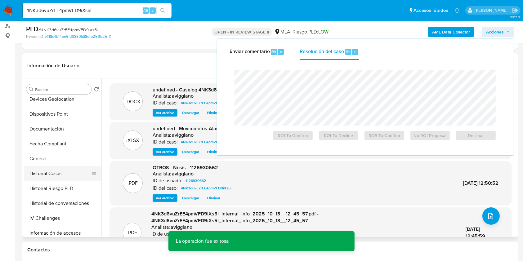
click at [63, 171] on button "Historial Casos" at bounding box center [60, 173] width 73 height 15
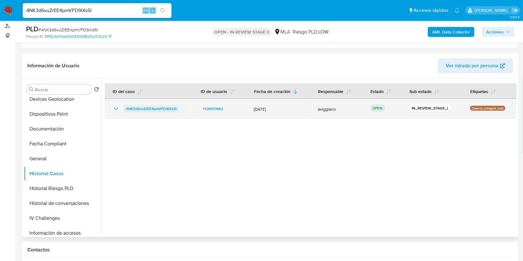
click at [130, 108] on span "4NK3d6vuZrEE4pmVFD9iXs5I" at bounding box center [151, 108] width 51 height 7
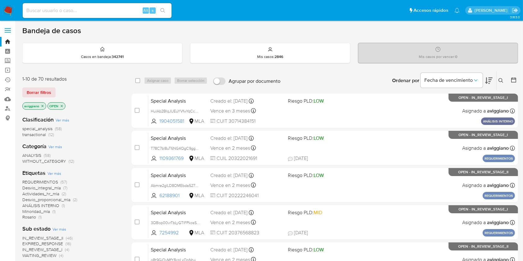
scroll to position [41, 0]
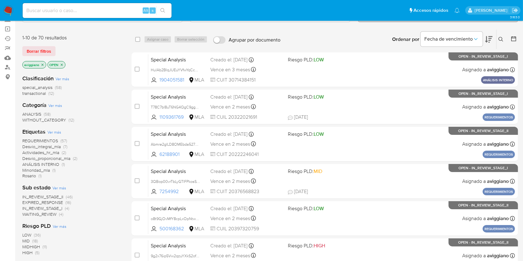
click at [42, 63] on icon "close-filter" at bounding box center [43, 65] width 4 height 4
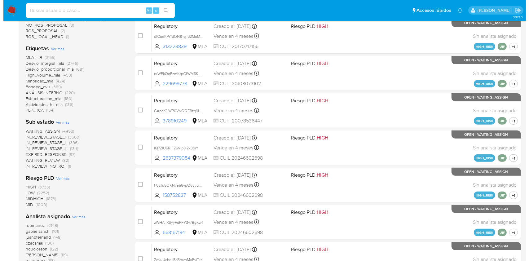
scroll to position [248, 0]
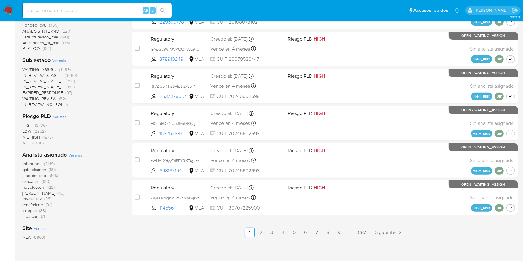
click at [80, 155] on span "Ver más" at bounding box center [75, 155] width 14 height 6
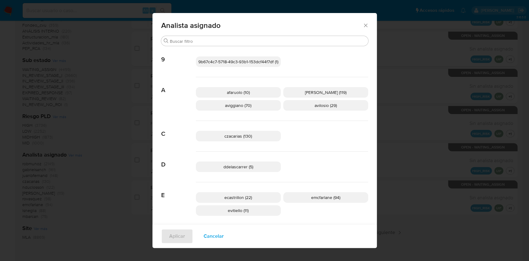
click at [223, 156] on div "ddelascarrer (5)" at bounding box center [282, 167] width 172 height 31
click at [223, 161] on div "ddelascarrer (5)" at bounding box center [282, 167] width 172 height 31
click at [224, 167] on span "ddelascarrer (5)" at bounding box center [238, 167] width 30 height 6
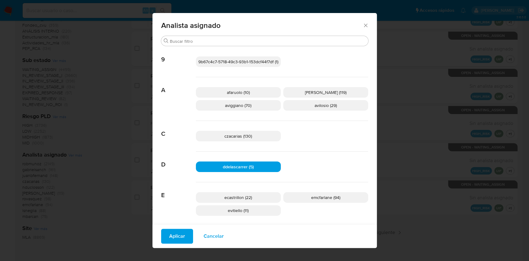
click at [175, 235] on span "Aplicar" at bounding box center [177, 236] width 16 height 14
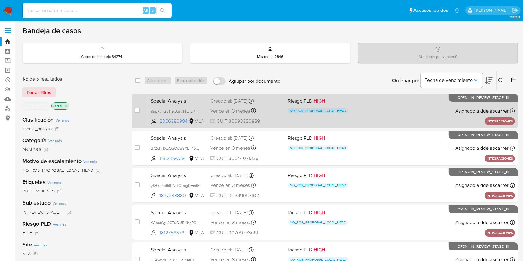
scroll to position [82, 0]
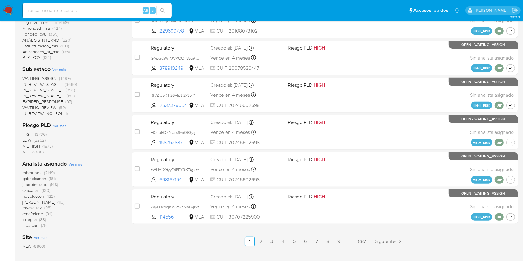
scroll to position [283, 0]
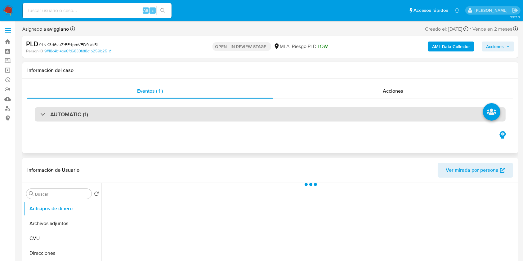
select select "10"
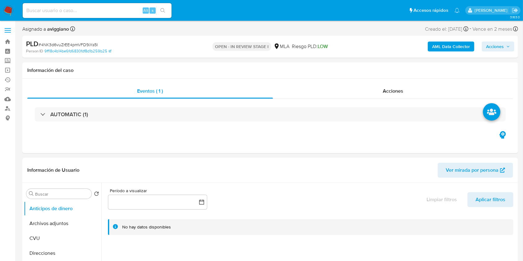
click at [504, 51] on span "Acciones" at bounding box center [498, 46] width 24 height 9
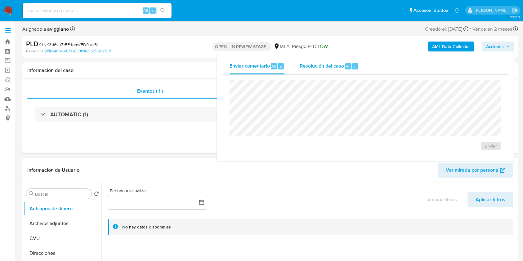
click at [302, 66] on span "Resolución del caso" at bounding box center [321, 66] width 44 height 7
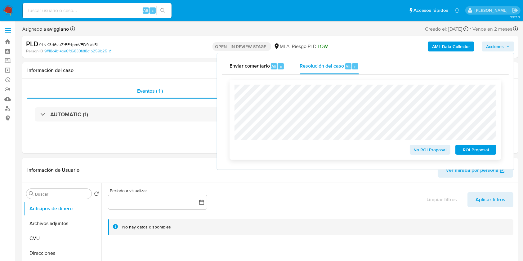
click at [442, 154] on span "No ROI Proposal" at bounding box center [430, 149] width 32 height 9
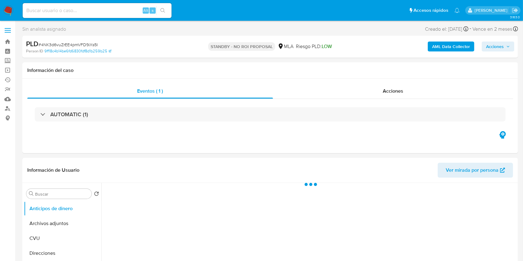
select select "10"
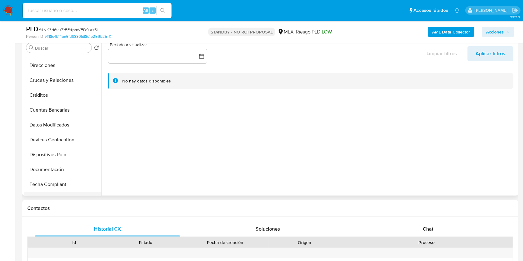
scroll to position [82, 0]
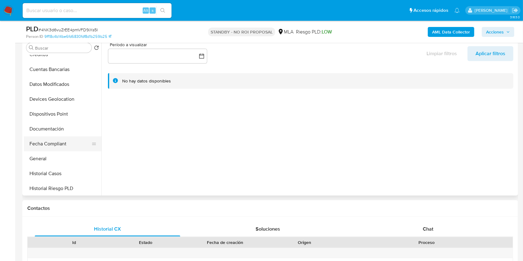
click at [51, 148] on button "Fecha Compliant" at bounding box center [60, 143] width 73 height 15
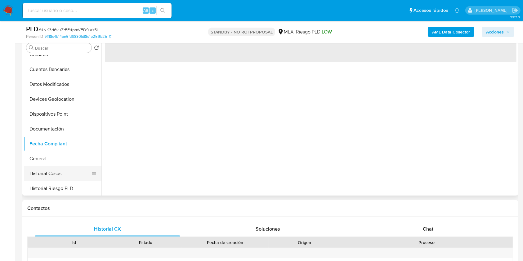
click at [56, 166] on button "Historial Casos" at bounding box center [60, 173] width 73 height 15
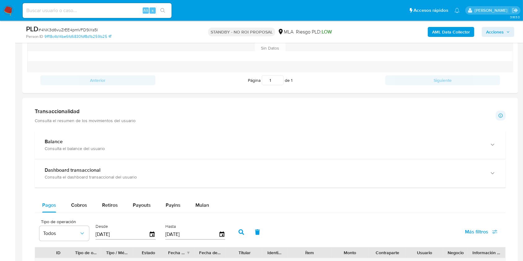
scroll to position [206, 0]
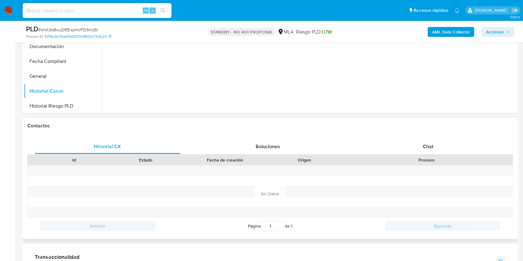
click at [416, 138] on div "Historial CX Soluciones Chat Id Estado Fecha de creación Origen Proceso Anterio…" at bounding box center [269, 186] width 495 height 105
click at [420, 145] on div "Chat" at bounding box center [427, 146] width 145 height 15
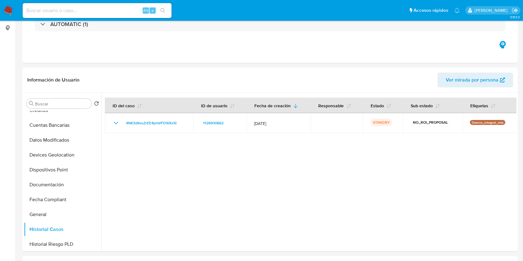
scroll to position [0, 0]
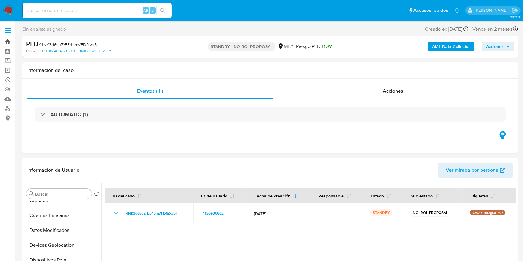
click at [7, 40] on link "Bandeja" at bounding box center [37, 42] width 74 height 10
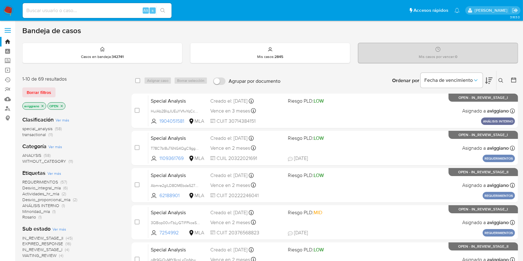
click at [44, 105] on p "aviggiano" at bounding box center [34, 106] width 23 height 7
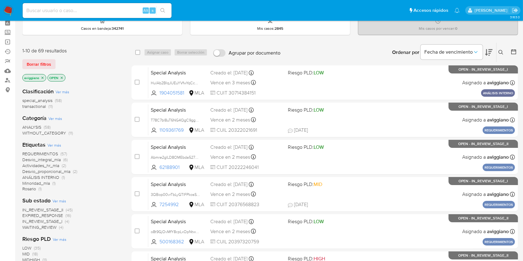
scroll to position [41, 0]
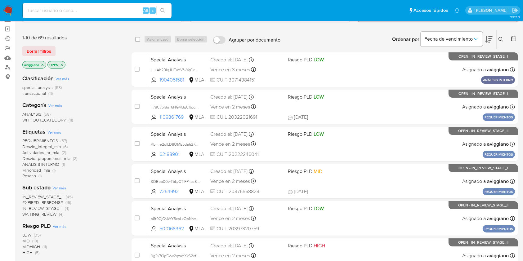
click at [45, 64] on p "aviggiano" at bounding box center [34, 64] width 23 height 7
click at [42, 64] on icon "close-filter" at bounding box center [43, 65] width 2 height 2
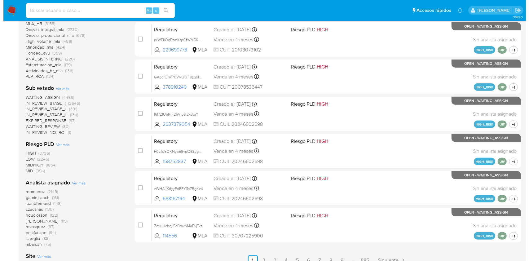
scroll to position [283, 0]
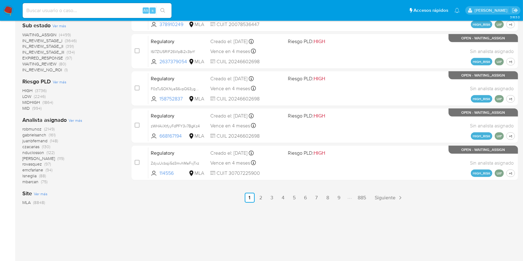
click at [72, 120] on span "Ver más" at bounding box center [75, 120] width 14 height 6
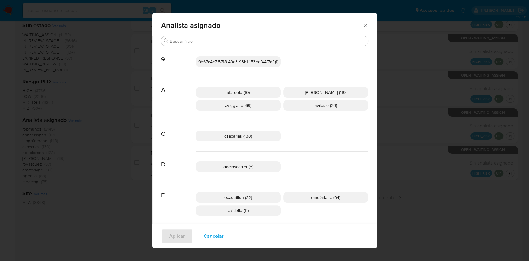
drag, startPoint x: 243, startPoint y: 108, endPoint x: 243, endPoint y: 113, distance: 5.6
click at [243, 108] on span "aviggiano (69)" at bounding box center [238, 105] width 26 height 6
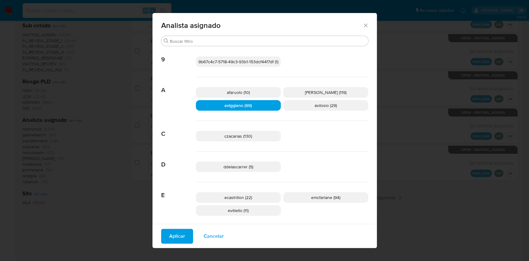
click at [176, 241] on span "Aplicar" at bounding box center [177, 236] width 16 height 14
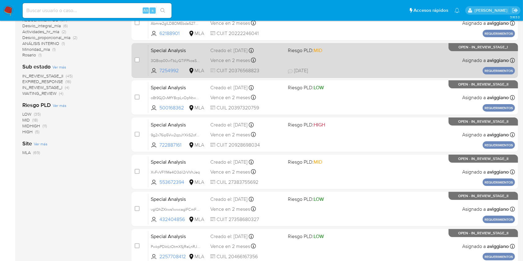
scroll to position [165, 0]
